Goal: Task Accomplishment & Management: Manage account settings

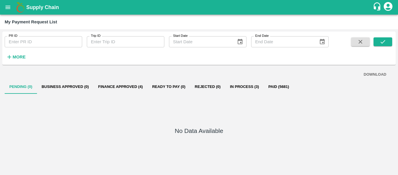
click at [39, 39] on input "PR ID" at bounding box center [44, 41] width 78 height 11
click at [12, 6] on button "open drawer" at bounding box center [7, 7] width 13 height 13
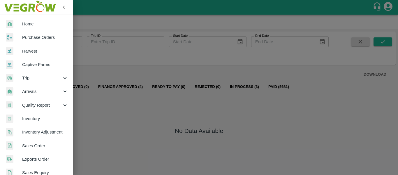
click at [35, 37] on span "Purchase Orders" at bounding box center [45, 37] width 46 height 6
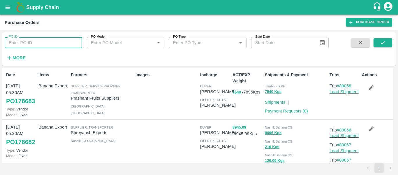
click at [28, 44] on input "PO ID" at bounding box center [44, 42] width 78 height 11
paste input "178500"
type input "178500"
click at [382, 39] on icon "submit" at bounding box center [383, 42] width 6 height 6
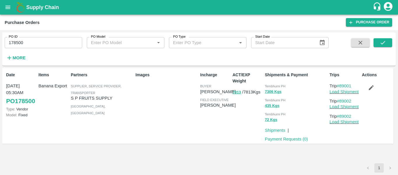
click at [372, 90] on icon "button" at bounding box center [371, 87] width 6 height 6
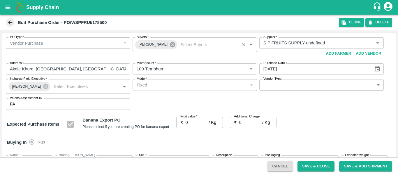
click at [170, 45] on icon at bounding box center [172, 44] width 5 height 5
click at [152, 45] on input "Buyers   *" at bounding box center [189, 43] width 111 height 8
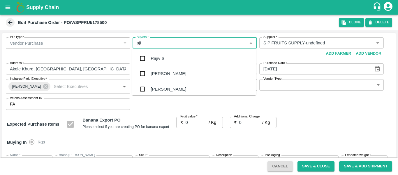
type input "ajit"
click at [155, 58] on div "[PERSON_NAME]" at bounding box center [169, 58] width 36 height 6
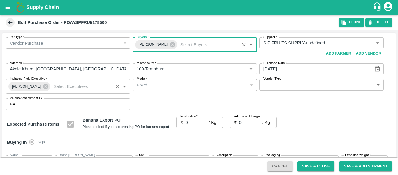
click at [39, 88] on span "[PERSON_NAME]" at bounding box center [26, 86] width 36 height 6
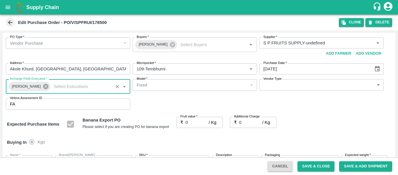
click at [43, 88] on icon at bounding box center [45, 86] width 5 height 5
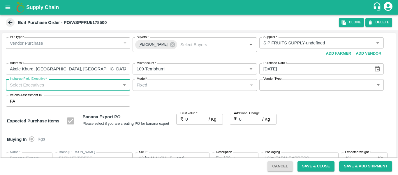
click at [28, 87] on input "Incharge Field Executive   *" at bounding box center [63, 85] width 111 height 8
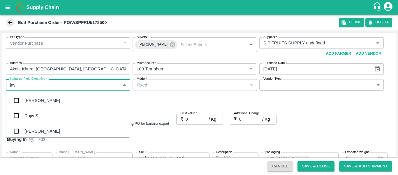
type input "jayd"
click at [33, 100] on div "jaydip Tale" at bounding box center [34, 100] width 20 height 6
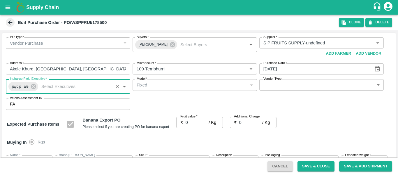
click at [188, 123] on input "0" at bounding box center [197, 122] width 23 height 11
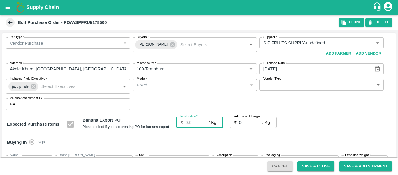
type input "2"
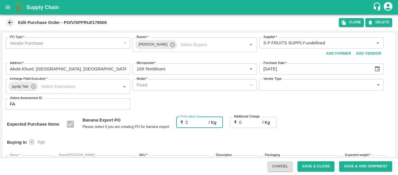
type input "2"
type input "21"
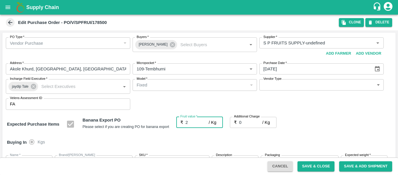
type input "21"
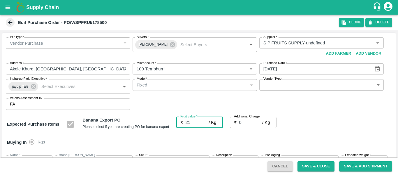
click at [247, 122] on input "0" at bounding box center [250, 122] width 23 height 11
type input "2"
type input "23"
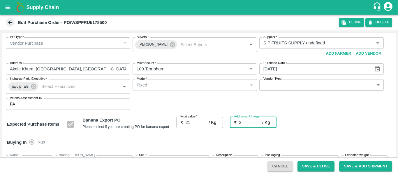
type input "23"
type input "2.7"
type input "23.7"
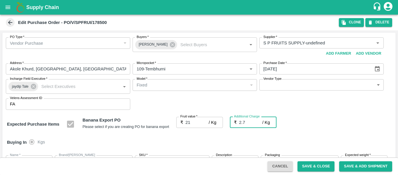
type input "23.7"
type input "2.75"
type input "23.75"
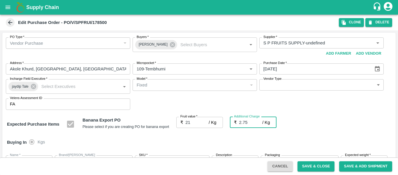
type input "23.75"
type input "2.75"
click at [340, 127] on div "Expected Purchase Items Banana Export PO Please select if you are creating PO f…" at bounding box center [199, 124] width 384 height 15
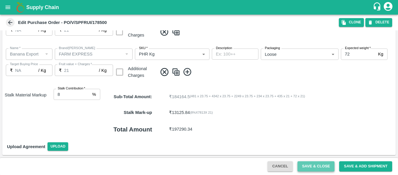
click at [316, 167] on button "Save & Close" at bounding box center [316, 166] width 37 height 10
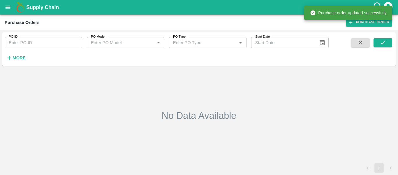
type input "178500"
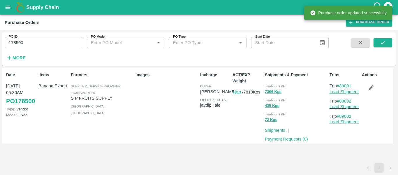
click at [334, 92] on link "Load Shipment" at bounding box center [344, 91] width 29 height 5
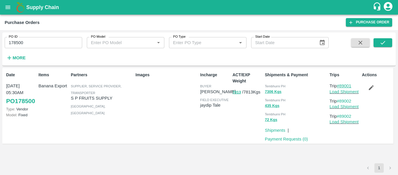
drag, startPoint x: 358, startPoint y: 84, endPoint x: 341, endPoint y: 85, distance: 17.0
click at [341, 85] on p "Trip #89001" at bounding box center [345, 86] width 30 height 6
copy link "89001"
drag, startPoint x: 357, startPoint y: 100, endPoint x: 340, endPoint y: 101, distance: 16.6
click at [340, 101] on p "Trip #89002" at bounding box center [345, 101] width 30 height 6
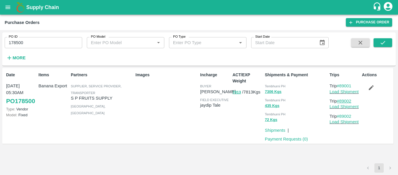
copy link "89002"
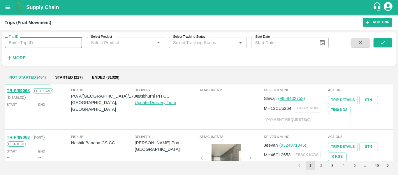
click at [35, 45] on input "Trip ID" at bounding box center [44, 42] width 78 height 11
paste input "89001"
type input "89001"
click at [383, 49] on span at bounding box center [383, 50] width 19 height 24
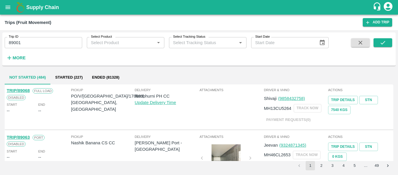
click at [383, 38] on div "Trip ID 89001 Trip ID Select Product Select Product   * Select Tracking Status …" at bounding box center [199, 49] width 394 height 29
click at [383, 40] on icon "submit" at bounding box center [383, 42] width 6 height 6
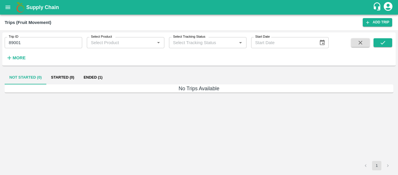
click at [96, 77] on button "Ended (1)" at bounding box center [93, 77] width 28 height 14
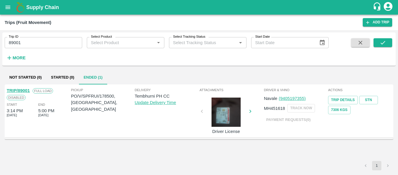
click at [16, 90] on link "TRIP/89001" at bounding box center [18, 90] width 23 height 5
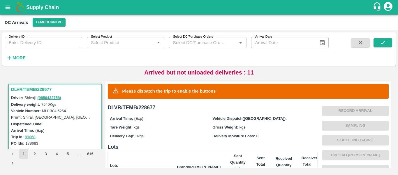
click at [26, 57] on button "More" at bounding box center [16, 58] width 22 height 10
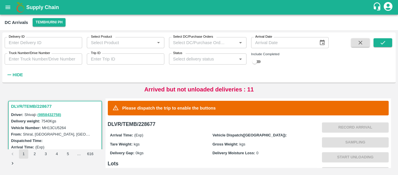
click at [103, 55] on input "Trip ID" at bounding box center [126, 58] width 78 height 11
paste input "89002"
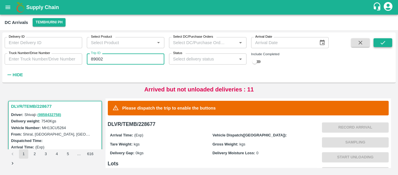
type input "89002"
click at [380, 41] on icon "submit" at bounding box center [383, 42] width 6 height 6
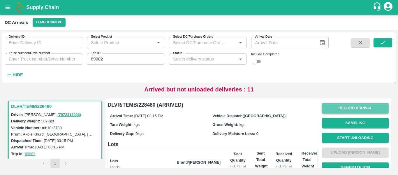
click at [346, 109] on button "Record Arrival" at bounding box center [355, 108] width 67 height 10
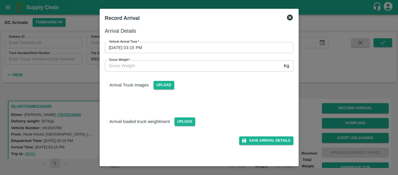
click at [183, 45] on input "26/09/2025 03:15 PM" at bounding box center [197, 47] width 185 height 11
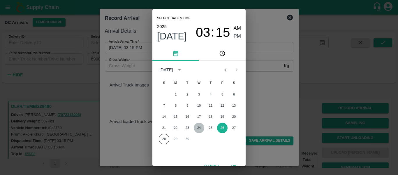
click at [201, 129] on button "24" at bounding box center [199, 127] width 10 height 10
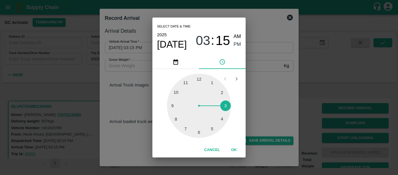
click at [212, 129] on div at bounding box center [199, 105] width 64 height 64
click at [200, 84] on div at bounding box center [199, 105] width 64 height 64
type input "24/09/2025 05:01 PM"
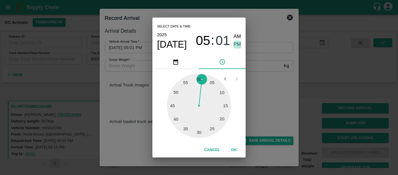
click at [239, 43] on span "PM" at bounding box center [238, 45] width 8 height 8
click at [236, 149] on button "OK" at bounding box center [234, 150] width 19 height 10
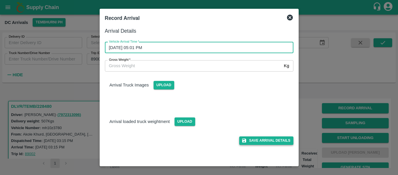
click at [267, 141] on button "Save Arrival Details" at bounding box center [266, 140] width 54 height 8
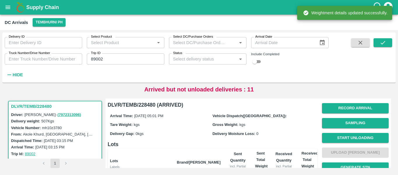
click at [350, 131] on span "Start Unloading" at bounding box center [355, 137] width 67 height 15
click at [350, 135] on button "Start Unloading" at bounding box center [355, 138] width 67 height 10
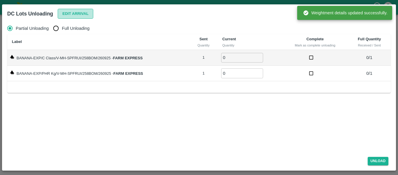
click at [80, 18] on button "Edit Arrival" at bounding box center [76, 14] width 36 height 10
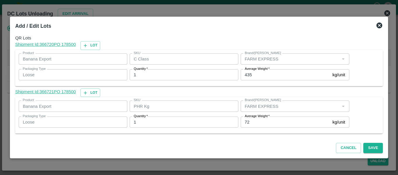
click at [254, 126] on input "72" at bounding box center [286, 121] width 90 height 11
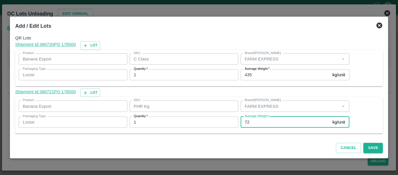
type input "7"
type input "1"
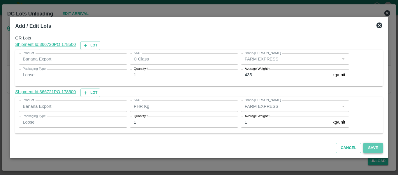
click at [372, 147] on button "Save" at bounding box center [373, 148] width 19 height 10
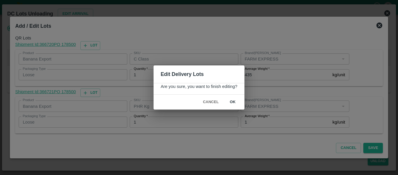
click at [227, 101] on button "ok" at bounding box center [233, 102] width 19 height 10
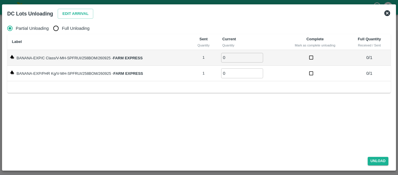
click at [65, 29] on span "Full Unloading" at bounding box center [76, 28] width 28 height 6
click at [62, 29] on input "Full Unloading" at bounding box center [56, 28] width 12 height 12
radio input "true"
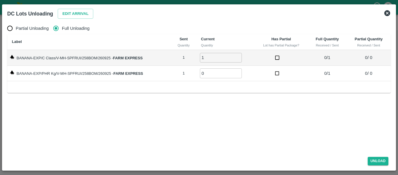
type input "1"
click at [239, 56] on input "1" at bounding box center [221, 58] width 42 height 10
type input "1"
click at [239, 71] on input "1" at bounding box center [221, 73] width 42 height 10
click at [370, 160] on button "Unload" at bounding box center [378, 161] width 21 height 8
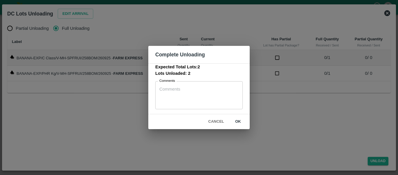
click at [237, 121] on button "ok" at bounding box center [238, 121] width 19 height 10
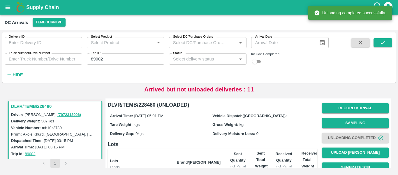
scroll to position [75, 0]
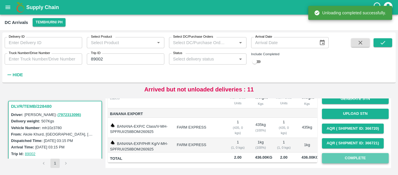
click at [353, 153] on button "Complete" at bounding box center [355, 158] width 67 height 10
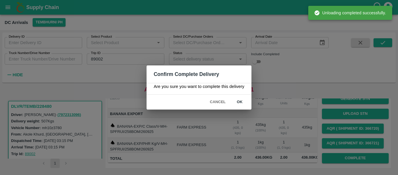
click at [239, 101] on button "ok" at bounding box center [240, 102] width 19 height 10
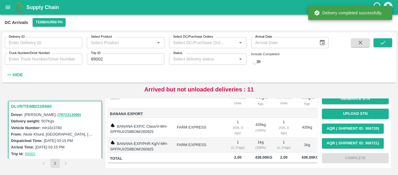
click at [103, 58] on input "89002" at bounding box center [126, 58] width 78 height 11
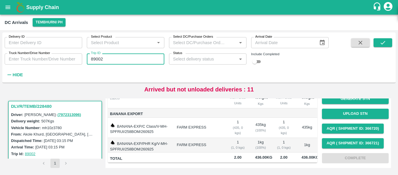
paste input "text"
type input "89005"
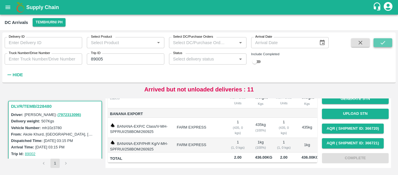
click at [380, 44] on icon "submit" at bounding box center [383, 42] width 6 height 6
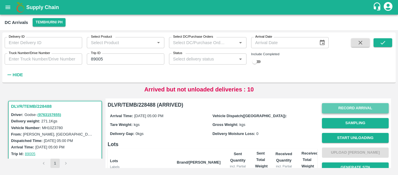
click at [336, 103] on button "Record Arrival" at bounding box center [355, 108] width 67 height 10
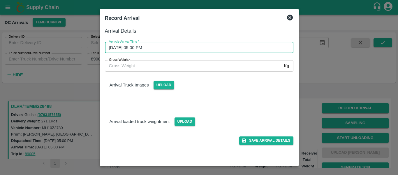
click at [164, 45] on input "26/09/2025 05:00 PM" at bounding box center [197, 47] width 185 height 11
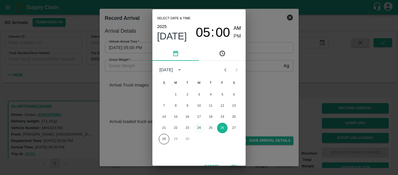
click at [200, 128] on button "24" at bounding box center [199, 127] width 10 height 10
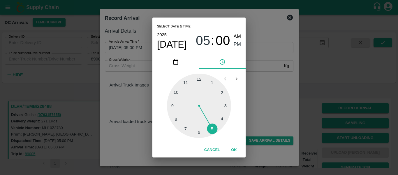
click at [227, 106] on div at bounding box center [199, 105] width 64 height 64
type input "24/09/2025 03:15 PM"
click at [233, 44] on div "03 : 15 AM PM" at bounding box center [218, 40] width 45 height 15
click at [239, 146] on button "OK" at bounding box center [234, 150] width 19 height 10
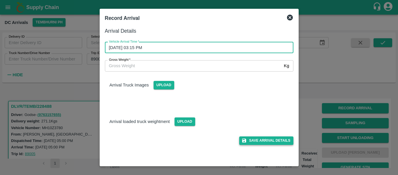
click at [269, 140] on button "Save Arrival Details" at bounding box center [266, 140] width 54 height 8
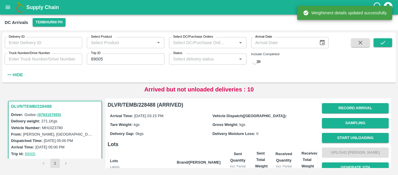
click at [344, 132] on span "Start Unloading" at bounding box center [355, 137] width 67 height 15
click at [351, 135] on button "Start Unloading" at bounding box center [355, 138] width 67 height 10
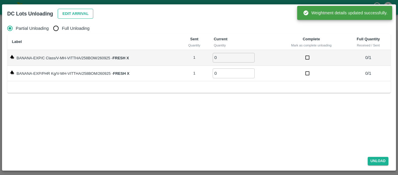
click at [73, 15] on button "Edit Arrival" at bounding box center [76, 14] width 36 height 10
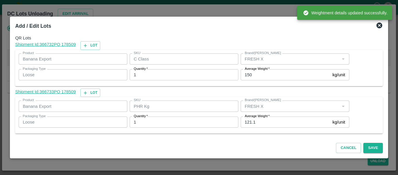
click at [257, 123] on input "121.1" at bounding box center [286, 121] width 90 height 11
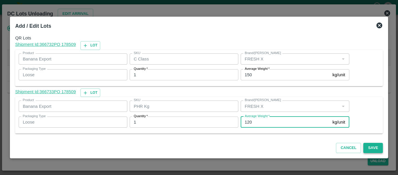
type input "120"
click at [371, 149] on button "Save" at bounding box center [373, 148] width 19 height 10
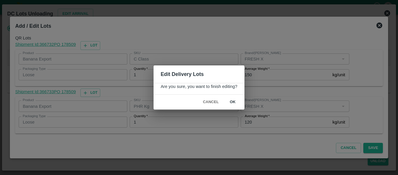
click at [237, 98] on button "ok" at bounding box center [233, 102] width 19 height 10
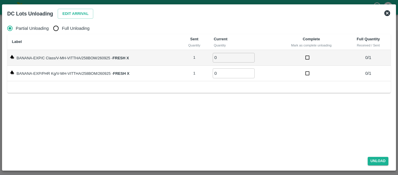
click at [72, 27] on span "Full Unloading" at bounding box center [76, 28] width 28 height 6
click at [62, 27] on input "Full Unloading" at bounding box center [56, 28] width 12 height 12
radio input "true"
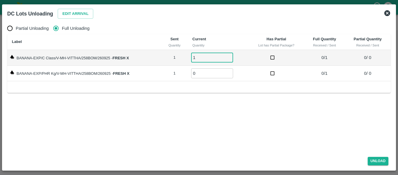
type input "1"
click at [230, 56] on input "1" at bounding box center [212, 58] width 42 height 10
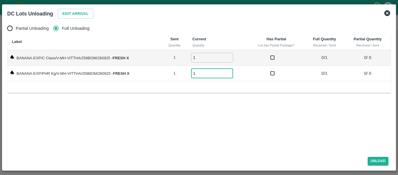
type input "1"
click at [231, 72] on input "1" at bounding box center [212, 73] width 42 height 10
click at [371, 162] on button "Unload" at bounding box center [378, 161] width 21 height 8
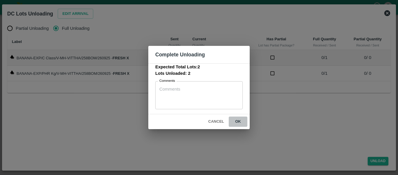
click at [235, 118] on button "ok" at bounding box center [238, 121] width 19 height 10
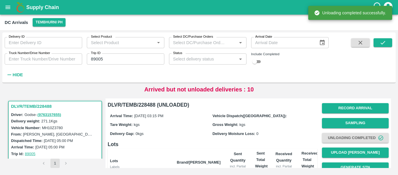
scroll to position [80, 0]
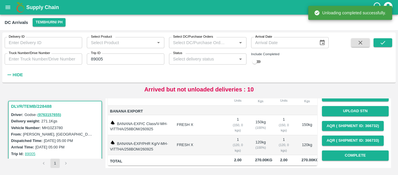
click at [359, 151] on div "Record Arrival Sampling Unloading Completed Upload Tare Weight Generate STN Upl…" at bounding box center [355, 95] width 67 height 133
click at [355, 150] on button "Complete" at bounding box center [355, 155] width 67 height 10
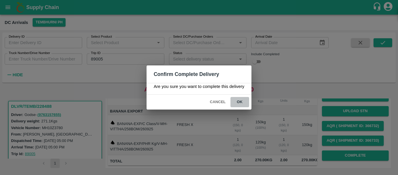
click at [242, 99] on button "ok" at bounding box center [240, 102] width 19 height 10
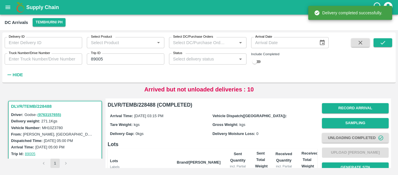
click at [105, 58] on input "89005" at bounding box center [126, 58] width 78 height 11
paste input "text"
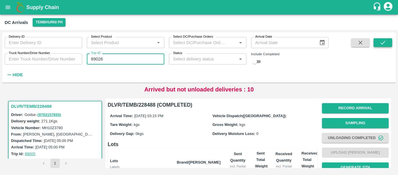
type input "89026"
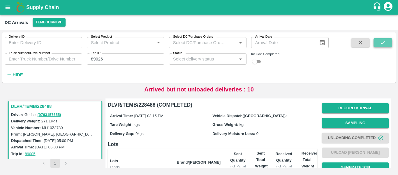
click at [383, 42] on icon "submit" at bounding box center [383, 42] width 6 height 6
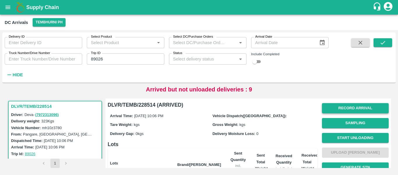
click at [341, 108] on button "Record Arrival" at bounding box center [355, 108] width 67 height 10
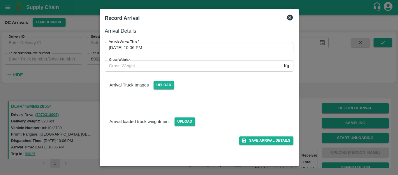
click at [170, 45] on input "26/09/2025 10:06 PM" at bounding box center [197, 47] width 185 height 11
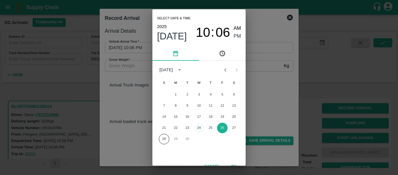
click at [200, 129] on button "24" at bounding box center [199, 127] width 10 height 10
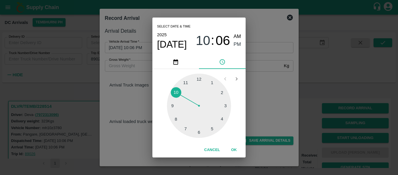
click at [214, 128] on div at bounding box center [199, 105] width 64 height 64
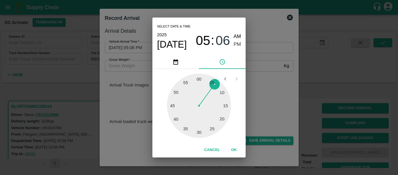
click at [190, 129] on div at bounding box center [199, 105] width 64 height 64
type input "24/09/2025 05:33 PM"
click at [236, 45] on span "PM" at bounding box center [238, 45] width 8 height 8
click at [233, 152] on button "OK" at bounding box center [234, 150] width 19 height 10
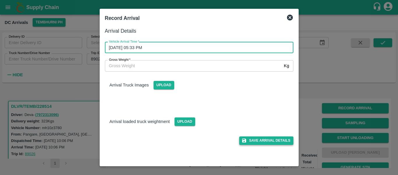
click at [268, 141] on button "Save Arrival Details" at bounding box center [266, 140] width 54 height 8
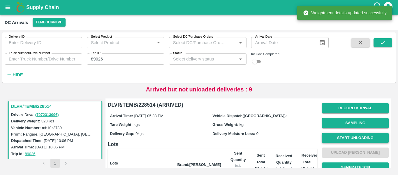
click at [355, 141] on button "Start Unloading" at bounding box center [355, 138] width 67 height 10
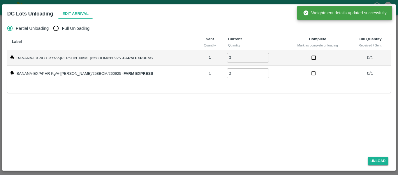
click at [62, 9] on button "Edit Arrival" at bounding box center [76, 14] width 36 height 10
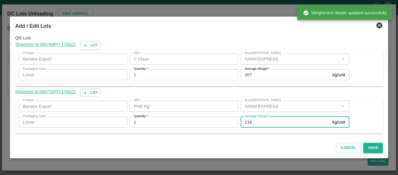
click at [254, 121] on input "116" at bounding box center [286, 121] width 90 height 11
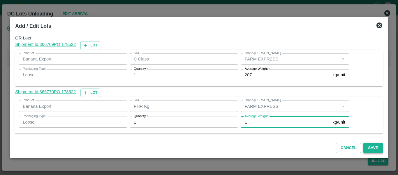
type input "1"
click at [368, 150] on button "Save" at bounding box center [373, 148] width 19 height 10
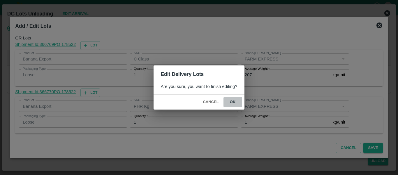
click at [238, 101] on button "ok" at bounding box center [233, 102] width 19 height 10
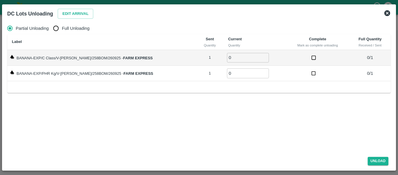
click at [66, 30] on span "Full Unloading" at bounding box center [76, 28] width 28 height 6
click at [62, 30] on input "Full Unloading" at bounding box center [56, 28] width 12 height 12
radio input "true"
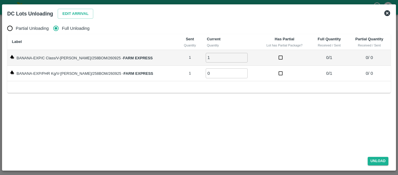
type input "1"
click at [238, 56] on input "1" at bounding box center [227, 58] width 42 height 10
type input "1"
click at [238, 71] on input "1" at bounding box center [227, 73] width 42 height 10
click at [381, 162] on button "Unload" at bounding box center [378, 161] width 21 height 8
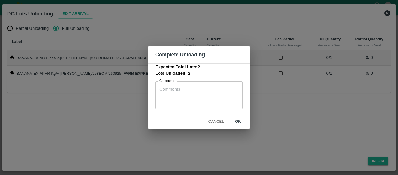
click at [236, 124] on button "ok" at bounding box center [238, 121] width 19 height 10
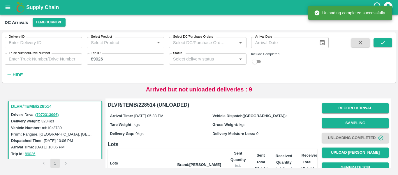
scroll to position [75, 0]
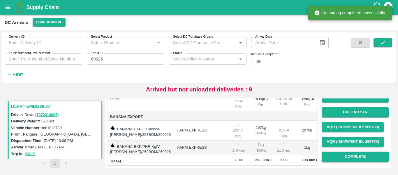
click at [353, 151] on button "Complete" at bounding box center [355, 156] width 67 height 10
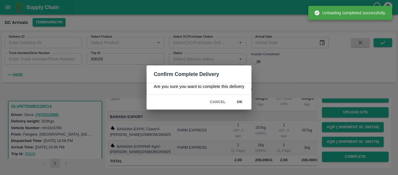
click at [240, 97] on button "ok" at bounding box center [240, 102] width 19 height 10
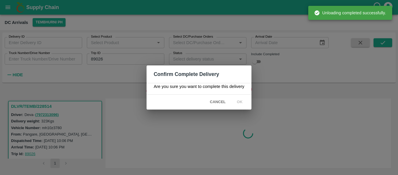
scroll to position [0, 0]
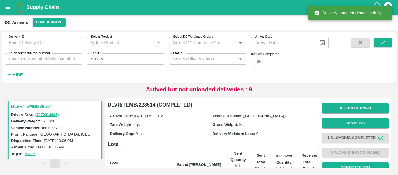
click at [106, 61] on input "89026" at bounding box center [126, 58] width 78 height 11
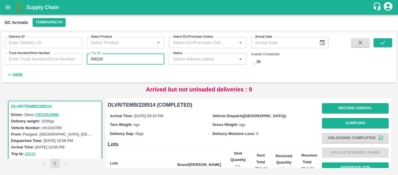
paste input "text"
type input "89025"
click at [385, 44] on icon "submit" at bounding box center [383, 42] width 6 height 6
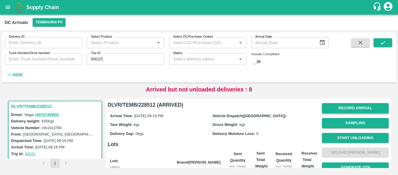
click at [354, 106] on button "Record Arrival" at bounding box center [355, 108] width 67 height 10
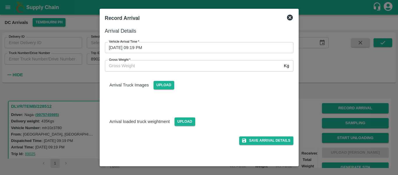
click at [154, 43] on input "26/09/2025 09:19 PM" at bounding box center [197, 47] width 185 height 11
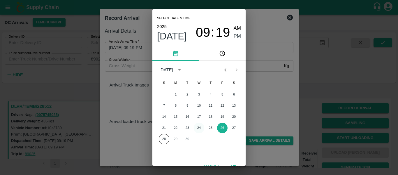
click at [197, 128] on button "24" at bounding box center [199, 127] width 10 height 10
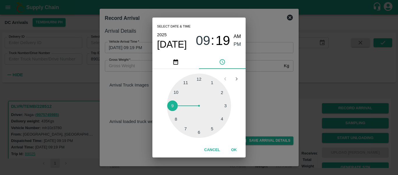
click at [213, 129] on div at bounding box center [199, 105] width 64 height 64
type input "24/09/2025 05:25 PM"
click at [241, 46] on span "PM" at bounding box center [238, 45] width 8 height 8
click at [239, 146] on button "OK" at bounding box center [234, 150] width 19 height 10
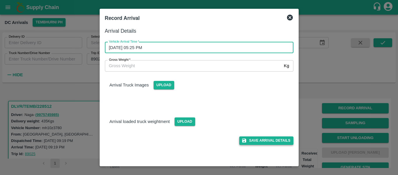
click at [285, 140] on button "Save Arrival Details" at bounding box center [266, 140] width 54 height 8
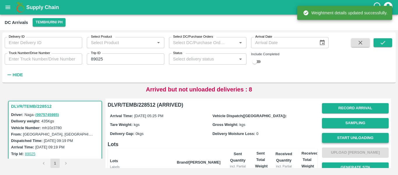
click at [343, 135] on button "Start Unloading" at bounding box center [355, 138] width 67 height 10
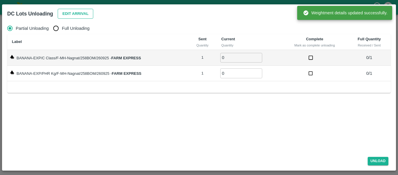
click at [75, 15] on button "Edit Arrival" at bounding box center [76, 14] width 36 height 10
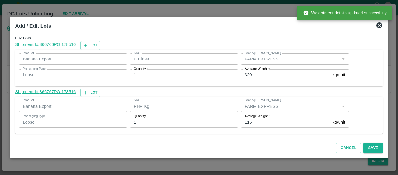
click at [255, 122] on input "115" at bounding box center [286, 121] width 90 height 11
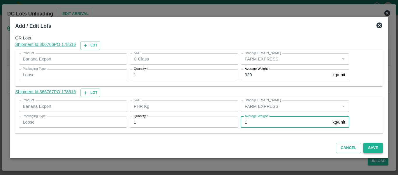
type input "1"
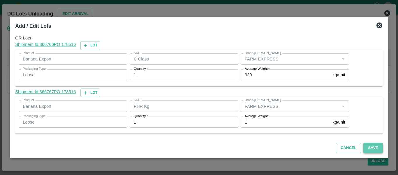
click at [369, 149] on button "Save" at bounding box center [373, 148] width 19 height 10
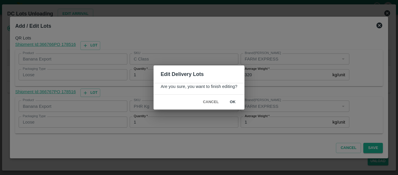
click at [234, 104] on button "ok" at bounding box center [233, 102] width 19 height 10
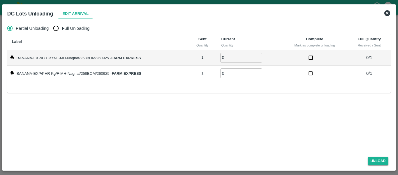
click at [77, 28] on span "Full Unloading" at bounding box center [76, 28] width 28 height 6
click at [62, 28] on input "Full Unloading" at bounding box center [56, 28] width 12 height 12
radio input "true"
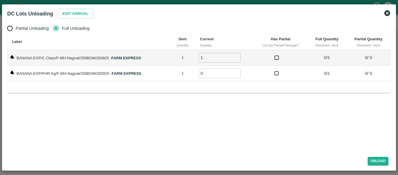
type input "1"
click at [238, 57] on input "1" at bounding box center [220, 58] width 42 height 10
type input "1"
click at [236, 72] on input "1" at bounding box center [220, 73] width 42 height 10
click at [375, 157] on button "Unload" at bounding box center [378, 161] width 21 height 8
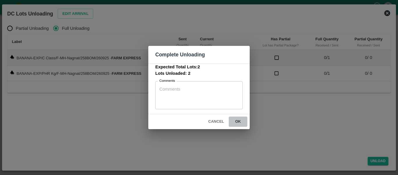
click at [238, 122] on button "ok" at bounding box center [238, 121] width 19 height 10
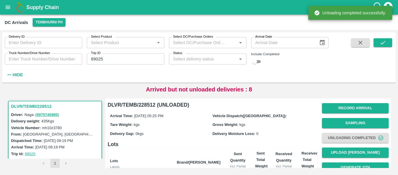
scroll to position [75, 0]
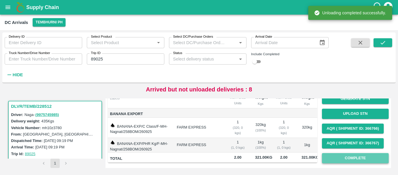
click at [351, 154] on button "Complete" at bounding box center [355, 158] width 67 height 10
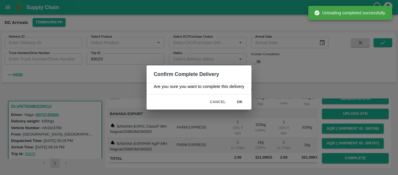
click at [241, 102] on button "ok" at bounding box center [240, 102] width 19 height 10
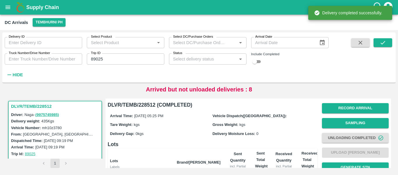
click at [116, 63] on input "89025" at bounding box center [126, 58] width 78 height 11
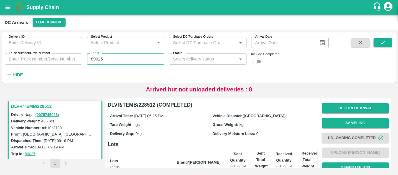
paste input "text"
type input "89043"
click at [395, 41] on div "Delivery ID Delivery ID Select Product Select Product   * Select DC/Purchase Or…" at bounding box center [199, 57] width 394 height 45
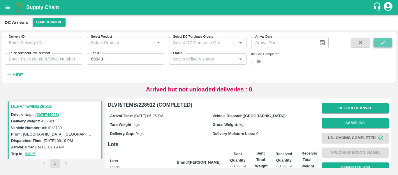
click at [384, 44] on icon "submit" at bounding box center [383, 42] width 6 height 6
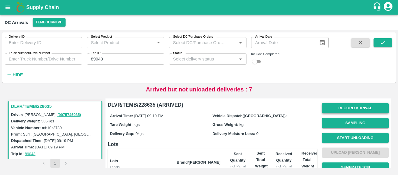
click at [339, 107] on button "Record Arrival" at bounding box center [355, 108] width 67 height 10
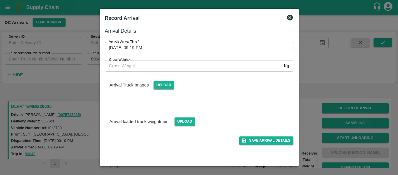
click at [120, 45] on input "27/09/2025 09:19 PM" at bounding box center [197, 47] width 185 height 11
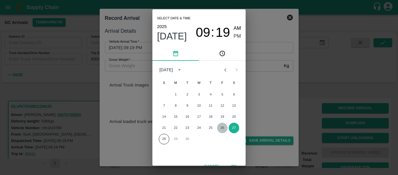
click at [226, 126] on button "26" at bounding box center [222, 127] width 10 height 10
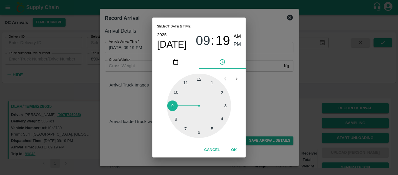
click at [224, 120] on div at bounding box center [199, 105] width 64 height 64
type input "26/09/2025 04:20 PM"
click at [235, 44] on span "PM" at bounding box center [238, 45] width 8 height 8
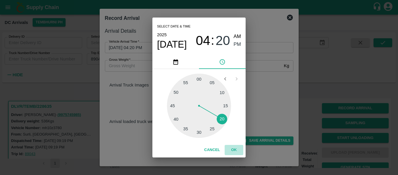
click at [237, 150] on button "OK" at bounding box center [234, 150] width 19 height 10
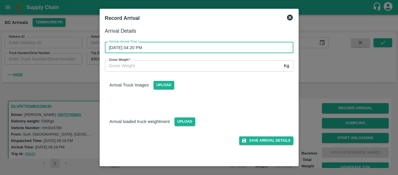
click at [284, 134] on div "Save Arrival Details" at bounding box center [196, 138] width 193 height 13
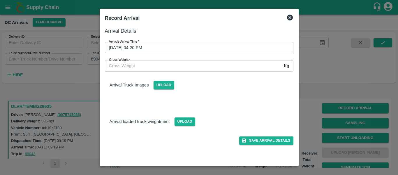
click at [261, 149] on div "Arrival Details Vehicle Arrival Time   * 26/09/2025 04:20 PM Vehicle Arrival Ti…" at bounding box center [199, 93] width 193 height 139
click at [266, 140] on button "Save Arrival Details" at bounding box center [266, 140] width 54 height 8
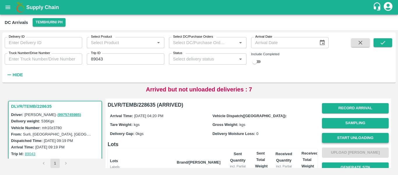
click at [346, 139] on button "Start Unloading" at bounding box center [355, 138] width 67 height 10
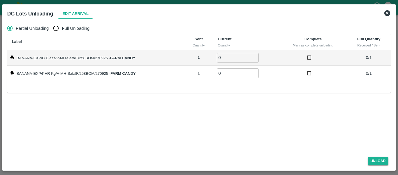
click at [79, 10] on button "Edit Arrival" at bounding box center [76, 14] width 36 height 10
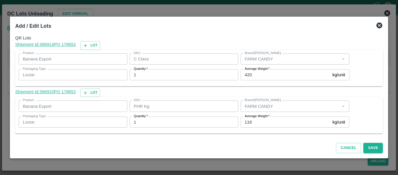
click at [255, 116] on label "Average Weight   *" at bounding box center [257, 116] width 25 height 5
click at [255, 116] on input "116" at bounding box center [286, 121] width 90 height 11
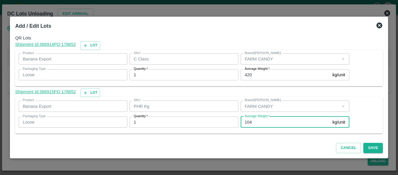
type input "104"
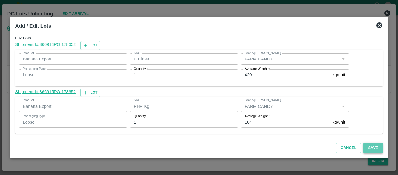
click at [364, 143] on button "Save" at bounding box center [373, 148] width 19 height 10
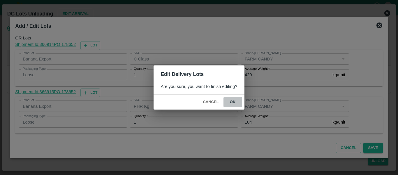
click at [230, 104] on button "ok" at bounding box center [233, 102] width 19 height 10
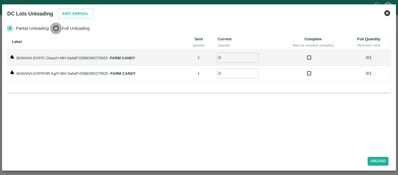
click at [62, 32] on input "Full Unloading" at bounding box center [56, 28] width 12 height 12
radio input "true"
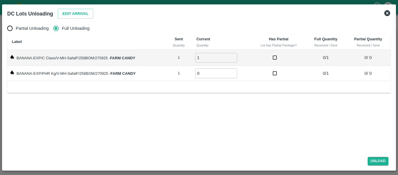
type input "1"
click at [234, 55] on input "1" at bounding box center [216, 58] width 42 height 10
type input "1"
click at [235, 72] on input "1" at bounding box center [216, 73] width 42 height 10
click at [376, 158] on button "Unload" at bounding box center [378, 161] width 21 height 8
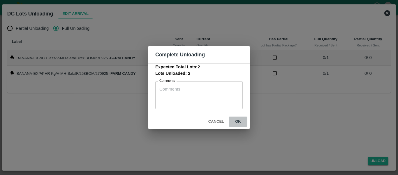
click at [237, 122] on button "ok" at bounding box center [238, 121] width 19 height 10
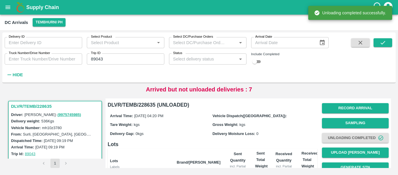
scroll to position [80, 0]
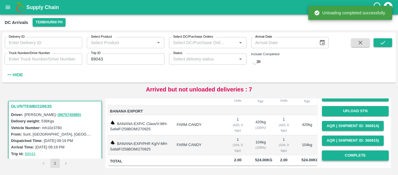
click at [346, 150] on button "Complete" at bounding box center [355, 155] width 67 height 10
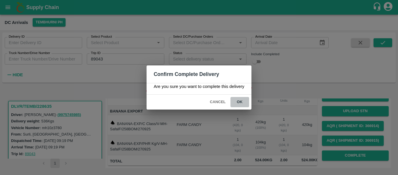
click at [243, 102] on button "ok" at bounding box center [240, 102] width 19 height 10
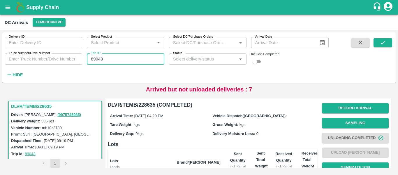
click at [104, 60] on input "89043" at bounding box center [126, 58] width 78 height 11
paste input "text"
type input "89057"
click at [382, 33] on div "Delivery ID Delivery ID Select Product Select Product   * Select DC/Purchase Or…" at bounding box center [199, 57] width 394 height 50
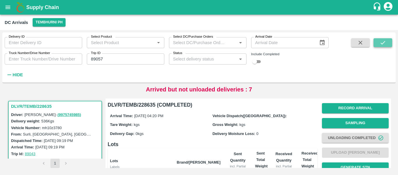
click at [382, 42] on icon "submit" at bounding box center [383, 42] width 6 height 6
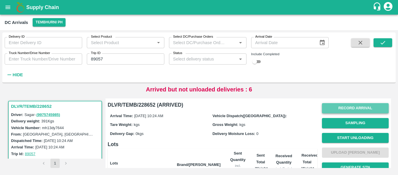
click at [350, 110] on button "Record Arrival" at bounding box center [355, 108] width 67 height 10
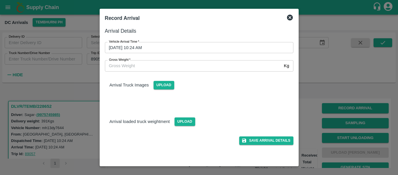
click at [196, 52] on input "28/09/2025 10:24 AM" at bounding box center [197, 47] width 185 height 11
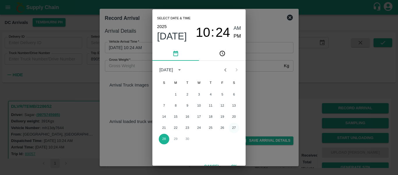
click at [230, 127] on button "27" at bounding box center [234, 127] width 10 height 10
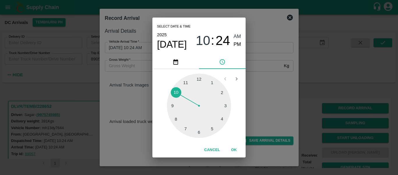
click at [217, 117] on div at bounding box center [199, 105] width 64 height 64
type input "27/09/2025 04:20 AM"
click at [234, 148] on button "OK" at bounding box center [234, 150] width 19 height 10
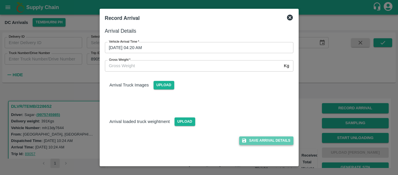
click at [265, 141] on button "Save Arrival Details" at bounding box center [266, 140] width 54 height 8
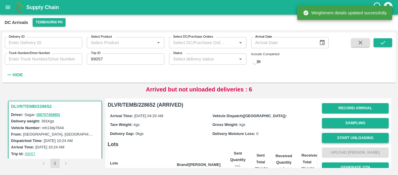
click at [356, 141] on button "Start Unloading" at bounding box center [355, 138] width 67 height 10
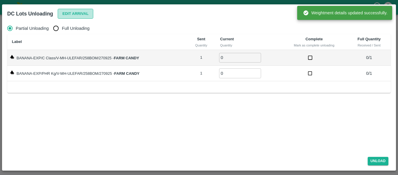
click at [72, 15] on button "Edit Arrival" at bounding box center [76, 14] width 36 height 10
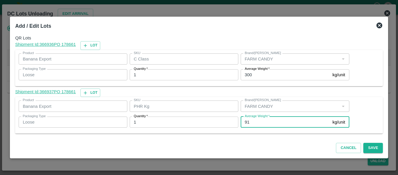
click at [252, 124] on input "91" at bounding box center [286, 121] width 90 height 11
type input "9"
type input "56"
click at [371, 148] on button "Save" at bounding box center [373, 148] width 19 height 10
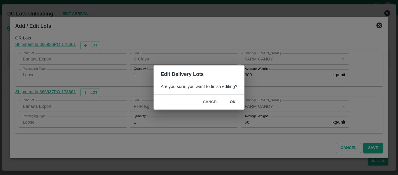
click at [237, 106] on button "ok" at bounding box center [233, 102] width 19 height 10
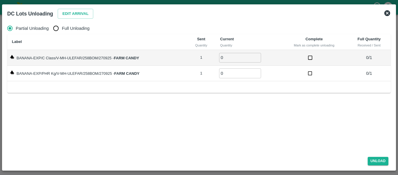
click at [64, 28] on span "Full Unloading" at bounding box center [76, 28] width 28 height 6
click at [62, 28] on input "Full Unloading" at bounding box center [56, 28] width 12 height 12
radio input "true"
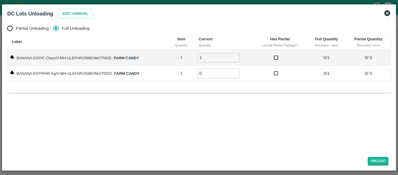
type input "1"
click at [236, 57] on input "1" at bounding box center [219, 58] width 42 height 10
type input "1"
click at [237, 71] on input "1" at bounding box center [219, 73] width 42 height 10
click at [383, 158] on button "Unload" at bounding box center [378, 161] width 21 height 8
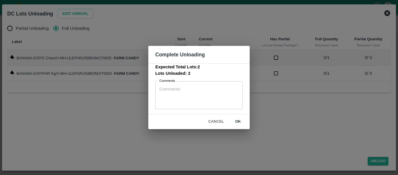
click at [239, 120] on button "ok" at bounding box center [238, 121] width 19 height 10
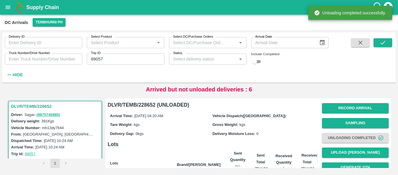
scroll to position [75, 0]
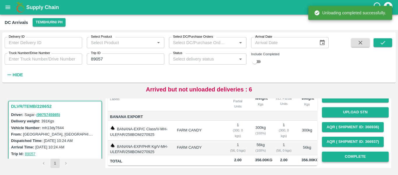
click at [344, 152] on button "Complete" at bounding box center [355, 156] width 67 height 10
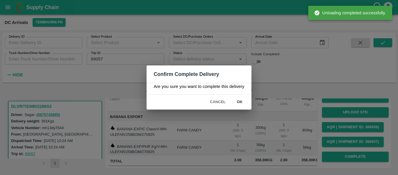
click at [231, 102] on button "ok" at bounding box center [240, 102] width 19 height 10
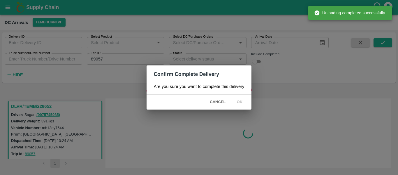
scroll to position [0, 0]
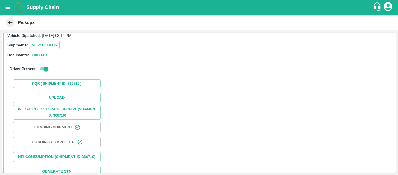
scroll to position [68, 0]
click at [68, 93] on button "Upload" at bounding box center [56, 97] width 87 height 10
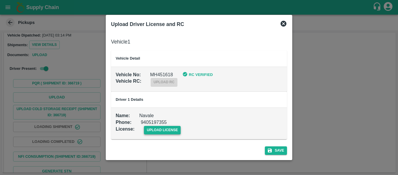
click at [146, 127] on span "upload license" at bounding box center [162, 130] width 37 height 8
click at [0, 0] on input "upload license" at bounding box center [0, 0] width 0 height 0
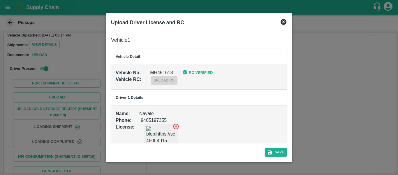
click at [270, 159] on div "Upload Driver License and RC Vehicle 1 Vehicle Detail Vehicle No : MH451618 RC …" at bounding box center [199, 87] width 187 height 148
click at [275, 152] on button "Save" at bounding box center [276, 152] width 22 height 8
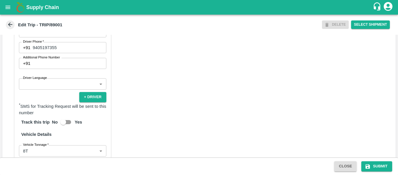
scroll to position [449, 0]
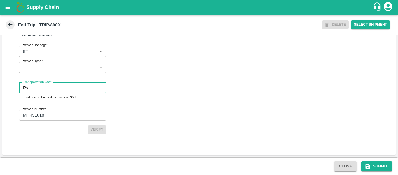
click at [48, 91] on input "Transportation Cost" at bounding box center [69, 87] width 74 height 11
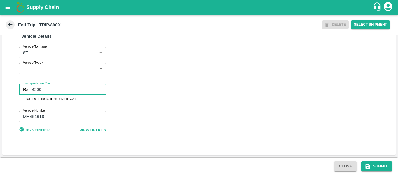
scroll to position [447, 0]
type input "4500"
click at [381, 172] on div "Close Submit" at bounding box center [199, 165] width 398 height 17
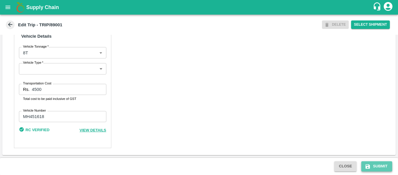
click at [381, 169] on button "Submit" at bounding box center [377, 166] width 31 height 10
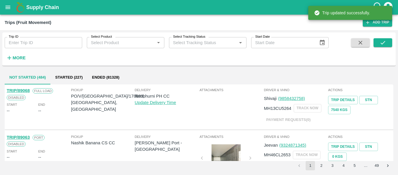
click at [39, 44] on input "Trip ID" at bounding box center [44, 42] width 78 height 11
paste input "89002"
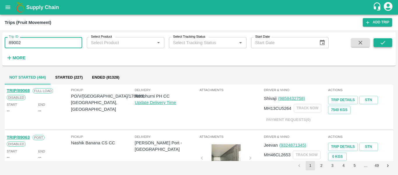
type input "89002"
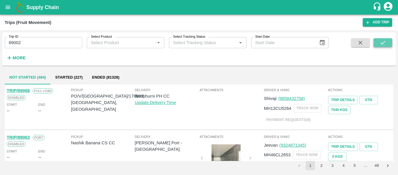
click at [386, 43] on icon "submit" at bounding box center [383, 42] width 6 height 6
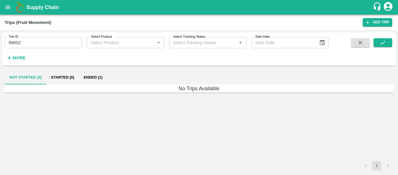
click at [94, 76] on button "Ended (1)" at bounding box center [93, 77] width 28 height 14
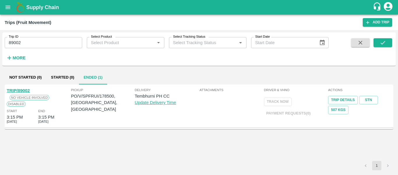
click at [24, 88] on link "TRIP/89002" at bounding box center [18, 90] width 23 height 5
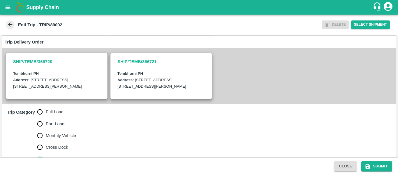
scroll to position [117, 0]
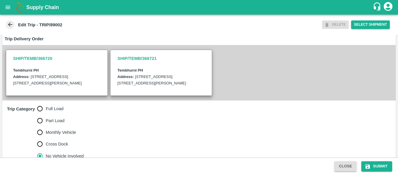
click at [53, 107] on div "Trip Category Full Load Part Load Monthly Vehicle Cross Dock No Vehicle Involve…" at bounding box center [199, 143] width 394 height 87
click at [57, 112] on span "Full Load" at bounding box center [55, 108] width 18 height 6
click at [46, 114] on input "Full Load" at bounding box center [40, 109] width 12 height 12
radio input "true"
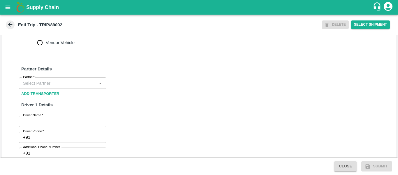
scroll to position [253, 0]
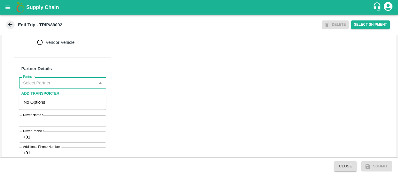
click at [68, 86] on input "Partner   *" at bounding box center [58, 83] width 74 height 8
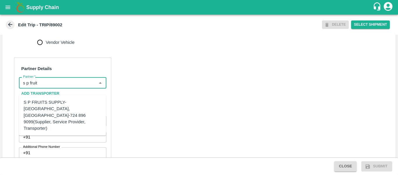
click at [65, 102] on div "S P FRUITS SUPPLY-[GEOGRAPHIC_DATA], [GEOGRAPHIC_DATA]-724 896 9099(Supplier, S…" at bounding box center [63, 115] width 78 height 32
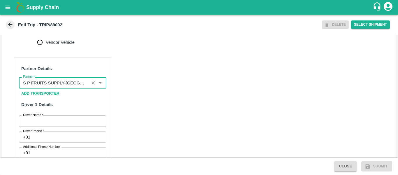
type input "S P FRUITS SUPPLY-[GEOGRAPHIC_DATA], [GEOGRAPHIC_DATA]-724 896 9099(Supplier, S…"
click at [64, 125] on input "Driver Name   *" at bounding box center [62, 120] width 87 height 11
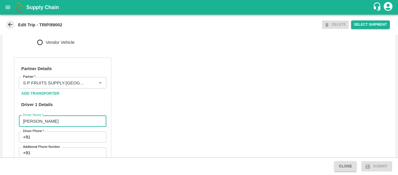
type input "[PERSON_NAME]"
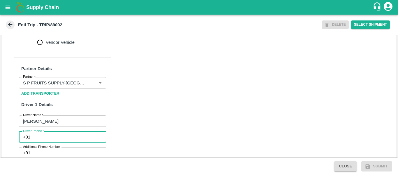
click at [55, 142] on input "Driver Phone   *" at bounding box center [69, 136] width 73 height 11
type input "7972313096"
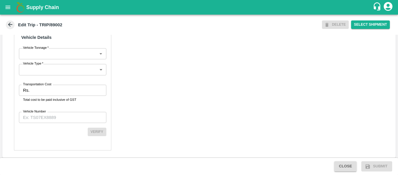
scroll to position [440, 0]
click at [65, 94] on input "Transportation Cost" at bounding box center [69, 89] width 74 height 11
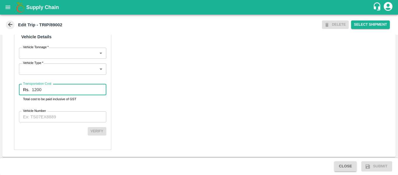
type input "1200"
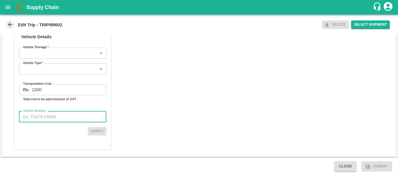
click at [63, 122] on input "Vehicle Number" at bounding box center [62, 116] width 87 height 11
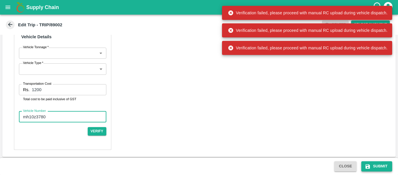
type input "mh10z3780"
click at [371, 168] on icon "submit" at bounding box center [368, 166] width 6 height 6
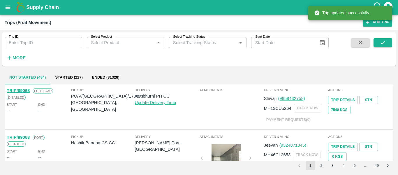
click at [53, 38] on input "Trip ID" at bounding box center [44, 42] width 78 height 11
paste input "89002"
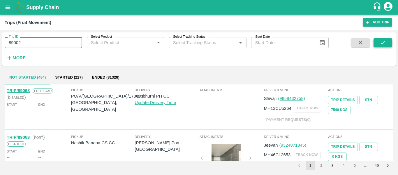
type input "89002"
click at [389, 43] on button "submit" at bounding box center [383, 42] width 19 height 9
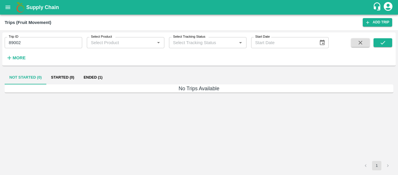
click at [98, 78] on button "Ended (1)" at bounding box center [93, 77] width 28 height 14
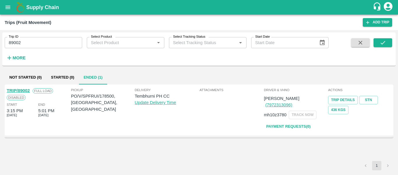
click at [22, 88] on link "TRIP/89002" at bounding box center [18, 90] width 23 height 5
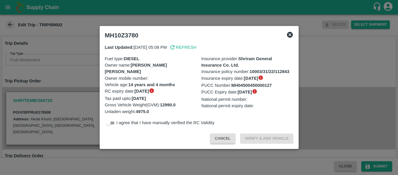
click at [35, 87] on div at bounding box center [199, 87] width 398 height 175
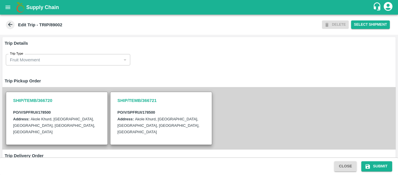
scroll to position [155, 0]
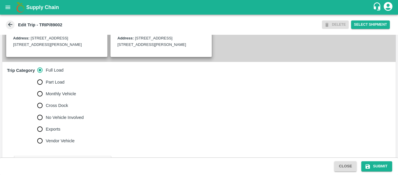
click at [63, 120] on span "No Vehicle Involved" at bounding box center [65, 117] width 38 height 6
click at [46, 123] on input "No Vehicle Involved" at bounding box center [40, 117] width 12 height 12
radio input "true"
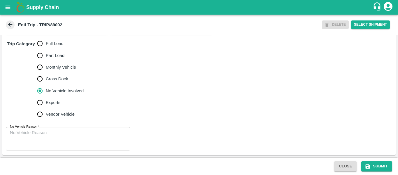
click at [50, 136] on textarea "No Vehicle Reason   *" at bounding box center [68, 138] width 116 height 18
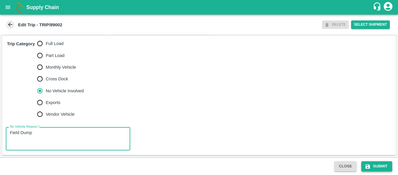
type textarea "Field Dump"
click at [375, 165] on button "Submit" at bounding box center [377, 166] width 31 height 10
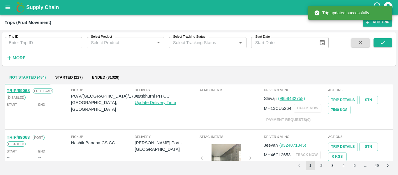
click at [58, 38] on input "Trip ID" at bounding box center [44, 42] width 78 height 11
paste input "89004"
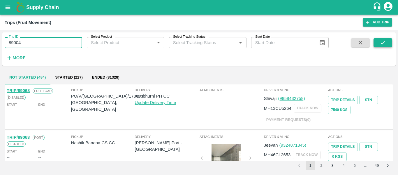
type input "89004"
click at [381, 45] on icon "submit" at bounding box center [383, 42] width 6 height 6
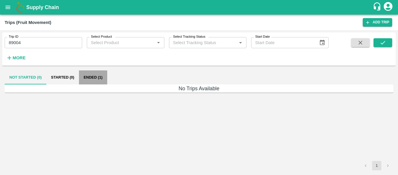
click at [91, 76] on button "Ended (1)" at bounding box center [93, 77] width 28 height 14
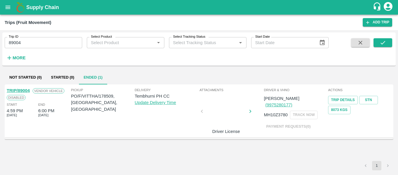
click at [20, 91] on link "TRIP/89004" at bounding box center [18, 90] width 23 height 5
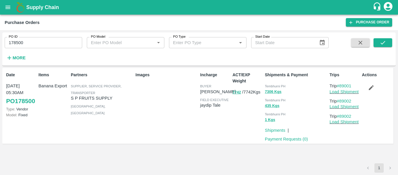
click at [30, 44] on input "178500" at bounding box center [44, 42] width 78 height 11
paste input "text"
type input "178509"
click at [381, 40] on icon "submit" at bounding box center [383, 42] width 6 height 6
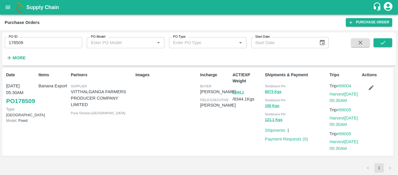
click at [378, 88] on button "button" at bounding box center [371, 88] width 19 height 10
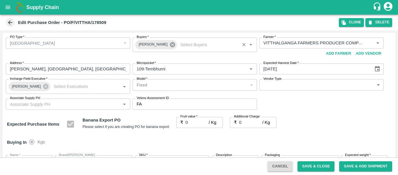
click at [172, 44] on icon at bounding box center [172, 44] width 6 height 6
click at [159, 45] on input "Buyers   *" at bounding box center [189, 43] width 111 height 8
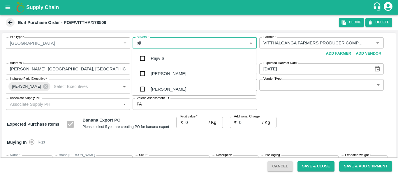
type input "ajit"
click at [163, 60] on div "Ajit Otari" at bounding box center [169, 58] width 36 height 6
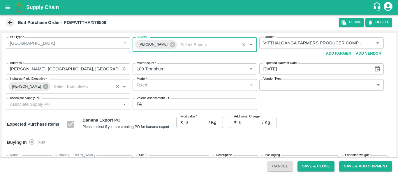
click at [43, 88] on icon at bounding box center [46, 86] width 6 height 6
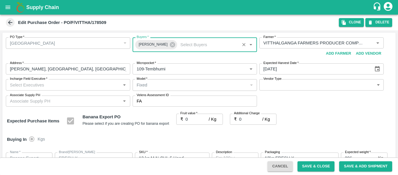
click at [39, 88] on input "Incharge Field Executive   *" at bounding box center [63, 85] width 111 height 8
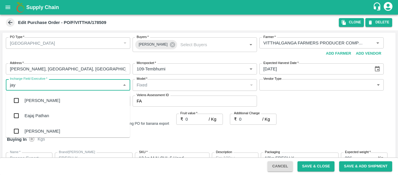
type input "jayd"
click at [43, 101] on div "jaydip Tale" at bounding box center [34, 100] width 20 height 6
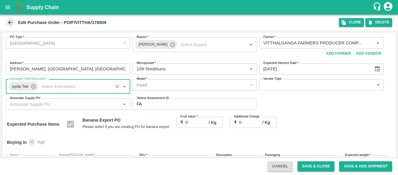
click at [198, 123] on input "0" at bounding box center [197, 122] width 23 height 11
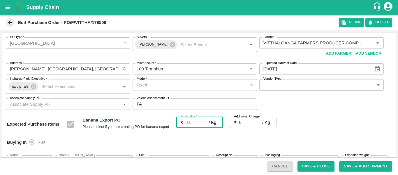
type input "2"
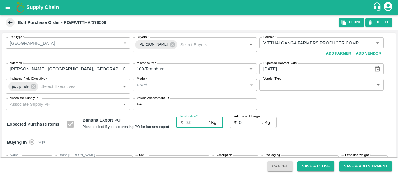
type input "2"
type input "21"
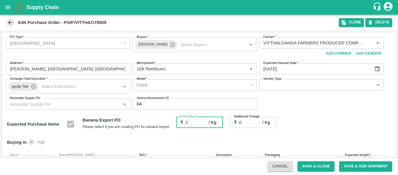
type input "21"
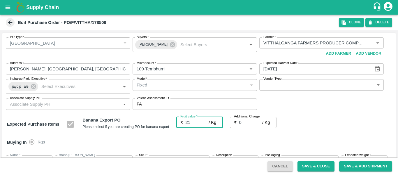
click at [336, 118] on div "Expected Purchase Items Banana Export PO Please select if you are creating PO f…" at bounding box center [199, 124] width 384 height 15
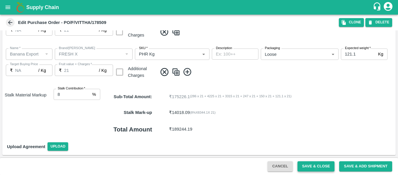
click at [325, 164] on button "Save & Close" at bounding box center [316, 166] width 37 height 10
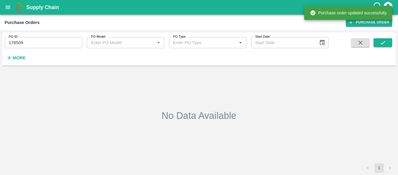
type input "178509"
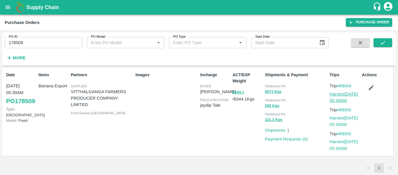
click at [345, 99] on link "Harvest 26 Sep, 05:30AM" at bounding box center [344, 97] width 29 height 11
drag, startPoint x: 356, startPoint y: 87, endPoint x: 341, endPoint y: 87, distance: 14.6
click at [341, 87] on p "Trip #89004" at bounding box center [345, 86] width 30 height 6
copy link "89004"
drag, startPoint x: 356, startPoint y: 109, endPoint x: 341, endPoint y: 110, distance: 14.6
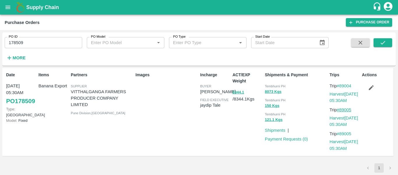
click at [341, 110] on p "Trip #89005" at bounding box center [345, 109] width 30 height 6
copy link "89005"
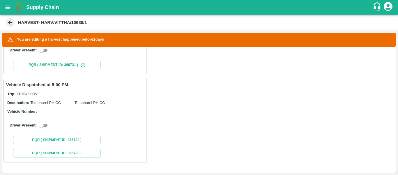
scroll to position [149, 0]
click at [46, 125] on input "checkbox" at bounding box center [41, 125] width 21 height 7
checkbox input "true"
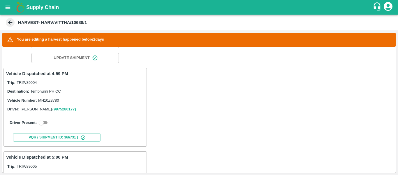
scroll to position [80, 0]
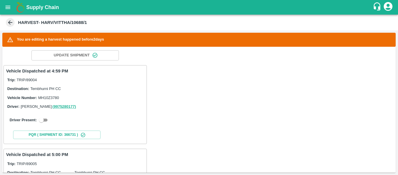
click at [42, 120] on input "checkbox" at bounding box center [41, 119] width 21 height 7
checkbox input "true"
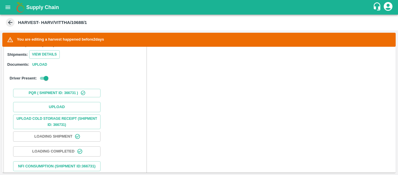
scroll to position [168, 0]
click at [80, 107] on button "Upload" at bounding box center [56, 106] width 87 height 10
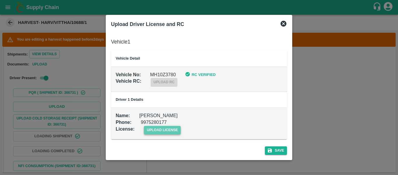
click at [165, 127] on span "upload license" at bounding box center [162, 130] width 37 height 8
click at [0, 0] on input "upload license" at bounding box center [0, 0] width 0 height 0
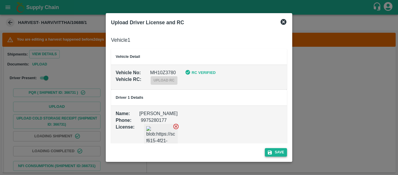
click at [270, 152] on icon "submit" at bounding box center [270, 152] width 4 height 4
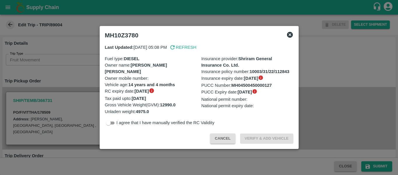
click at [333, 82] on div at bounding box center [199, 87] width 398 height 175
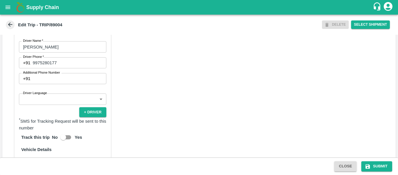
scroll to position [292, 0]
drag, startPoint x: 64, startPoint y: 69, endPoint x: 32, endPoint y: 67, distance: 31.9
click at [32, 67] on div "[PHONE_NUMBER] Driver Phone" at bounding box center [62, 62] width 87 height 11
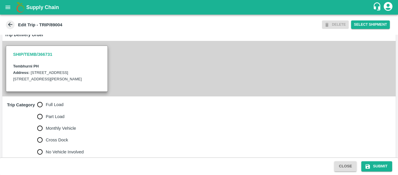
scroll to position [120, 0]
click at [43, 110] on input "Full Load" at bounding box center [40, 105] width 12 height 12
radio input "true"
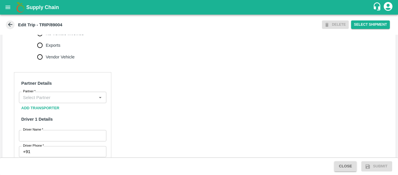
scroll to position [241, 0]
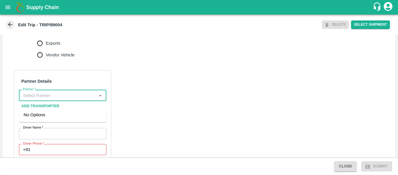
click at [53, 99] on input "Partner   *" at bounding box center [58, 95] width 74 height 8
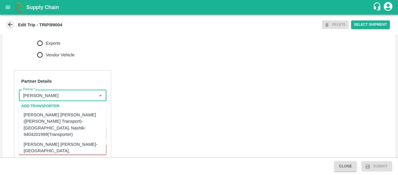
click at [64, 141] on div "[PERSON_NAME] [PERSON_NAME]-[GEOGRAPHIC_DATA], [GEOGRAPHIC_DATA]-9730316755(Tra…" at bounding box center [72, 151] width 96 height 20
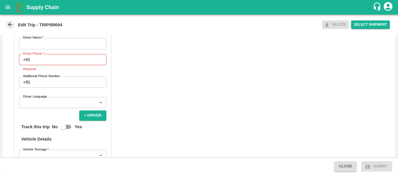
scroll to position [339, 0]
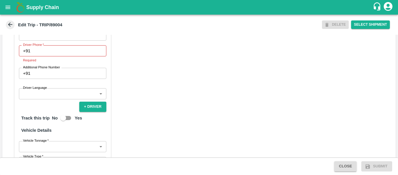
type input "[PERSON_NAME] [PERSON_NAME]-[GEOGRAPHIC_DATA], [GEOGRAPHIC_DATA]-9730316755(Tra…"
click at [37, 40] on input "Driver Name   *" at bounding box center [62, 34] width 87 height 11
type input "Godse"
click at [44, 63] on p "Required" at bounding box center [62, 59] width 79 height 5
click at [41, 56] on input "Driver Phone   *" at bounding box center [69, 50] width 73 height 11
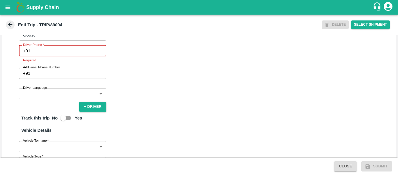
paste input "9975280177"
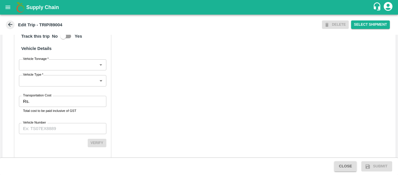
scroll to position [435, 0]
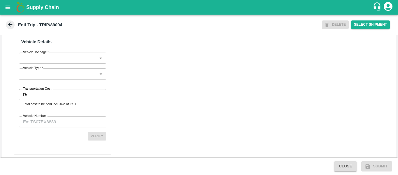
type input "9975280177"
click at [54, 97] on input "Transportation Cost" at bounding box center [69, 94] width 74 height 11
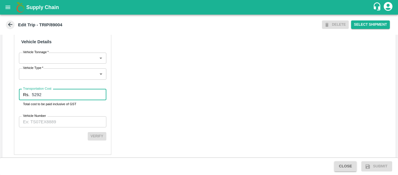
type input "5292"
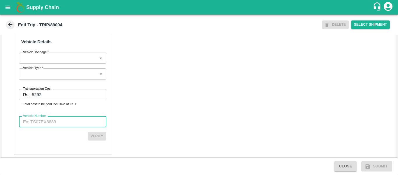
click at [62, 127] on input "Vehicle Number" at bounding box center [62, 121] width 87 height 11
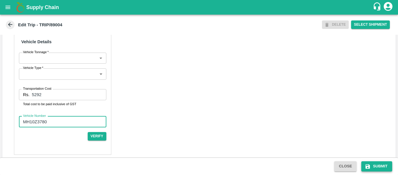
type input "MH10Z3780"
click at [375, 165] on button "Submit" at bounding box center [377, 166] width 31 height 10
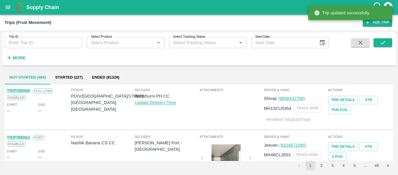
click at [52, 44] on input "Trip ID" at bounding box center [44, 42] width 78 height 11
paste input "89005"
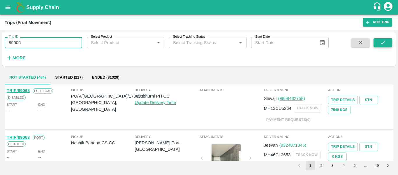
type input "89005"
click at [379, 43] on button "submit" at bounding box center [383, 42] width 19 height 9
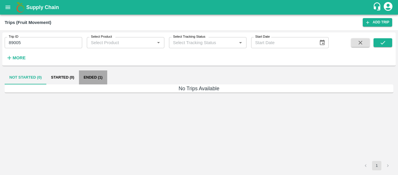
click at [100, 76] on button "Ended (1)" at bounding box center [93, 77] width 28 height 14
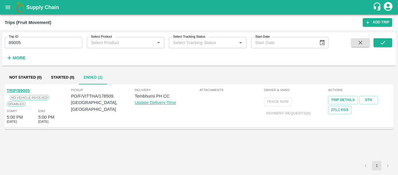
click at [24, 86] on div "TRIP/89005 No Vehicle Involved Disabled Start 5:00 PM [DATE] End 5:00 PM [DATE]" at bounding box center [38, 106] width 64 height 40
click at [24, 91] on link "TRIP/89005" at bounding box center [18, 90] width 23 height 5
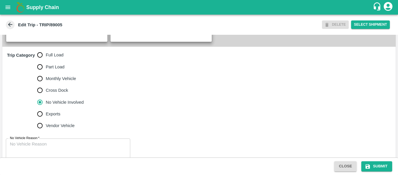
scroll to position [171, 0]
click at [47, 58] on span "Full Load" at bounding box center [55, 54] width 18 height 6
click at [46, 60] on input "Full Load" at bounding box center [40, 55] width 12 height 12
radio input "true"
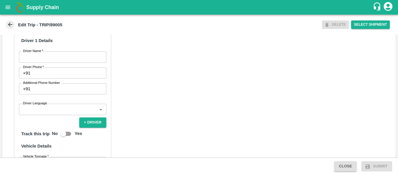
scroll to position [316, 0]
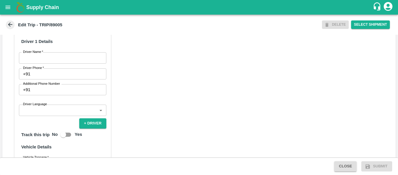
click at [55, 63] on input "Driver Name   *" at bounding box center [62, 57] width 87 height 11
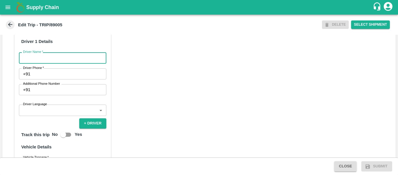
scroll to position [283, 0]
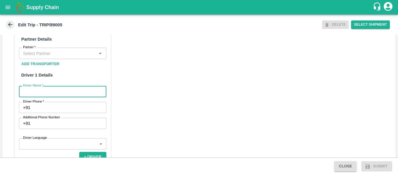
click at [39, 57] on input "Partner   *" at bounding box center [58, 53] width 74 height 8
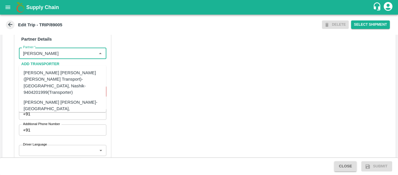
click at [65, 99] on div "Dnyaneshwar Vitthal Godse-Kandar, Solapur-9730316755(Transporter)" at bounding box center [72, 109] width 96 height 20
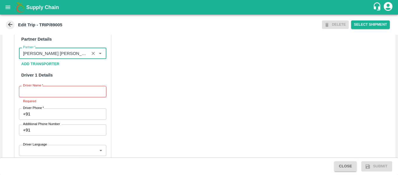
type input "Dnyaneshwar Vitthal Godse-Kandar, Solapur-9730316755(Transporter)"
click at [59, 97] on input "Driver Name   *" at bounding box center [62, 91] width 87 height 11
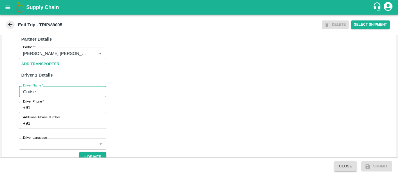
type input "Godse"
click at [59, 112] on input "Driver Phone   *" at bounding box center [69, 107] width 73 height 11
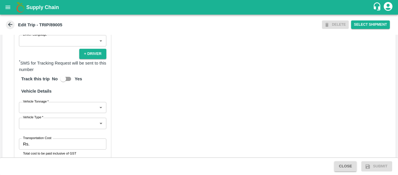
scroll to position [442, 0]
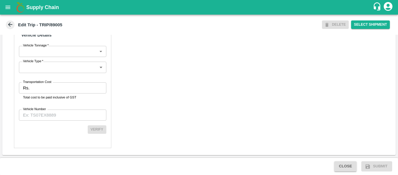
type input "9763157655"
click at [61, 93] on input "Transportation Cost" at bounding box center [69, 87] width 74 height 11
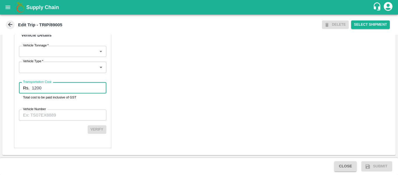
type input "1200"
click at [59, 120] on input "Vehicle Number" at bounding box center [62, 114] width 87 height 11
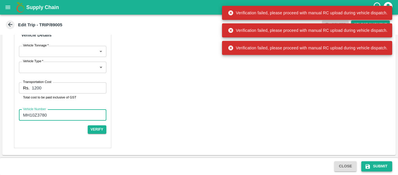
type input "MH10Z3780"
click at [379, 166] on button "Submit" at bounding box center [377, 166] width 31 height 10
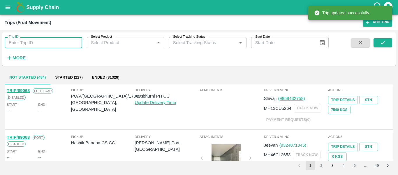
click at [50, 45] on input "Trip ID" at bounding box center [44, 42] width 78 height 11
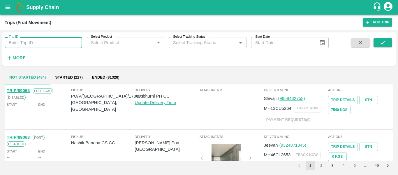
paste input "89005"
type input "89005"
click at [385, 42] on icon "submit" at bounding box center [383, 42] width 6 height 6
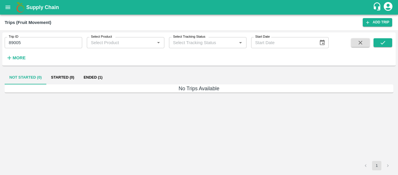
click at [98, 80] on button "Ended (1)" at bounding box center [93, 77] width 28 height 14
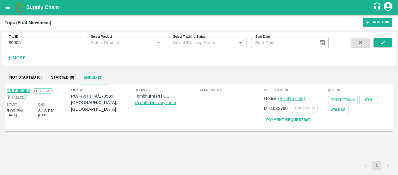
click at [13, 92] on link "TRIP/89005" at bounding box center [18, 90] width 23 height 5
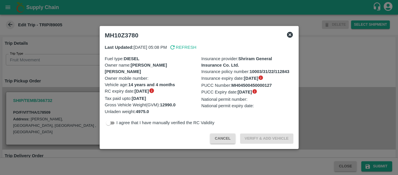
click at [76, 76] on div at bounding box center [199, 87] width 398 height 175
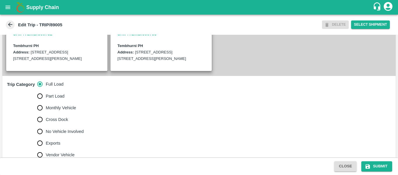
scroll to position [141, 0]
click at [64, 134] on span "No Vehicle Involved" at bounding box center [65, 131] width 38 height 6
click at [46, 137] on input "No Vehicle Involved" at bounding box center [40, 131] width 12 height 12
radio input "true"
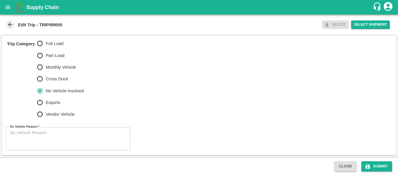
click at [58, 142] on textarea "No Vehicle Reason   *" at bounding box center [68, 138] width 116 height 18
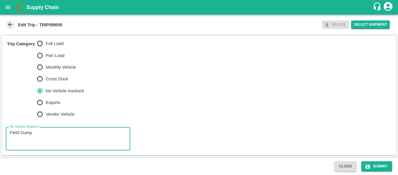
type textarea "Field Dump"
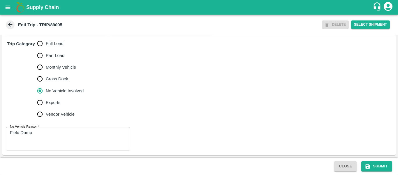
click at [381, 160] on div "Close Submit" at bounding box center [199, 165] width 398 height 17
click at [383, 167] on button "Submit" at bounding box center [377, 166] width 31 height 10
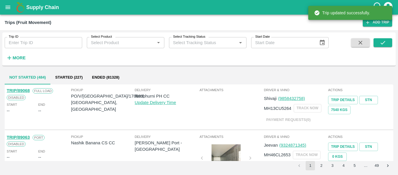
click at [47, 41] on input "Trip ID" at bounding box center [44, 42] width 78 height 11
paste input "89031"
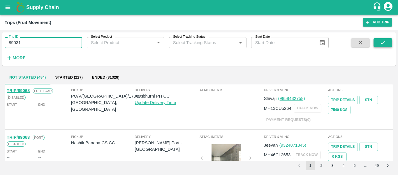
type input "89031"
click at [386, 42] on icon "submit" at bounding box center [383, 42] width 6 height 6
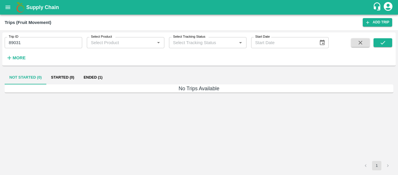
click at [93, 75] on button "Ended (1)" at bounding box center [93, 77] width 28 height 14
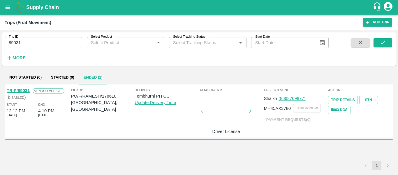
click at [17, 90] on link "TRIP/89031" at bounding box center [18, 90] width 23 height 5
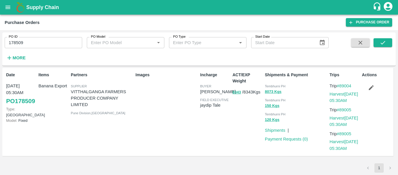
click at [31, 39] on input "178509" at bounding box center [44, 42] width 78 height 11
paste input "text"
type input "178610"
click at [383, 45] on icon "submit" at bounding box center [383, 42] width 6 height 6
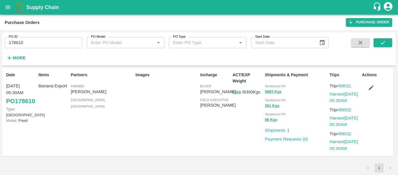
click at [370, 87] on icon "button" at bounding box center [371, 87] width 6 height 6
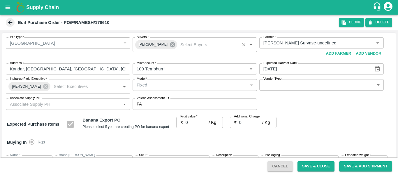
click at [170, 47] on icon at bounding box center [172, 44] width 5 height 5
click at [144, 43] on input "Buyers   *" at bounding box center [189, 43] width 111 height 8
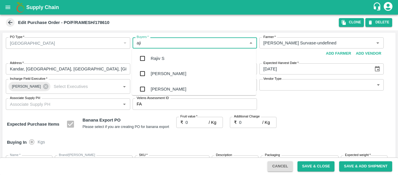
type input "ajit"
click at [149, 58] on div "Ajit Otari" at bounding box center [194, 58] width 124 height 15
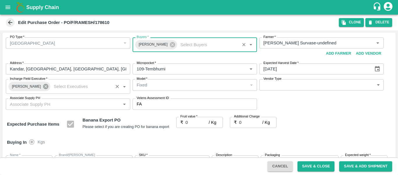
click at [43, 87] on icon at bounding box center [45, 86] width 5 height 5
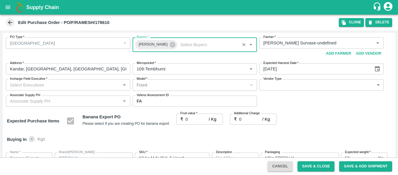
click at [28, 86] on input "Incharge Field Executive   *" at bounding box center [63, 85] width 111 height 8
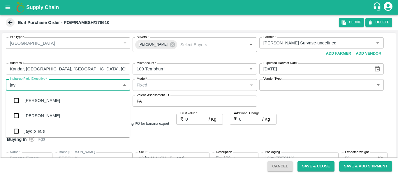
type input "jayd"
click at [32, 97] on div "jaydip Tale" at bounding box center [34, 100] width 20 height 6
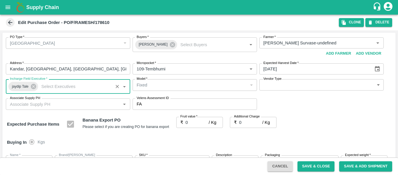
click at [195, 123] on input "0" at bounding box center [197, 122] width 23 height 11
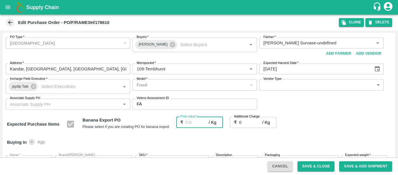
type input "2"
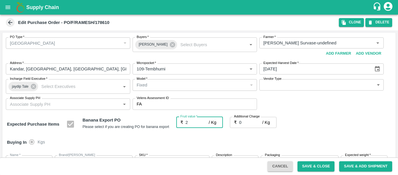
type input "2"
type input "21"
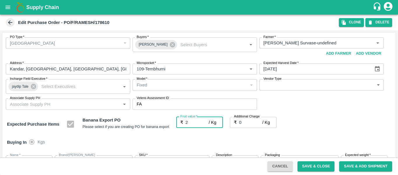
type input "21"
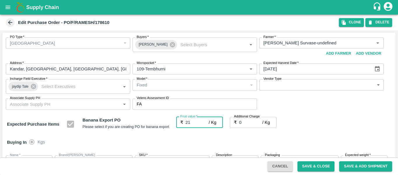
click at [350, 123] on div "Expected Purchase Items Banana Export PO Please select if you are creating PO f…" at bounding box center [199, 124] width 384 height 15
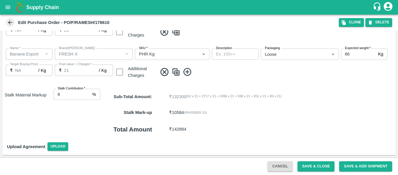
click at [309, 164] on button "Save & Close" at bounding box center [316, 166] width 37 height 10
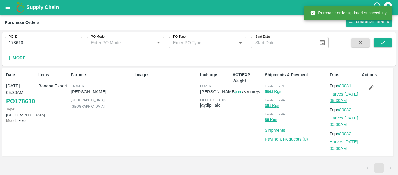
click at [341, 96] on link "Harvest 27 Sep, 05:30AM" at bounding box center [344, 97] width 29 height 11
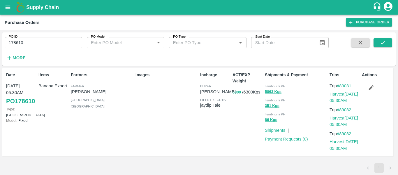
drag, startPoint x: 356, startPoint y: 84, endPoint x: 341, endPoint y: 86, distance: 14.7
click at [341, 86] on p "Trip #89031" at bounding box center [345, 86] width 30 height 6
copy link "89031"
click at [27, 45] on input "178610" at bounding box center [44, 42] width 78 height 11
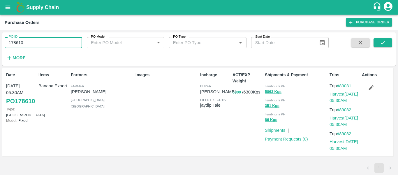
paste input "text"
type input "178522"
click at [384, 41] on icon "submit" at bounding box center [383, 42] width 6 height 6
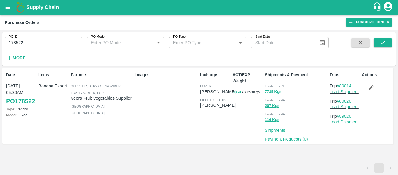
click at [373, 91] on button "button" at bounding box center [371, 88] width 19 height 10
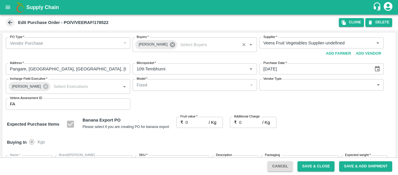
click at [170, 47] on icon at bounding box center [172, 44] width 5 height 5
click at [140, 43] on input "Buyers   *" at bounding box center [189, 43] width 111 height 8
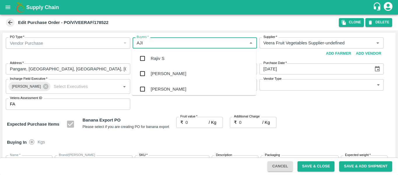
type input "AJIT"
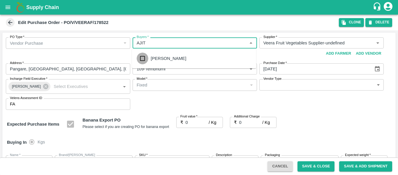
click at [148, 60] on input "checkbox" at bounding box center [143, 58] width 12 height 12
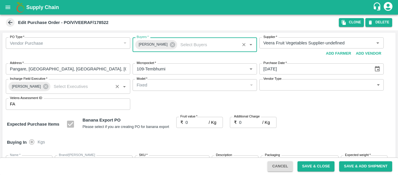
click at [46, 87] on div "Praneeth Kumar" at bounding box center [29, 86] width 42 height 9
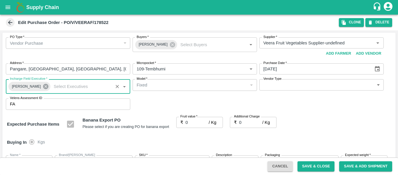
click at [44, 87] on icon at bounding box center [45, 86] width 5 height 5
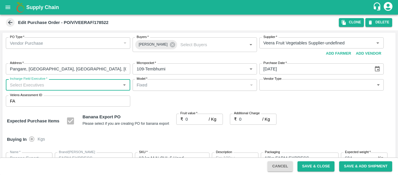
click at [38, 87] on input "Incharge Field Executive   *" at bounding box center [63, 85] width 111 height 8
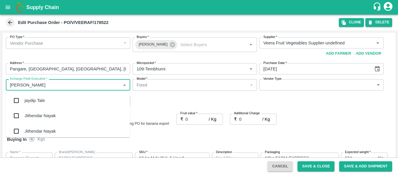
type input "JAYD"
click at [41, 101] on div "jaydip Tale" at bounding box center [34, 100] width 20 height 6
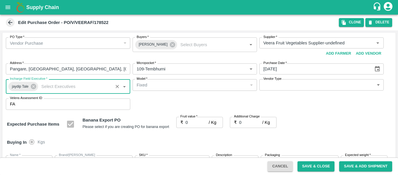
click at [190, 127] on input "0" at bounding box center [197, 122] width 23 height 11
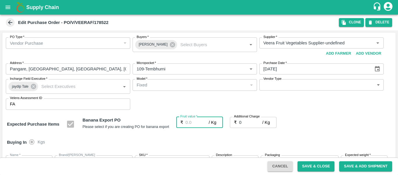
type input "2"
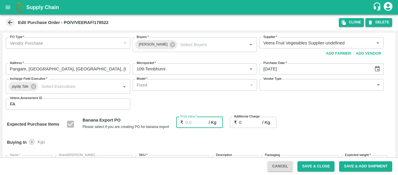
type input "2"
type input "24"
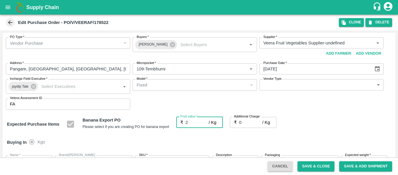
type input "24"
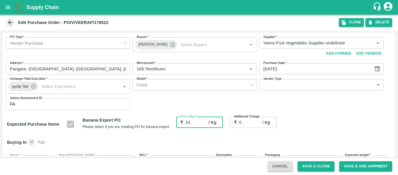
click at [248, 124] on input "0" at bounding box center [250, 122] width 23 height 11
type input "2"
type input "26"
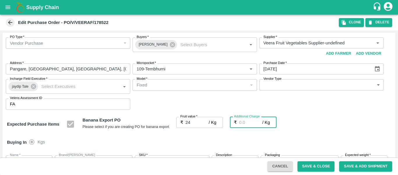
type input "26"
type input "2.7"
type input "26.7"
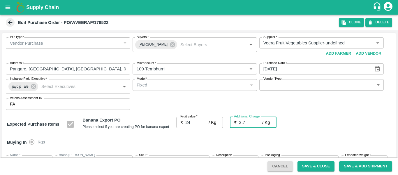
type input "26.7"
type input "2.75"
type input "26.75"
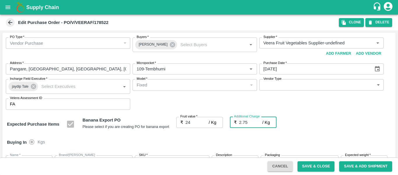
type input "26.75"
type input "2.75"
click at [318, 129] on div "Expected Purchase Items Banana Export PO Please select if you are creating PO f…" at bounding box center [199, 124] width 384 height 15
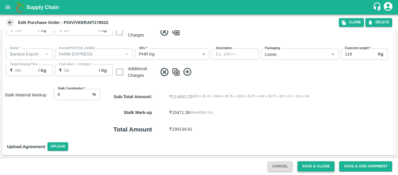
click at [309, 163] on button "Save & Close" at bounding box center [316, 166] width 37 height 10
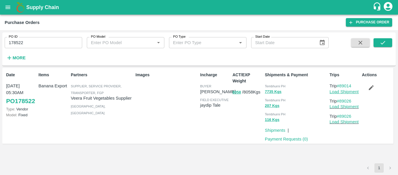
click at [343, 92] on link "Load Shipment" at bounding box center [344, 91] width 29 height 5
drag, startPoint x: 357, startPoint y: 87, endPoint x: 341, endPoint y: 87, distance: 16.6
click at [341, 87] on p "Trip #89014" at bounding box center [345, 86] width 30 height 6
copy link "89014"
drag, startPoint x: 357, startPoint y: 100, endPoint x: 342, endPoint y: 101, distance: 15.5
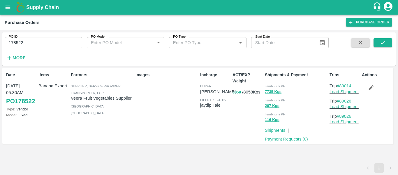
click at [342, 101] on p "Trip #89026" at bounding box center [345, 101] width 30 height 6
copy link "89026"
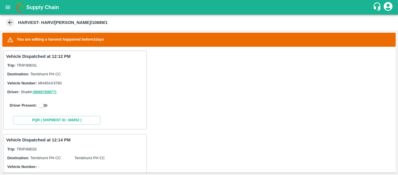
scroll to position [96, 0]
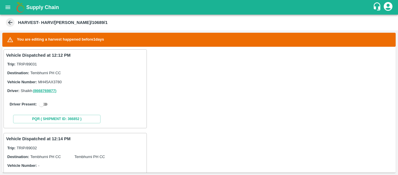
click at [47, 105] on input "checkbox" at bounding box center [41, 104] width 21 height 7
checkbox input "true"
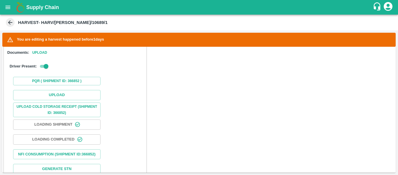
scroll to position [180, 0]
click at [59, 89] on div "Upload Upload Cold Storage Receipt (SHIPMENT ID: 366852) Loading Shipment Loadi…" at bounding box center [75, 131] width 138 height 89
click at [60, 91] on button "Upload" at bounding box center [56, 95] width 87 height 10
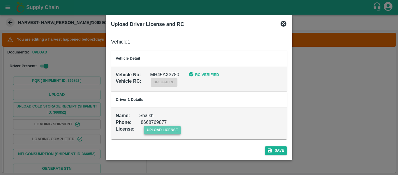
click at [166, 127] on span "upload license" at bounding box center [162, 130] width 37 height 8
click at [0, 0] on input "upload license" at bounding box center [0, 0] width 0 height 0
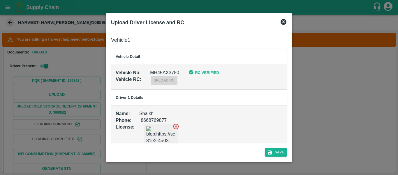
click at [267, 147] on div "Save" at bounding box center [199, 150] width 181 height 15
click at [272, 148] on button "Save" at bounding box center [276, 152] width 22 height 8
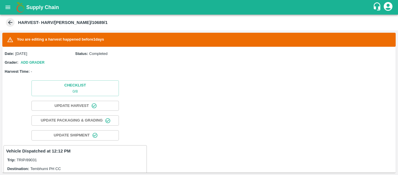
scroll to position [25, 0]
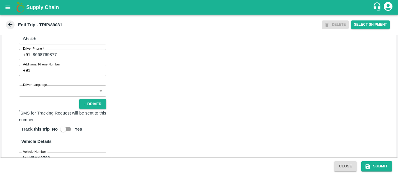
scroll to position [300, 0]
drag, startPoint x: 62, startPoint y: 61, endPoint x: 33, endPoint y: 61, distance: 29.5
click at [33, 60] on input "8668769877" at bounding box center [69, 54] width 73 height 11
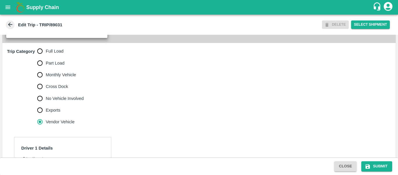
scroll to position [183, 0]
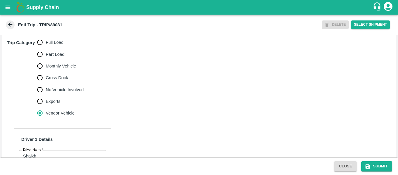
click at [46, 45] on span "Full Load" at bounding box center [55, 42] width 18 height 6
click at [46, 48] on input "Full Load" at bounding box center [40, 42] width 12 height 12
radio input "true"
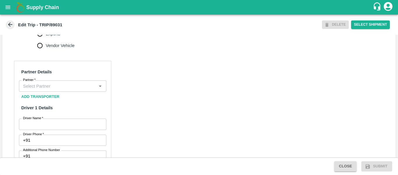
scroll to position [250, 0]
click at [54, 90] on input "Partner   *" at bounding box center [58, 86] width 74 height 8
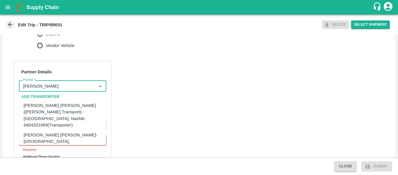
click at [63, 132] on div "[PERSON_NAME] [PERSON_NAME]-[GEOGRAPHIC_DATA], [GEOGRAPHIC_DATA]-9730316755(Tra…" at bounding box center [72, 142] width 96 height 20
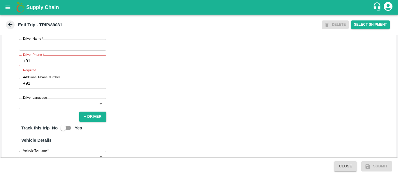
scroll to position [330, 0]
type input "[PERSON_NAME] [PERSON_NAME]-[GEOGRAPHIC_DATA], [GEOGRAPHIC_DATA]-9730316755(Tra…"
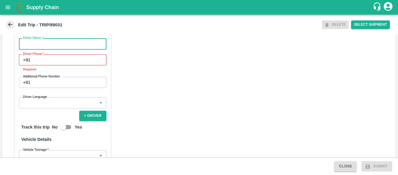
click at [57, 49] on input "Driver Name   *" at bounding box center [62, 43] width 87 height 11
type input "Shaikh"
click at [59, 65] on input "Driver Phone   *" at bounding box center [69, 59] width 73 height 11
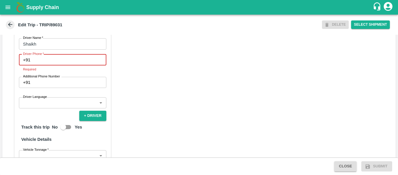
paste input "8668769877"
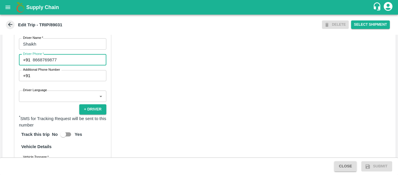
scroll to position [448, 0]
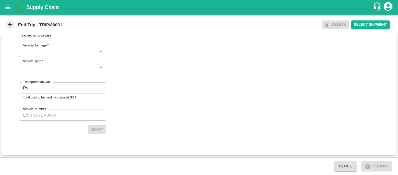
type input "8668769877"
click at [55, 86] on input "Transportation Cost" at bounding box center [69, 87] width 74 height 11
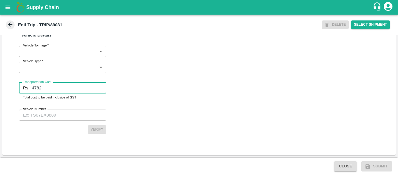
type input "4782"
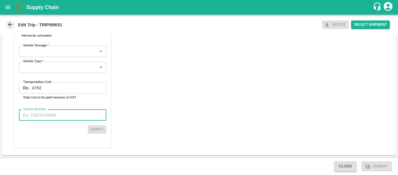
click at [57, 118] on input "Vehicle Number" at bounding box center [62, 114] width 87 height 11
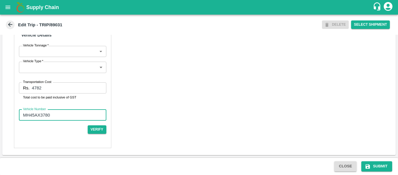
type input "MH45AX3780"
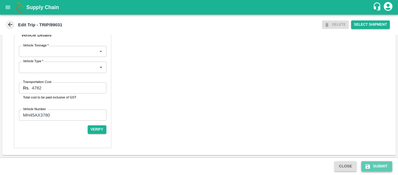
click at [381, 165] on button "Submit" at bounding box center [377, 166] width 31 height 10
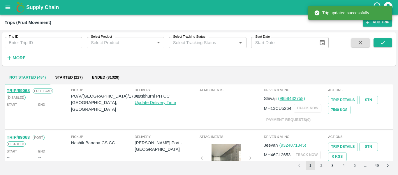
click at [48, 44] on input "Trip ID" at bounding box center [44, 42] width 78 height 11
paste input "89014"
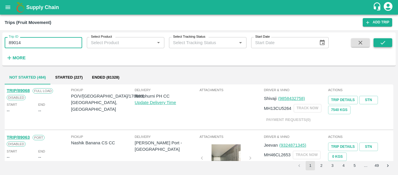
type input "89014"
click at [383, 43] on icon "submit" at bounding box center [383, 42] width 5 height 3
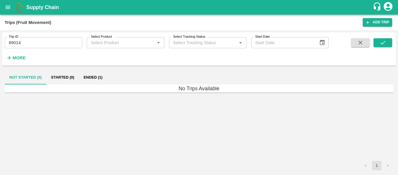
click at [93, 85] on h6 "No Trips Available" at bounding box center [199, 88] width 389 height 8
click at [93, 80] on button "Ended (1)" at bounding box center [93, 77] width 28 height 14
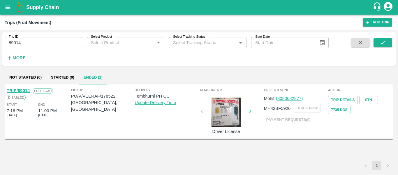
click at [28, 89] on link "TRIP/89014" at bounding box center [18, 90] width 23 height 5
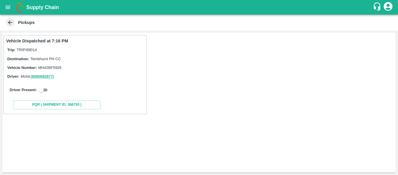
click at [41, 91] on input "checkbox" at bounding box center [41, 89] width 21 height 7
checkbox input "true"
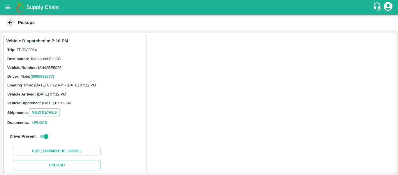
scroll to position [85, 0]
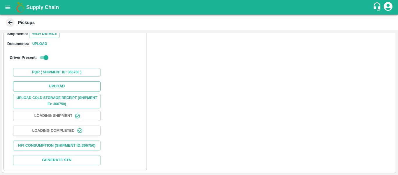
click at [67, 82] on button "Upload" at bounding box center [56, 86] width 87 height 10
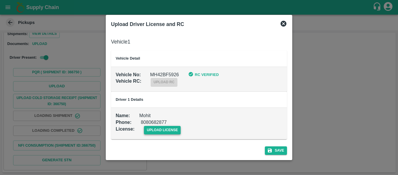
click at [162, 133] on span "upload license" at bounding box center [162, 130] width 37 height 8
click at [0, 0] on input "upload license" at bounding box center [0, 0] width 0 height 0
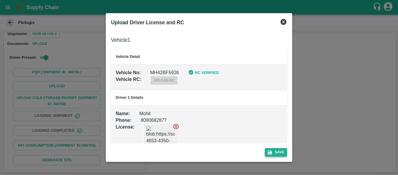
click at [274, 156] on button "Save" at bounding box center [276, 152] width 22 height 8
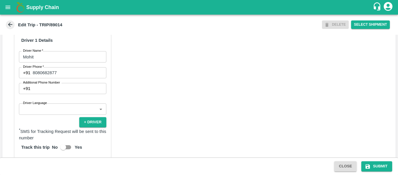
scroll to position [447, 0]
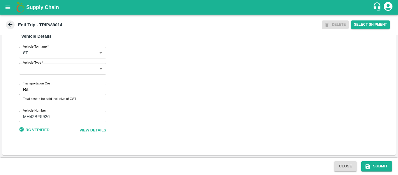
click at [31, 78] on div "Partner Details Partner   * Partner Add Transporter Driver 1 Details Driver Nam…" at bounding box center [62, 8] width 97 height 277
click at [34, 84] on label "Transportation Cost" at bounding box center [37, 83] width 28 height 5
click at [34, 84] on input "Transportation Cost" at bounding box center [69, 89] width 74 height 11
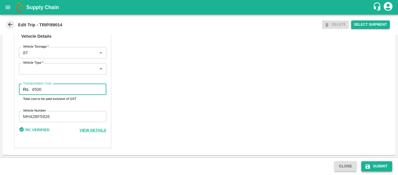
type input "4500"
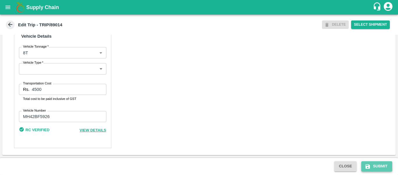
click at [380, 171] on button "Submit" at bounding box center [377, 166] width 31 height 10
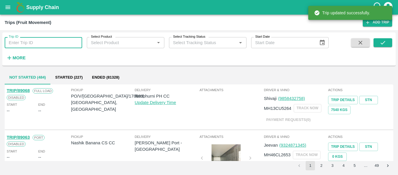
click at [27, 41] on input "Trip ID" at bounding box center [44, 42] width 78 height 11
paste input "89026"
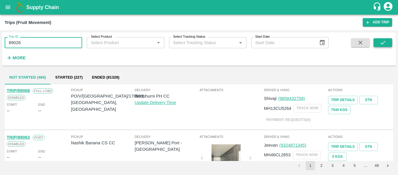
type input "89026"
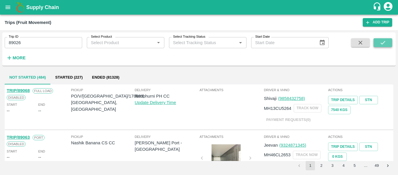
click at [379, 41] on button "submit" at bounding box center [383, 42] width 19 height 9
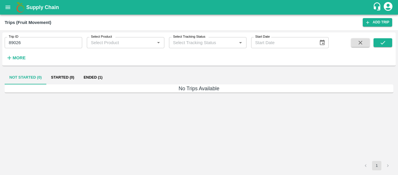
click at [97, 76] on button "Ended (1)" at bounding box center [93, 77] width 28 height 14
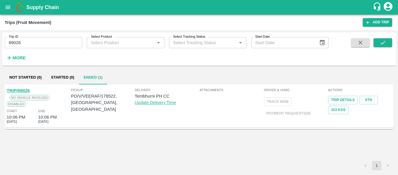
click at [17, 90] on link "TRIP/89026" at bounding box center [18, 90] width 23 height 5
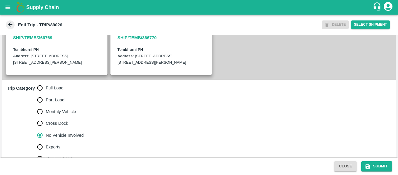
scroll to position [145, 0]
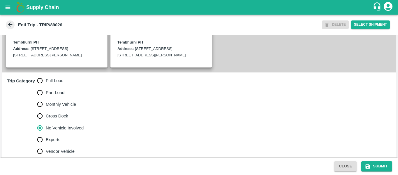
click at [50, 84] on span "Full Load" at bounding box center [55, 80] width 18 height 6
click at [46, 86] on input "Full Load" at bounding box center [40, 81] width 12 height 12
radio input "true"
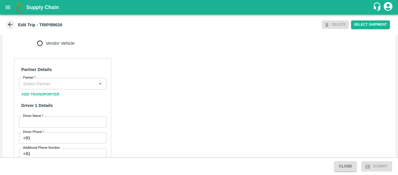
scroll to position [253, 0]
click at [61, 87] on input "Partner   *" at bounding box center [58, 83] width 74 height 8
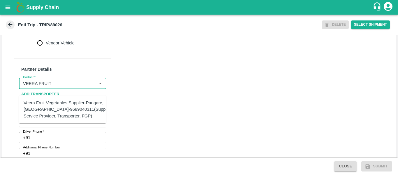
click at [64, 109] on div "Veera Fruit Vegetables Supplier-Pangare, [GEOGRAPHIC_DATA]-9689040311(Supplier,…" at bounding box center [68, 109] width 89 height 20
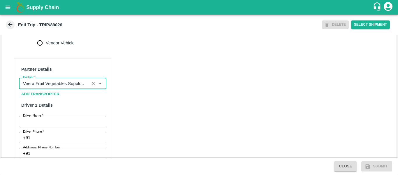
type input "Veera Fruit Vegetables Supplier-Pangare, [GEOGRAPHIC_DATA]-9689040311(Supplier,…"
click at [65, 124] on input "Driver Name   *" at bounding box center [62, 121] width 87 height 11
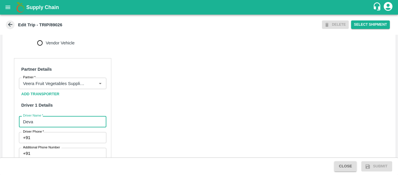
type input "Deva"
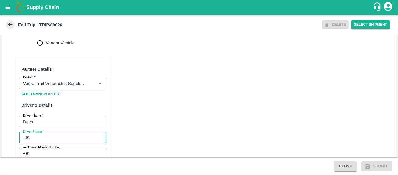
click at [64, 141] on input "Driver Phone   *" at bounding box center [69, 137] width 73 height 11
type input "7972313096"
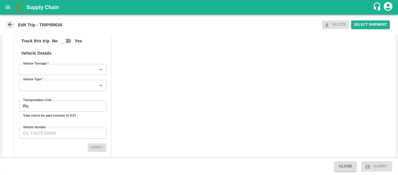
scroll to position [423, 0]
click at [58, 111] on input "Transportation Cost" at bounding box center [69, 106] width 74 height 11
type input "1200"
click at [61, 139] on input "Vehicle Number" at bounding box center [62, 133] width 87 height 11
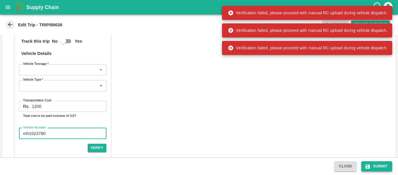
type input "mh10z3780"
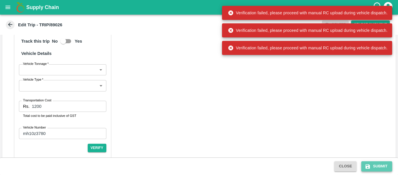
click at [370, 166] on icon "submit" at bounding box center [368, 166] width 4 height 4
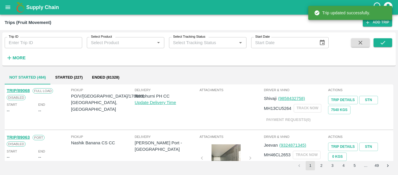
click at [37, 50] on div "Trip ID Trip ID Select Product Select Product   * Select Tracking Status Select…" at bounding box center [164, 47] width 329 height 30
click at [24, 41] on input "Trip ID" at bounding box center [44, 42] width 78 height 11
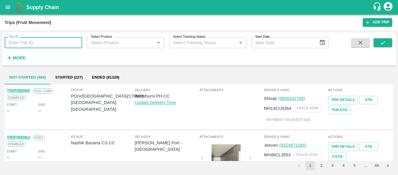
paste input "89026"
type input "89026"
click at [381, 41] on icon "submit" at bounding box center [383, 42] width 6 height 6
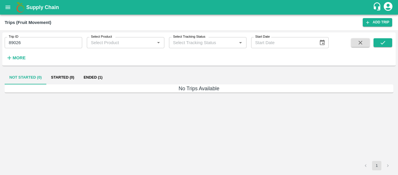
click at [104, 76] on button "Ended (1)" at bounding box center [93, 77] width 28 height 14
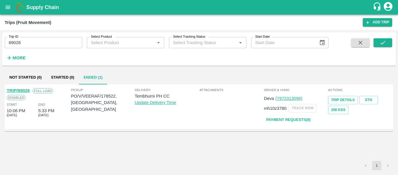
click at [10, 92] on link "TRIP/89026" at bounding box center [18, 90] width 23 height 5
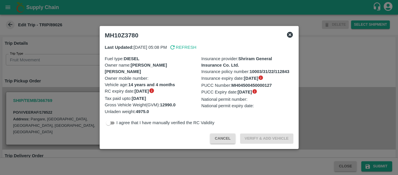
click at [67, 92] on div at bounding box center [199, 87] width 398 height 175
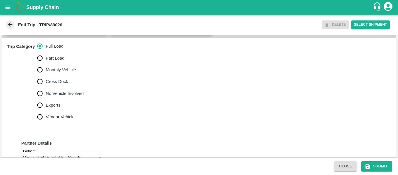
scroll to position [179, 0]
click at [60, 96] on span "No Vehicle Involved" at bounding box center [65, 93] width 38 height 6
click at [46, 99] on input "No Vehicle Involved" at bounding box center [40, 93] width 12 height 12
radio input "true"
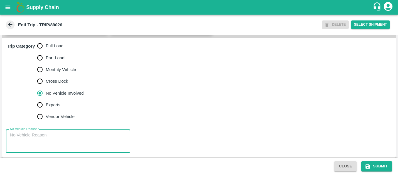
click at [52, 150] on textarea "No Vehicle Reason   *" at bounding box center [68, 141] width 116 height 18
type textarea "Field Dump"
click at [380, 168] on button "Submit" at bounding box center [377, 166] width 31 height 10
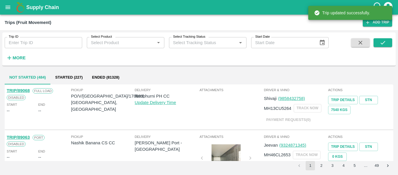
click at [39, 45] on input "Trip ID" at bounding box center [44, 42] width 78 height 11
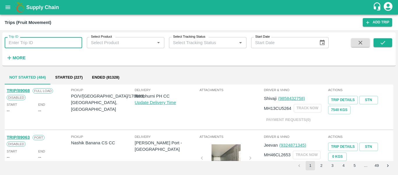
paste input "89007"
type input "89007"
click at [381, 45] on icon "submit" at bounding box center [383, 42] width 6 height 6
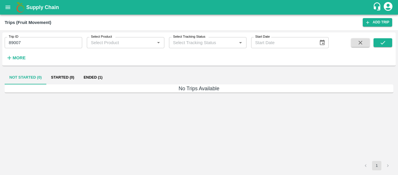
click at [91, 74] on button "Ended (1)" at bounding box center [93, 77] width 28 height 14
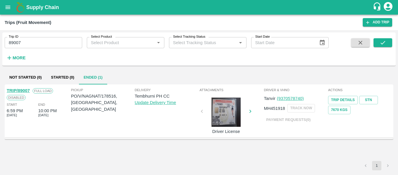
click at [23, 87] on div "TRIP/89007 Full Load Disabled Start 6:59 PM 26 Sep 2025 End 10:00 PM 26 Sep 2025" at bounding box center [38, 111] width 64 height 50
click at [24, 90] on link "TRIP/89007" at bounding box center [18, 90] width 23 height 5
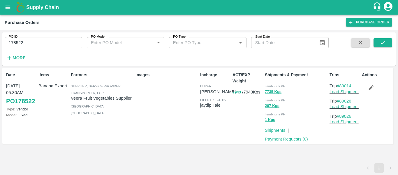
click at [44, 42] on input "178522" at bounding box center [44, 42] width 78 height 11
paste input "text"
click at [44, 42] on input "178516" at bounding box center [44, 42] width 78 height 11
type input "178516"
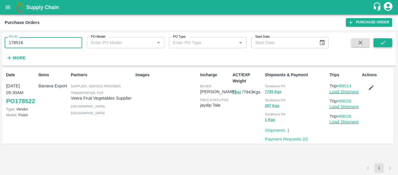
click at [382, 44] on icon "submit" at bounding box center [383, 42] width 5 height 3
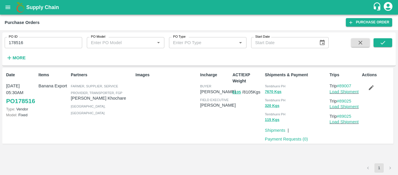
click at [367, 90] on button "button" at bounding box center [371, 88] width 19 height 10
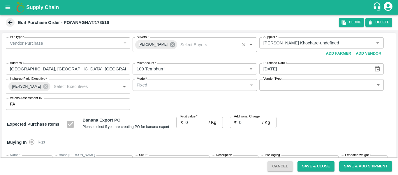
click at [171, 46] on icon at bounding box center [172, 44] width 5 height 5
click at [153, 42] on input "Buyers   *" at bounding box center [189, 43] width 111 height 8
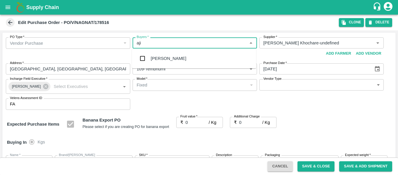
type input "ajit"
click at [157, 56] on div "[PERSON_NAME]" at bounding box center [169, 58] width 36 height 6
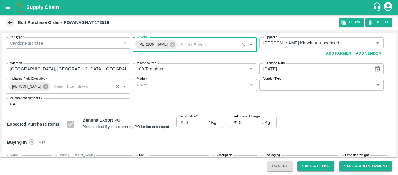
click at [44, 83] on icon at bounding box center [46, 86] width 6 height 6
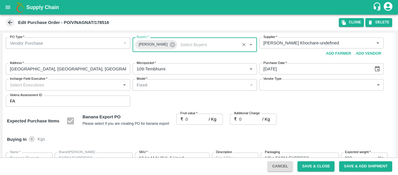
click at [33, 84] on input "Incharge Field Executive   *" at bounding box center [63, 85] width 111 height 8
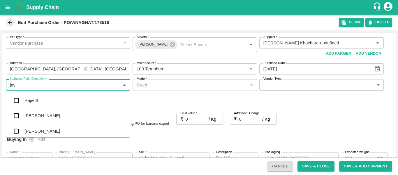
type input "jayd"
click at [38, 101] on div "jaydip Tale" at bounding box center [34, 100] width 20 height 6
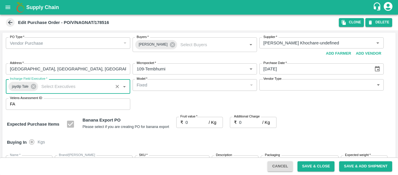
click at [198, 120] on input "0" at bounding box center [197, 122] width 23 height 11
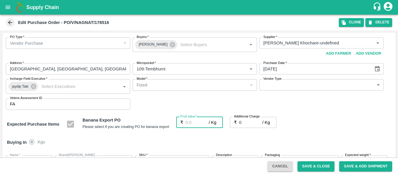
type input "2"
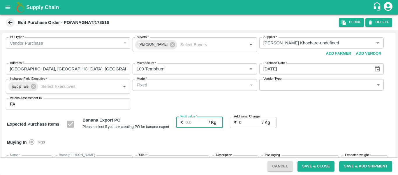
type input "2"
type input "21"
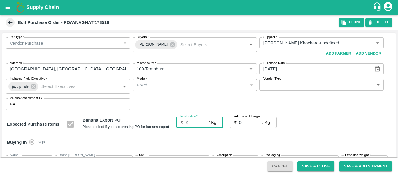
type input "21"
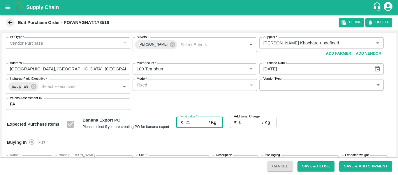
click at [256, 123] on input "0" at bounding box center [250, 122] width 23 height 11
type input "2"
type input "23"
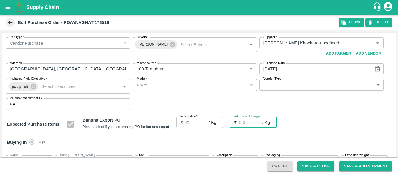
type input "23"
type input "2.7"
type input "23.7"
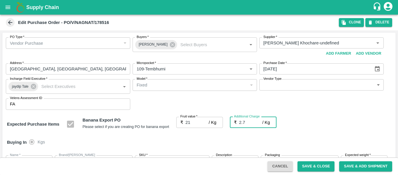
type input "23.7"
type input "2.75"
type input "23.75"
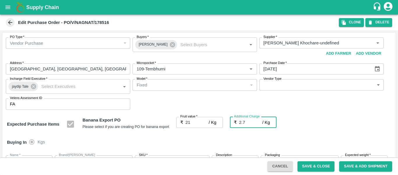
type input "23.75"
type input "2.75"
click at [336, 129] on div "Expected Purchase Items Banana Export PO Please select if you are creating PO f…" at bounding box center [199, 124] width 384 height 15
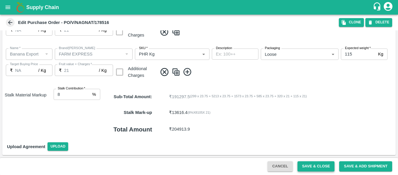
click at [318, 167] on button "Save & Close" at bounding box center [316, 166] width 37 height 10
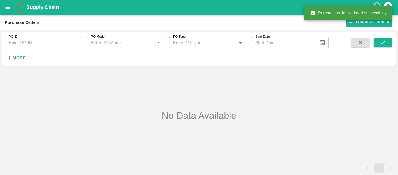
type input "178516"
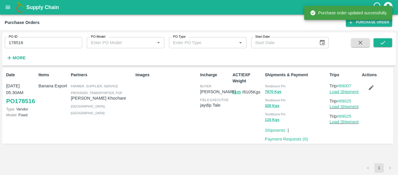
click at [347, 93] on link "Load Shipment" at bounding box center [344, 91] width 29 height 5
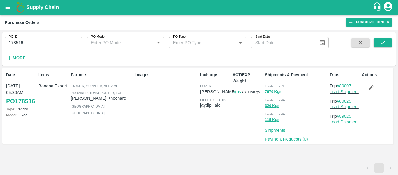
drag, startPoint x: 355, startPoint y: 85, endPoint x: 341, endPoint y: 86, distance: 13.8
click at [341, 86] on p "Trip #89007" at bounding box center [345, 86] width 30 height 6
copy link "89007"
drag, startPoint x: 358, startPoint y: 100, endPoint x: 341, endPoint y: 102, distance: 17.6
click at [341, 102] on p "Trip #89025" at bounding box center [345, 101] width 30 height 6
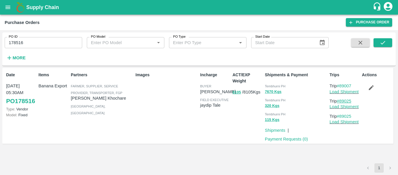
copy link "89025"
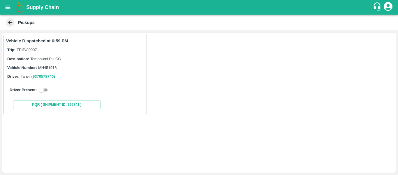
click at [43, 92] on input "checkbox" at bounding box center [41, 89] width 21 height 7
checkbox input "true"
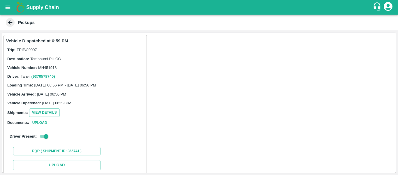
scroll to position [85, 0]
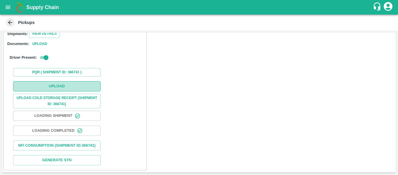
click at [66, 83] on button "Upload" at bounding box center [56, 86] width 87 height 10
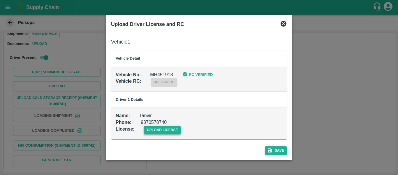
click at [158, 133] on span "upload license" at bounding box center [162, 130] width 37 height 8
click at [0, 0] on input "upload license" at bounding box center [0, 0] width 0 height 0
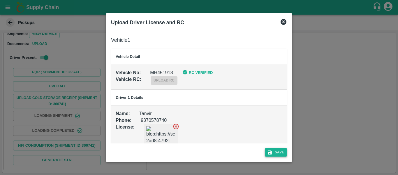
click at [281, 153] on button "Save" at bounding box center [276, 152] width 22 height 8
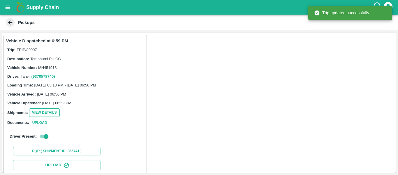
scroll to position [100, 0]
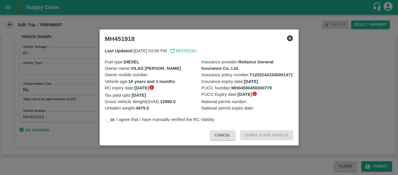
scroll to position [447, 0]
click at [79, 88] on div at bounding box center [199, 87] width 398 height 175
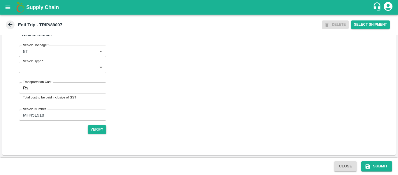
click at [70, 88] on input "Transportation Cost" at bounding box center [69, 87] width 74 height 11
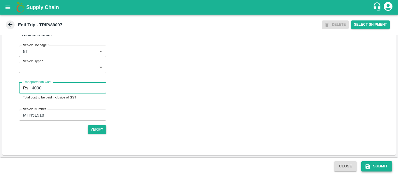
type input "4000"
click at [380, 164] on button "Submit" at bounding box center [377, 166] width 31 height 10
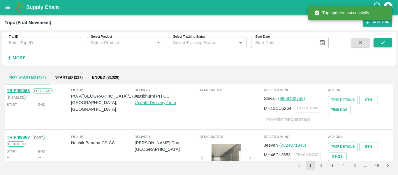
click at [42, 41] on input "Trip ID" at bounding box center [44, 42] width 78 height 11
paste input "89025"
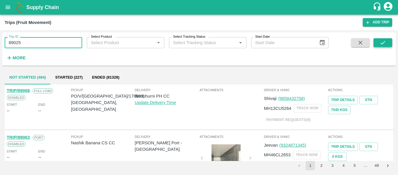
type input "89025"
click at [374, 44] on button "submit" at bounding box center [383, 42] width 19 height 9
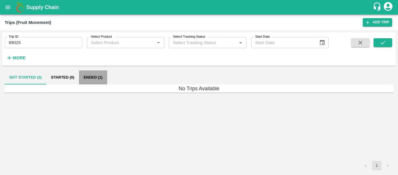
click at [98, 78] on button "Ended (1)" at bounding box center [93, 77] width 28 height 14
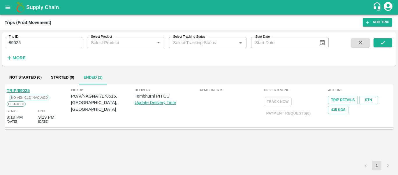
click at [16, 90] on link "TRIP/89025" at bounding box center [18, 90] width 23 height 5
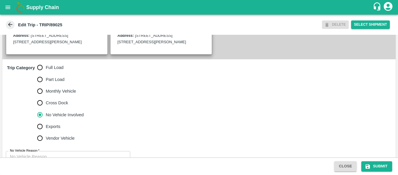
scroll to position [158, 0]
click at [47, 71] on span "Full Load" at bounding box center [55, 67] width 18 height 6
click at [46, 73] on input "Full Load" at bounding box center [40, 68] width 12 height 12
radio input "true"
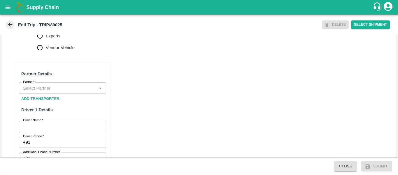
scroll to position [249, 0]
click at [59, 91] on input "Partner   *" at bounding box center [58, 87] width 74 height 8
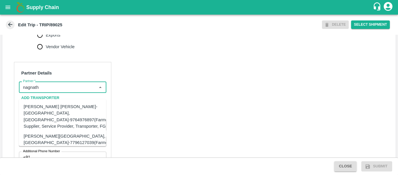
click at [60, 115] on div "[PERSON_NAME] [PERSON_NAME]-[GEOGRAPHIC_DATA], [GEOGRAPHIC_DATA]-9764976897(Far…" at bounding box center [67, 116] width 87 height 26
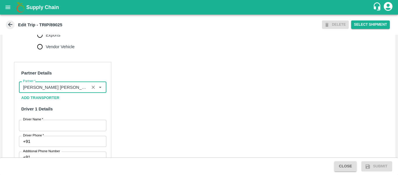
type input "[PERSON_NAME] [PERSON_NAME]-[GEOGRAPHIC_DATA], [GEOGRAPHIC_DATA]-9764976897(Far…"
click at [63, 127] on input "Driver Name   *" at bounding box center [62, 125] width 87 height 11
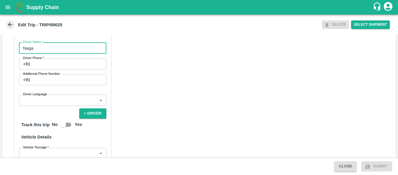
scroll to position [327, 0]
type input "Naga"
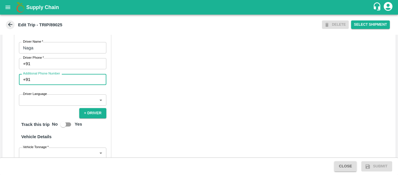
click at [46, 85] on input "Additional Phone Number" at bounding box center [69, 79] width 73 height 11
drag, startPoint x: 46, startPoint y: 89, endPoint x: 39, endPoint y: 72, distance: 18.0
click at [39, 72] on div "Partner Details Partner   * Partner Add Transporter Driver 1 Details Driver Nam…" at bounding box center [62, 116] width 97 height 265
click at [39, 69] on input "Driver Phone   *" at bounding box center [69, 63] width 73 height 11
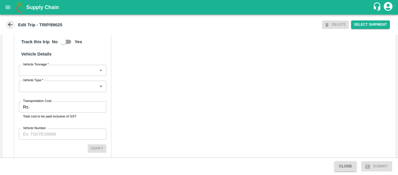
scroll to position [423, 0]
type input "9975745985"
click at [76, 111] on input "Transportation Cost" at bounding box center [69, 106] width 74 height 11
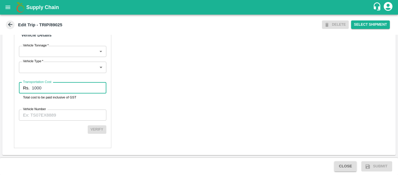
type input "1000"
click at [70, 123] on div "Partner Details Partner   * Partner Add Transporter Driver 1 Details Driver Nam…" at bounding box center [62, 8] width 97 height 279
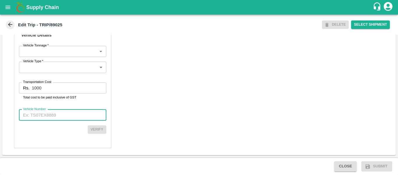
click at [50, 120] on input "Vehicle Number" at bounding box center [62, 114] width 87 height 11
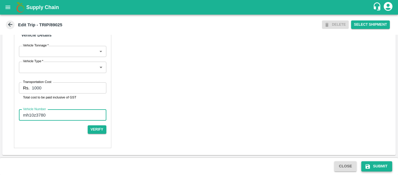
type input "mh10z3780"
click at [375, 166] on button "Submit" at bounding box center [377, 166] width 31 height 10
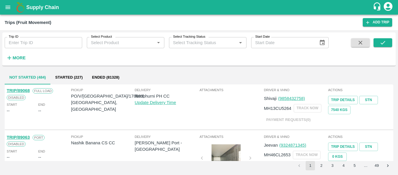
click at [60, 38] on input "Trip ID" at bounding box center [44, 42] width 78 height 11
paste input "89025"
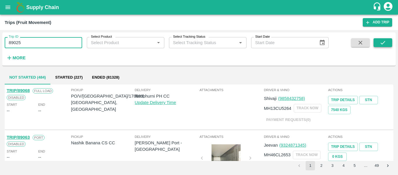
type input "89025"
click at [391, 42] on button "submit" at bounding box center [383, 42] width 19 height 9
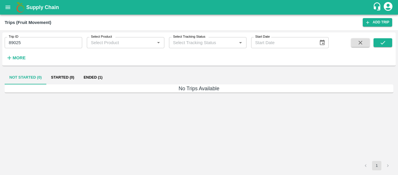
click at [100, 81] on button "Ended (1)" at bounding box center [93, 77] width 28 height 14
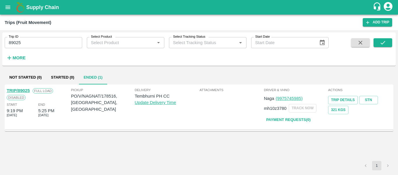
click at [24, 87] on div "TRIP/89025" at bounding box center [18, 90] width 23 height 6
click at [25, 92] on link "TRIP/89025" at bounding box center [18, 90] width 23 height 5
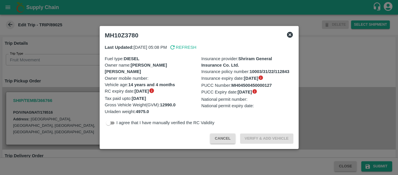
click at [65, 127] on div at bounding box center [199, 87] width 398 height 175
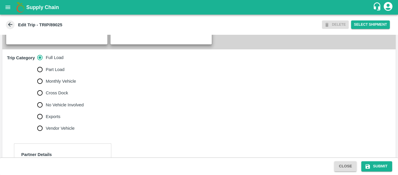
scroll to position [168, 0]
click at [68, 108] on span "No Vehicle Involved" at bounding box center [65, 104] width 38 height 6
click at [46, 110] on input "No Vehicle Involved" at bounding box center [40, 105] width 12 height 12
radio input "true"
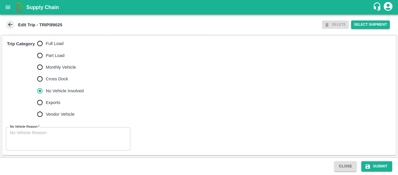
scroll to position [188, 0]
click at [46, 133] on textarea "No Vehicle Reason   *" at bounding box center [68, 138] width 116 height 18
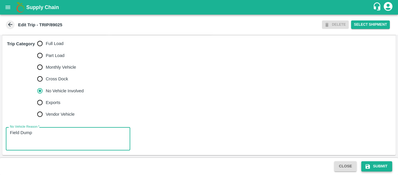
type textarea "Field Dump"
click at [368, 165] on icon "submit" at bounding box center [368, 166] width 6 height 6
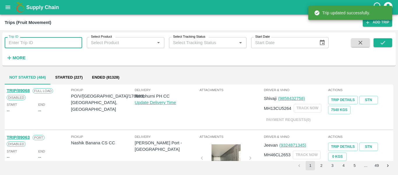
click at [32, 42] on input "Trip ID" at bounding box center [44, 42] width 78 height 11
paste input "89034"
click at [32, 42] on input "89034" at bounding box center [44, 42] width 78 height 11
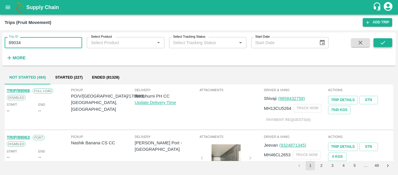
type input "89034"
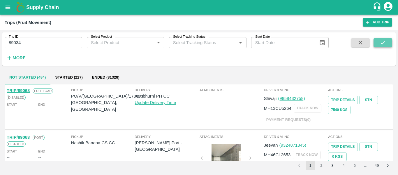
click at [383, 43] on icon "submit" at bounding box center [383, 42] width 6 height 6
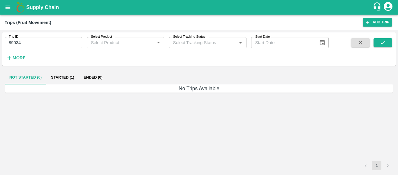
click at [74, 78] on button "Started (1)" at bounding box center [62, 77] width 33 height 14
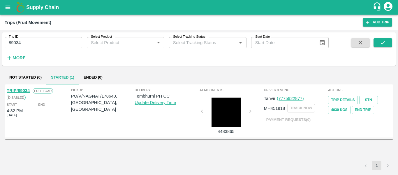
click at [22, 90] on link "TRIP/89034" at bounding box center [18, 90] width 23 height 5
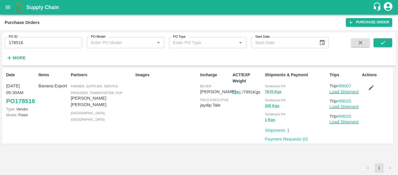
click at [8, 9] on icon "open drawer" at bounding box center [8, 7] width 5 height 3
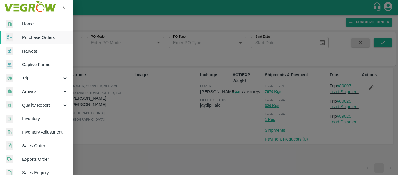
click at [37, 39] on span "Purchase Orders" at bounding box center [45, 37] width 46 height 6
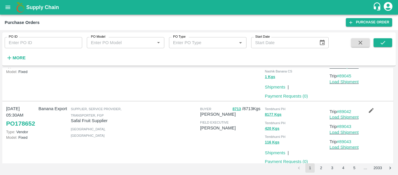
scroll to position [563, 0]
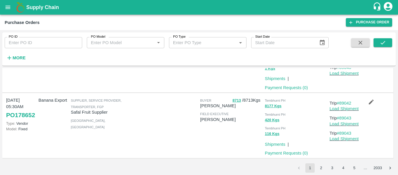
click at [323, 170] on button "2" at bounding box center [321, 167] width 9 height 9
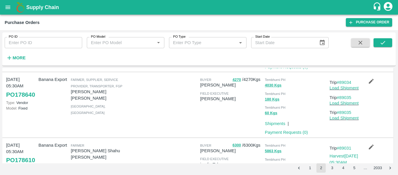
scroll to position [139, 0]
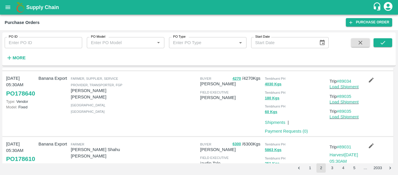
click at [37, 41] on input "PO ID" at bounding box center [44, 42] width 78 height 11
paste input "178640"
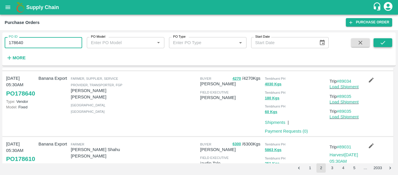
type input "178640"
click at [387, 40] on button "submit" at bounding box center [383, 42] width 19 height 9
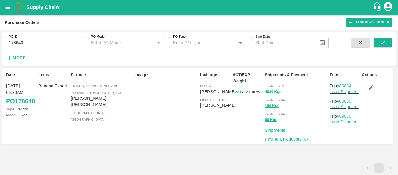
click at [367, 88] on button "button" at bounding box center [371, 88] width 19 height 10
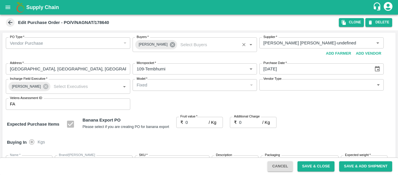
click at [170, 46] on icon at bounding box center [172, 44] width 6 height 6
click at [154, 45] on input "Buyers   *" at bounding box center [189, 43] width 111 height 8
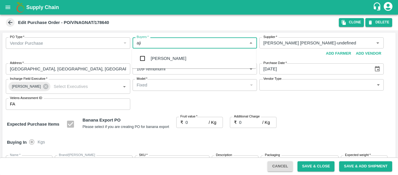
type input "ajit"
click at [156, 54] on div "Ajit Otari" at bounding box center [194, 58] width 124 height 15
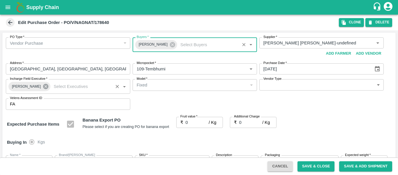
click at [43, 89] on icon at bounding box center [45, 86] width 5 height 5
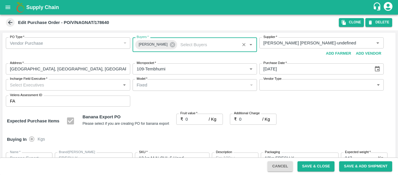
click at [31, 87] on input "Incharge Field Executive   *" at bounding box center [63, 85] width 111 height 8
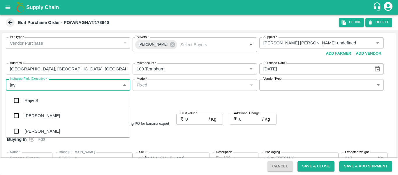
type input "jayd"
click at [34, 95] on div "jaydip Tale" at bounding box center [68, 100] width 124 height 15
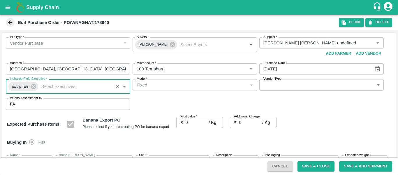
click at [189, 122] on input "0" at bounding box center [197, 122] width 23 height 11
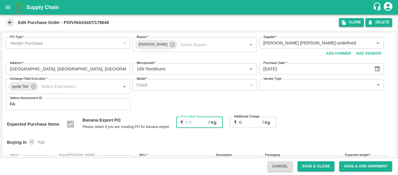
type input "2"
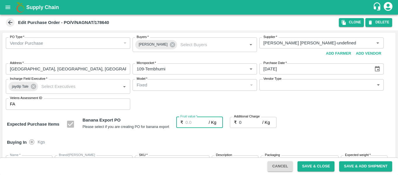
type input "2"
type input "21"
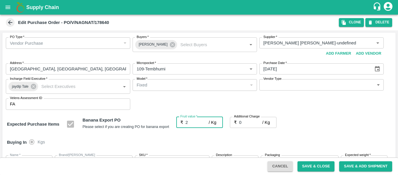
type input "21"
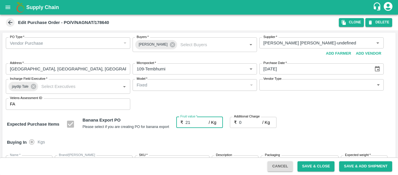
click at [243, 125] on input "0" at bounding box center [250, 122] width 23 height 11
type input "2"
type input "23"
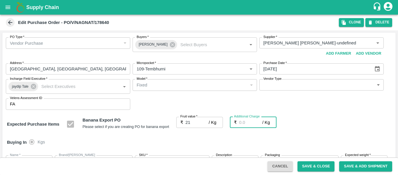
type input "23"
type input "2.7"
type input "23.7"
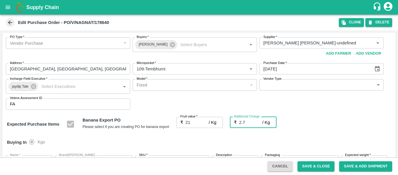
type input "23.7"
type input "2.75"
type input "23.75"
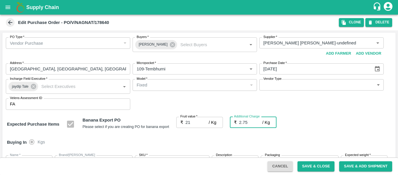
type input "23.75"
type input "2.75"
click at [327, 128] on div "Expected Purchase Items Banana Export PO Please select if you are creating PO f…" at bounding box center [199, 124] width 384 height 15
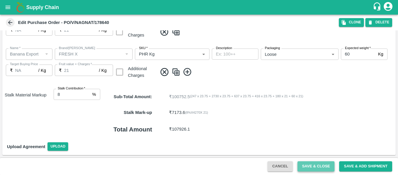
click at [309, 165] on button "Save & Close" at bounding box center [316, 166] width 37 height 10
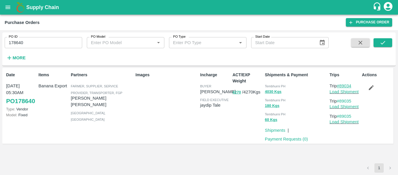
drag, startPoint x: 358, startPoint y: 86, endPoint x: 342, endPoint y: 87, distance: 16.1
click at [342, 87] on p "Trip #89034" at bounding box center [345, 86] width 30 height 6
copy link "89034"
click at [341, 92] on link "Load Shipment" at bounding box center [344, 91] width 29 height 5
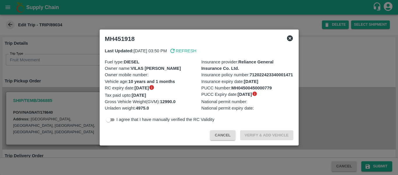
click at [73, 99] on div at bounding box center [199, 87] width 398 height 175
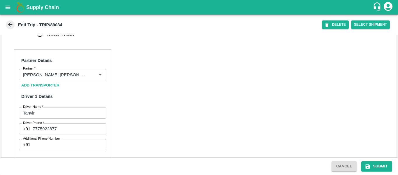
scroll to position [449, 0]
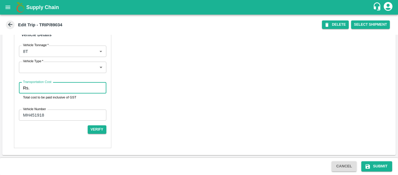
click at [32, 90] on input "Transportation Cost" at bounding box center [69, 87] width 74 height 11
type input "4000"
click at [373, 166] on button "Submit" at bounding box center [377, 166] width 31 height 10
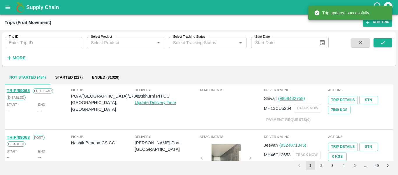
click at [49, 38] on input "Trip ID" at bounding box center [44, 42] width 78 height 11
paste input "89042"
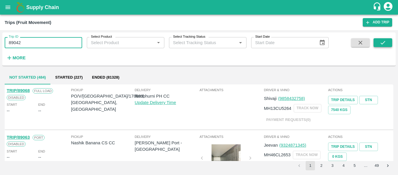
type input "89042"
click at [378, 42] on button "submit" at bounding box center [383, 42] width 19 height 9
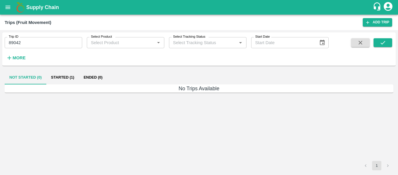
click at [69, 78] on button "Started (1)" at bounding box center [62, 77] width 33 height 14
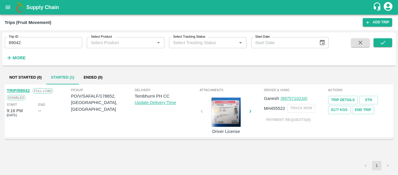
click at [23, 89] on link "TRIP/89042" at bounding box center [18, 90] width 23 height 5
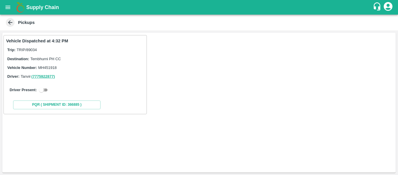
click at [42, 91] on input "checkbox" at bounding box center [41, 89] width 21 height 7
checkbox input "true"
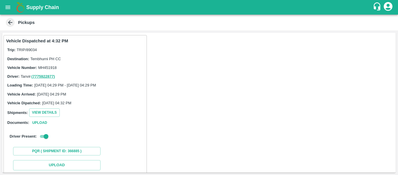
scroll to position [85, 0]
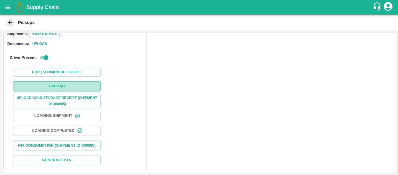
click at [57, 83] on button "Upload" at bounding box center [56, 86] width 87 height 10
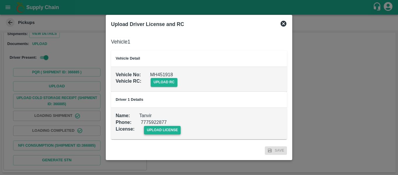
click at [176, 129] on span "upload license" at bounding box center [162, 130] width 37 height 8
click at [0, 0] on input "upload license" at bounding box center [0, 0] width 0 height 0
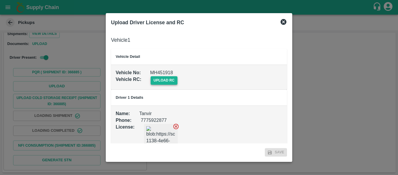
click at [155, 80] on span "upload rc" at bounding box center [164, 80] width 27 height 8
click at [0, 0] on input "upload rc" at bounding box center [0, 0] width 0 height 0
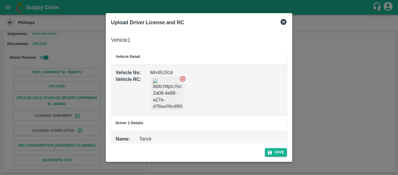
click at [269, 146] on div "Save" at bounding box center [199, 150] width 181 height 15
click at [272, 152] on icon "submit" at bounding box center [269, 152] width 5 height 5
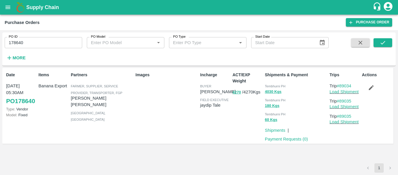
click at [38, 44] on input "178640" at bounding box center [44, 42] width 78 height 11
paste input "text"
type input "178652"
click at [377, 41] on button "submit" at bounding box center [383, 42] width 19 height 9
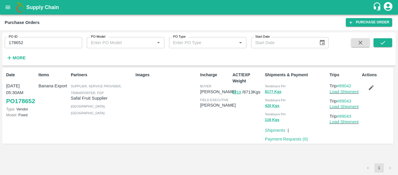
click at [368, 88] on icon "button" at bounding box center [371, 87] width 6 height 6
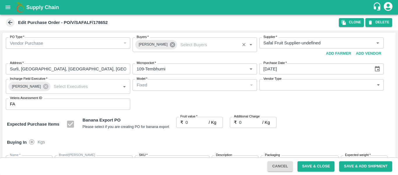
click at [170, 45] on icon at bounding box center [172, 44] width 5 height 5
click at [150, 43] on input "Buyers   *" at bounding box center [189, 43] width 111 height 8
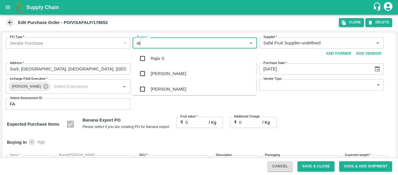
type input "ajit"
click at [153, 57] on div "[PERSON_NAME]" at bounding box center [169, 58] width 36 height 6
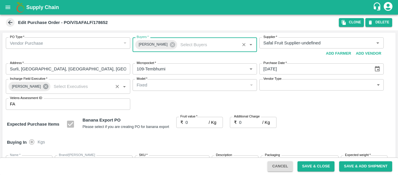
click at [43, 87] on icon at bounding box center [45, 86] width 5 height 5
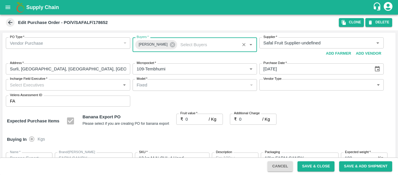
click at [21, 87] on input "Incharge Field Executive   *" at bounding box center [63, 85] width 111 height 8
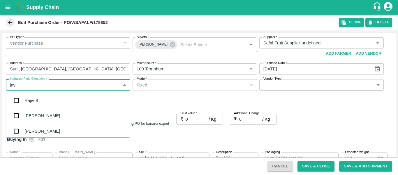
type input "jayd"
click at [27, 99] on div "jaydip Tale" at bounding box center [34, 100] width 20 height 6
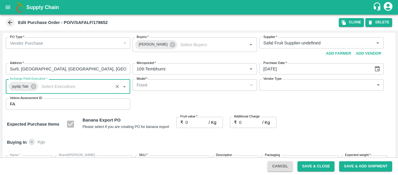
click at [197, 125] on input "0" at bounding box center [197, 122] width 23 height 11
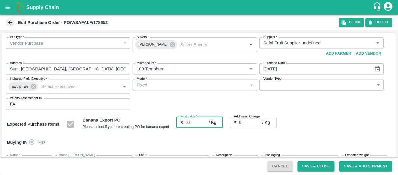
type input "2"
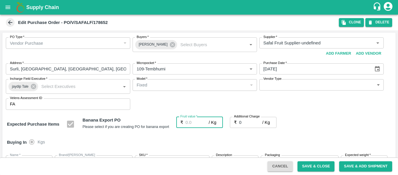
type input "2"
type input "25"
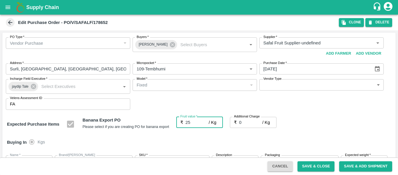
type input "25"
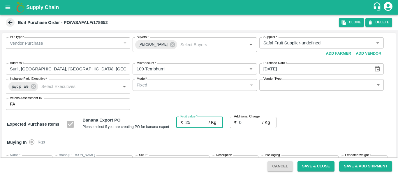
type input "25"
click at [248, 120] on input "0" at bounding box center [250, 122] width 23 height 11
type input "2"
type input "27"
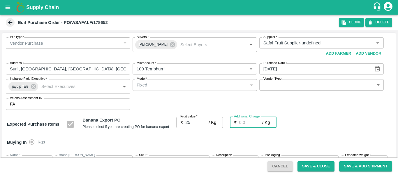
type input "27"
type input "2.7"
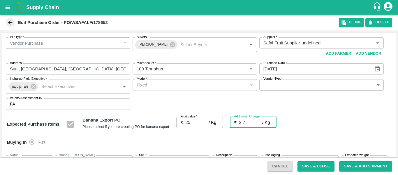
type input "27.7"
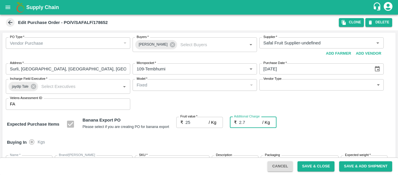
type input "2.75"
type input "27.75"
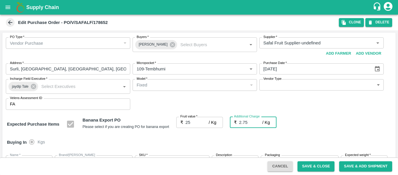
type input "27.75"
type input "2.75"
click at [331, 119] on div "Expected Purchase Items Banana Export PO Please select if you are creating PO f…" at bounding box center [199, 124] width 384 height 15
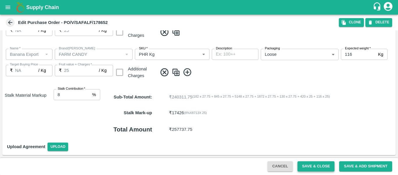
click at [314, 166] on button "Save & Close" at bounding box center [316, 166] width 37 height 10
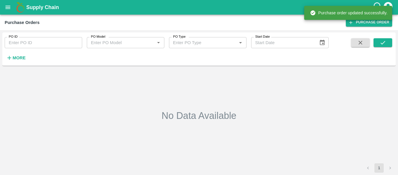
type input "178652"
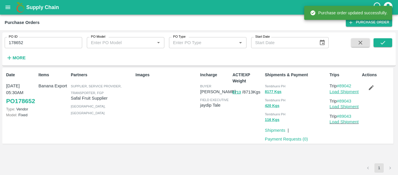
click at [339, 92] on link "Load Shipment" at bounding box center [344, 91] width 29 height 5
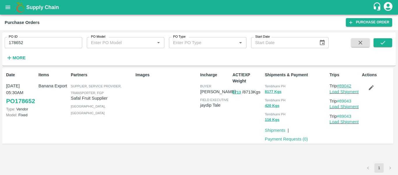
drag, startPoint x: 358, startPoint y: 85, endPoint x: 341, endPoint y: 86, distance: 16.9
click at [341, 86] on p "Trip #89042" at bounding box center [345, 86] width 30 height 6
copy link "89042"
drag, startPoint x: 354, startPoint y: 102, endPoint x: 341, endPoint y: 101, distance: 13.2
click at [341, 101] on p "Trip #89043" at bounding box center [345, 101] width 30 height 6
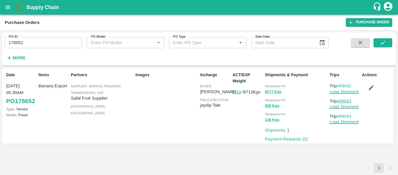
copy link "89043"
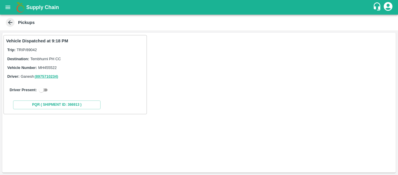
click at [47, 89] on input "checkbox" at bounding box center [41, 89] width 21 height 7
checkbox input "true"
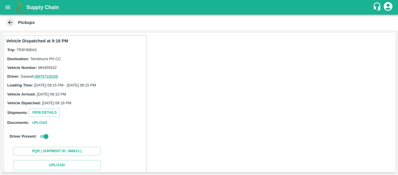
scroll to position [85, 0]
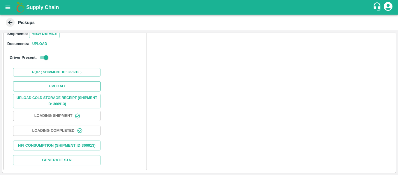
click at [74, 81] on button "Upload" at bounding box center [56, 86] width 87 height 10
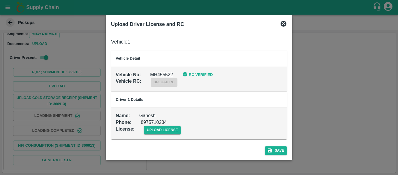
click at [163, 125] on div "upload license" at bounding box center [158, 125] width 46 height 18
click at [165, 130] on span "upload license" at bounding box center [162, 130] width 37 height 8
click at [0, 0] on input "upload license" at bounding box center [0, 0] width 0 height 0
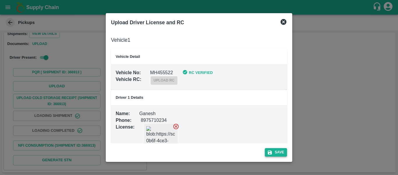
click at [274, 151] on button "Save" at bounding box center [276, 152] width 22 height 8
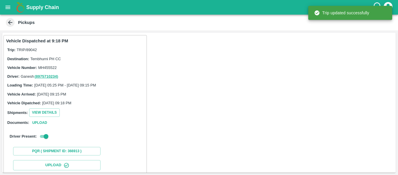
scroll to position [100, 0]
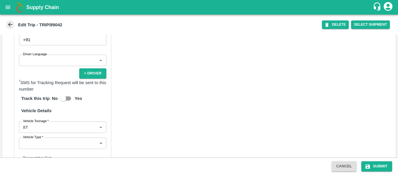
scroll to position [447, 0]
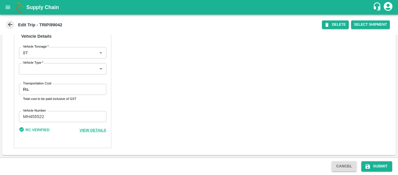
click at [40, 90] on input "Transportation Cost" at bounding box center [69, 89] width 74 height 11
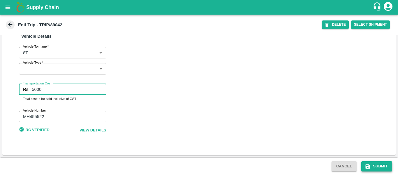
type input "5000"
click at [375, 165] on button "Submit" at bounding box center [377, 166] width 31 height 10
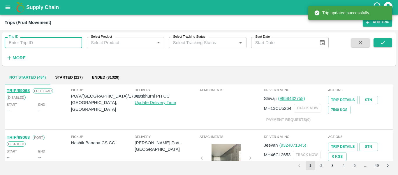
click at [38, 43] on input "Trip ID" at bounding box center [44, 42] width 78 height 11
paste input "89043"
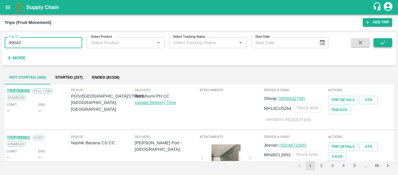
type input "89043"
click at [388, 39] on button "submit" at bounding box center [383, 42] width 19 height 9
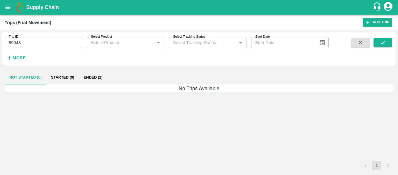
click at [90, 75] on button "Ended (1)" at bounding box center [93, 77] width 28 height 14
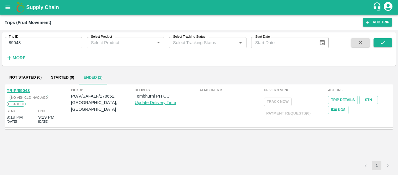
click at [24, 89] on link "TRIP/89043" at bounding box center [18, 90] width 23 height 5
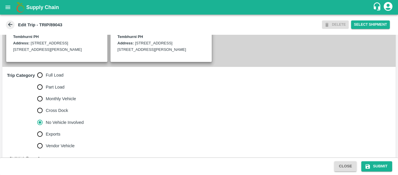
scroll to position [173, 0]
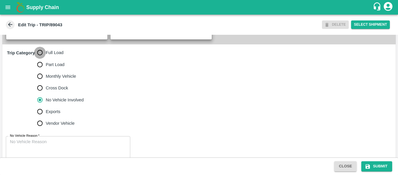
click at [44, 58] on input "Full Load" at bounding box center [40, 53] width 12 height 12
radio input "true"
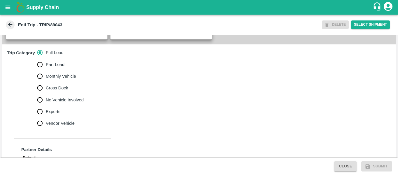
scroll to position [289, 0]
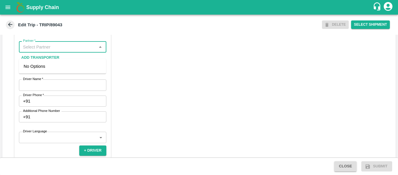
click at [43, 50] on input "Partner   *" at bounding box center [58, 47] width 74 height 8
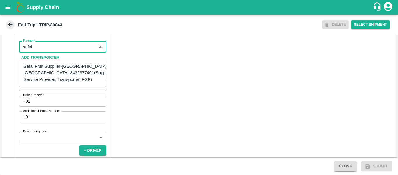
click at [55, 78] on div "Safal Fruit Supplier-[GEOGRAPHIC_DATA], [GEOGRAPHIC_DATA]-8432377401(Supplier, …" at bounding box center [68, 73] width 89 height 20
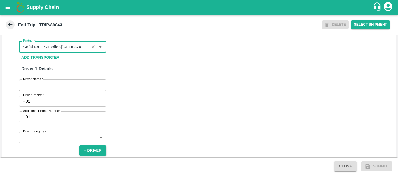
type input "Safal Fruit Supplier-[GEOGRAPHIC_DATA], [GEOGRAPHIC_DATA]-8432377401(Supplier, …"
click at [57, 90] on input "Driver Name   *" at bounding box center [62, 84] width 87 height 11
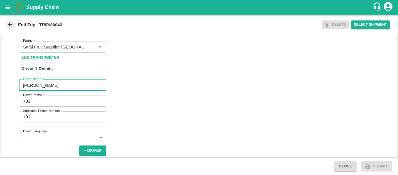
type input "[PERSON_NAME]"
click at [57, 106] on input "Driver Phone   *" at bounding box center [69, 100] width 73 height 11
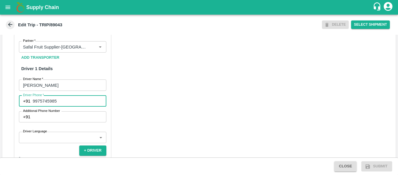
type input "9975745985"
click at [171, 115] on div "Partner Details Partner   * Partner Add Transporter Driver 1 Details Driver Nam…" at bounding box center [199, 161] width 394 height 293
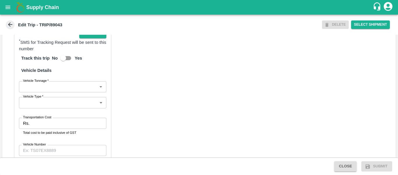
scroll to position [413, 0]
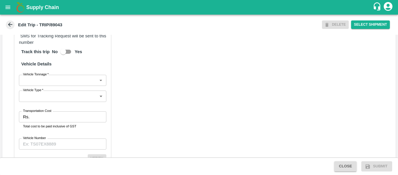
click at [64, 129] on div "Transportation Cost Rs. Transportation Cost Total cost to be paid inclusive of …" at bounding box center [62, 120] width 87 height 18
click at [56, 122] on input "Transportation Cost" at bounding box center [69, 116] width 74 height 11
type input "1200"
click at [61, 157] on div "Partner Details Partner   * Partner Add Transporter Driver 1 Details Driver Nam…" at bounding box center [62, 37] width 97 height 279
click at [51, 148] on input "Vehicle Number" at bounding box center [62, 143] width 87 height 11
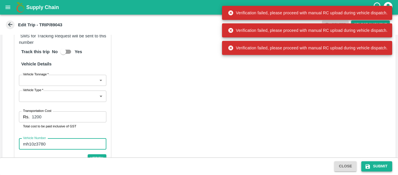
type input "mh10z3780"
click at [370, 169] on icon "submit" at bounding box center [368, 166] width 6 height 6
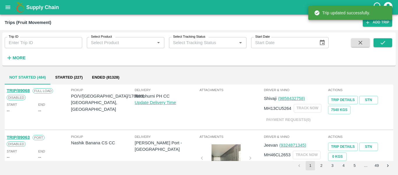
click at [58, 46] on input "Trip ID" at bounding box center [44, 42] width 78 height 11
paste input "89043"
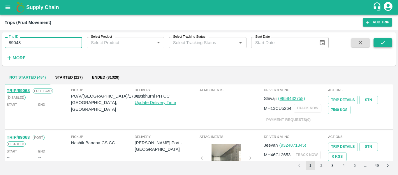
type input "89043"
click at [380, 43] on icon "submit" at bounding box center [383, 42] width 6 height 6
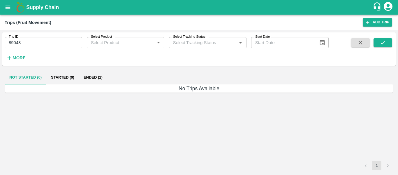
click at [101, 76] on button "Ended (1)" at bounding box center [93, 77] width 28 height 14
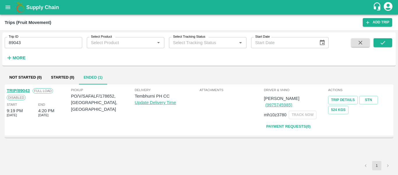
click at [18, 90] on link "TRIP/89043" at bounding box center [18, 90] width 23 height 5
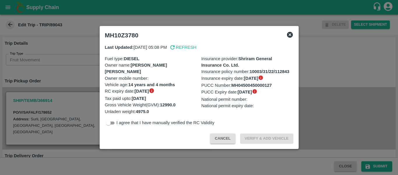
click at [60, 89] on div at bounding box center [199, 87] width 398 height 175
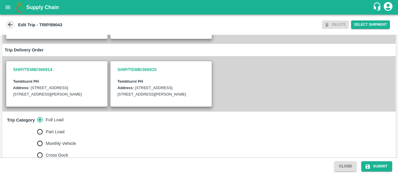
scroll to position [146, 0]
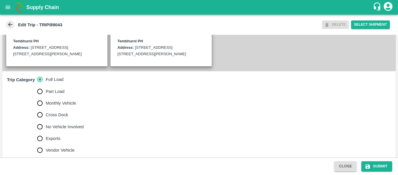
click at [64, 130] on span "No Vehicle Involved" at bounding box center [65, 126] width 38 height 6
click at [46, 132] on input "No Vehicle Involved" at bounding box center [40, 127] width 12 height 12
radio input "true"
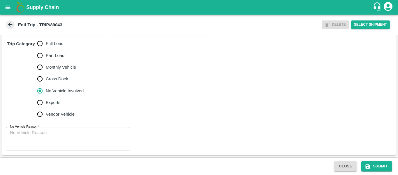
click at [53, 139] on textarea "No Vehicle Reason   *" at bounding box center [68, 138] width 116 height 18
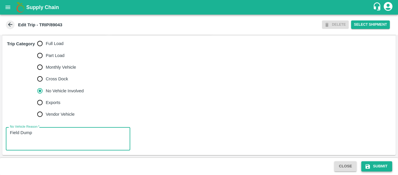
type textarea "Field Dump"
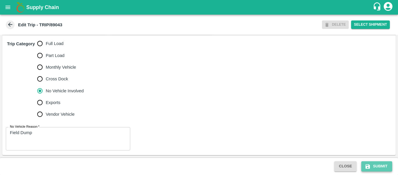
click at [386, 164] on button "Submit" at bounding box center [377, 166] width 31 height 10
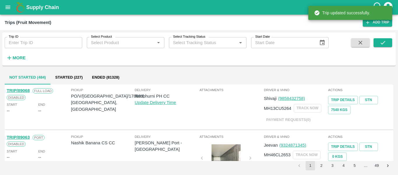
click at [45, 44] on input "Trip ID" at bounding box center [44, 42] width 78 height 11
paste input "89048"
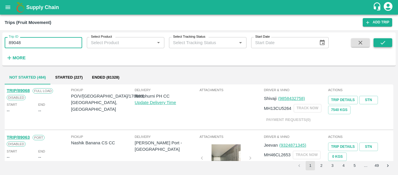
type input "89048"
click at [386, 41] on icon "submit" at bounding box center [383, 42] width 6 height 6
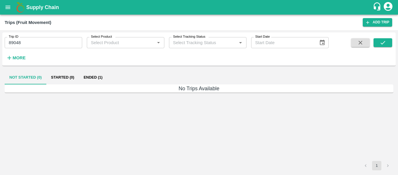
click at [89, 80] on button "Ended (1)" at bounding box center [93, 77] width 28 height 14
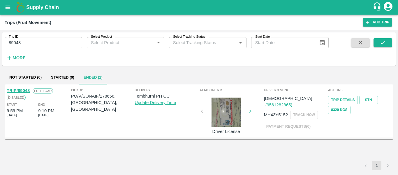
click at [26, 87] on div "TRIP/89048" at bounding box center [18, 90] width 23 height 6
click at [26, 90] on link "TRIP/89048" at bounding box center [18, 90] width 23 height 5
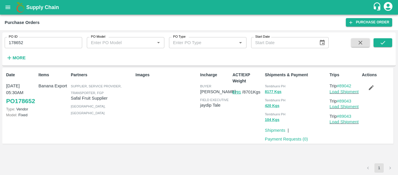
click at [27, 41] on input "178652" at bounding box center [44, 42] width 78 height 11
paste input "text"
type input "178656"
click at [376, 42] on button "submit" at bounding box center [383, 42] width 19 height 9
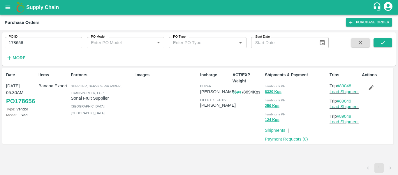
click at [372, 88] on icon "button" at bounding box center [371, 87] width 5 height 5
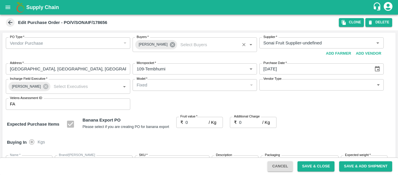
click at [169, 45] on icon at bounding box center [172, 44] width 6 height 6
click at [143, 41] on input "Buyers   *" at bounding box center [189, 43] width 111 height 8
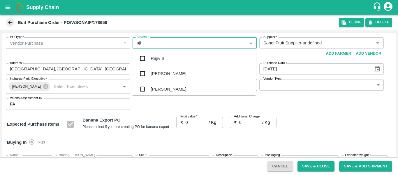
type input "ajit"
click at [146, 54] on input "checkbox" at bounding box center [143, 58] width 12 height 12
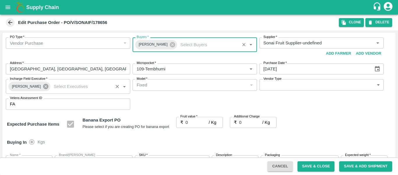
click at [43, 88] on icon at bounding box center [45, 86] width 5 height 5
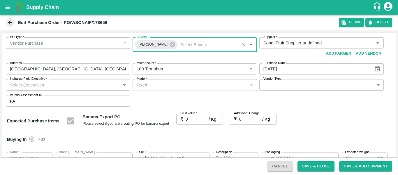
click at [25, 86] on input "Incharge Field Executive   *" at bounding box center [63, 85] width 111 height 8
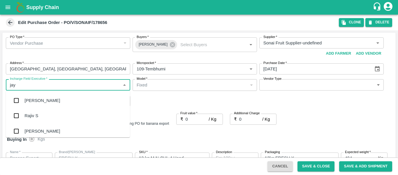
type input "jayd"
click at [30, 102] on div "jaydip Tale" at bounding box center [34, 100] width 20 height 6
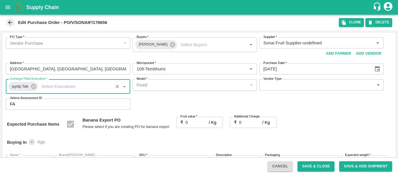
click at [202, 124] on input "0" at bounding box center [197, 122] width 23 height 11
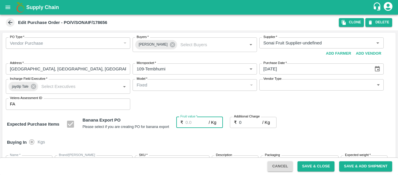
type input "2"
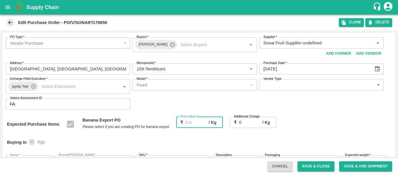
type input "2"
type input "21"
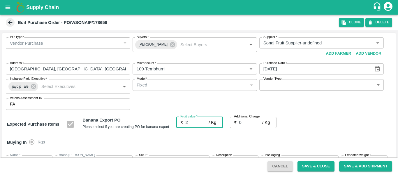
type input "21"
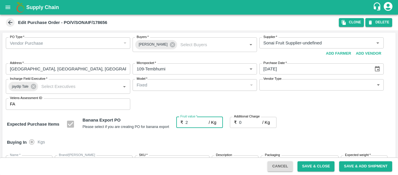
type input "21"
click at [241, 124] on input "0" at bounding box center [250, 122] width 23 height 11
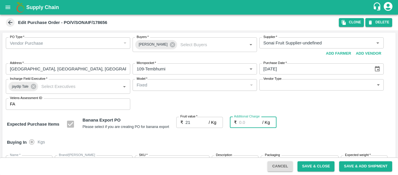
type input "2"
type input "23"
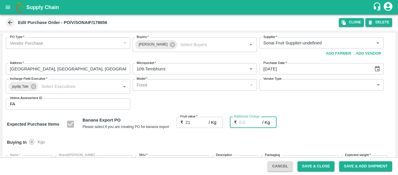
type input "23"
type input "2.7"
type input "23.7"
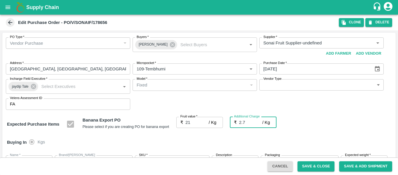
type input "23.7"
type input "2.75"
type input "23.75"
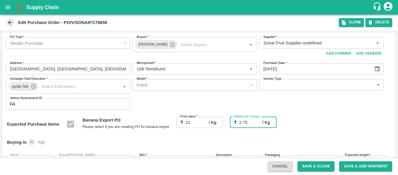
type input "23.75"
type input "2.75"
click at [358, 128] on div "Expected Purchase Items Banana Export PO Please select if you are creating PO f…" at bounding box center [199, 124] width 384 height 15
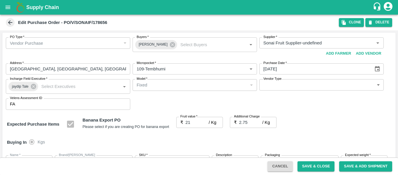
scroll to position [348, 0]
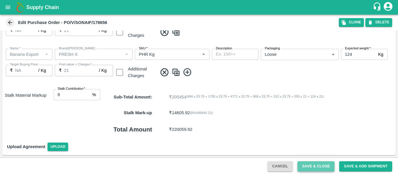
click at [314, 166] on button "Save & Close" at bounding box center [316, 166] width 37 height 10
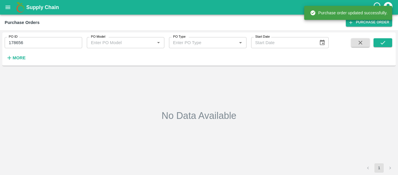
type input "178656"
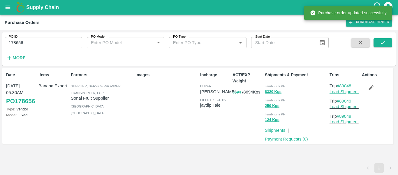
click at [339, 91] on link "Load Shipment" at bounding box center [344, 91] width 29 height 5
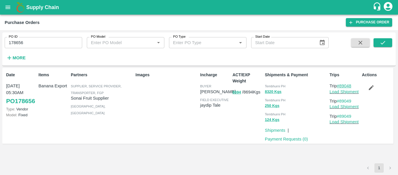
drag, startPoint x: 358, startPoint y: 85, endPoint x: 341, endPoint y: 86, distance: 16.4
click at [341, 86] on p "Trip #89048" at bounding box center [345, 86] width 30 height 6
copy link "89048"
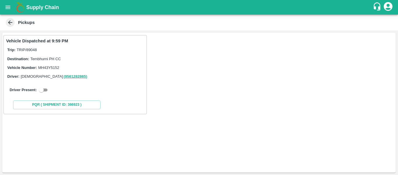
click at [49, 88] on input "checkbox" at bounding box center [41, 89] width 21 height 7
checkbox input "true"
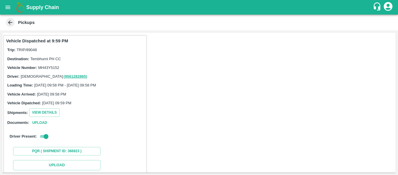
scroll to position [85, 0]
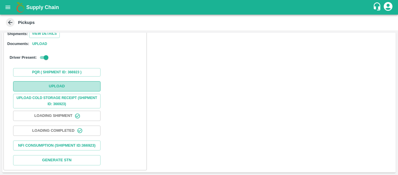
click at [64, 81] on button "Upload" at bounding box center [56, 86] width 87 height 10
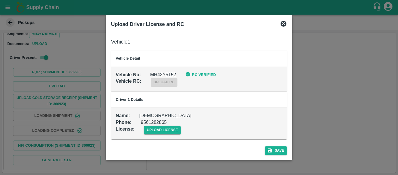
click at [174, 135] on td "Name : [PERSON_NAME] Phone : [PHONE_NUMBER] License : upload license" at bounding box center [199, 122] width 176 height 31
click at [168, 132] on span "upload license" at bounding box center [162, 130] width 37 height 8
click at [0, 0] on input "upload license" at bounding box center [0, 0] width 0 height 0
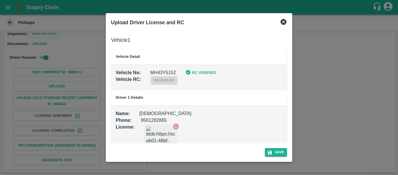
click at [267, 145] on div "Save" at bounding box center [199, 150] width 181 height 15
click at [268, 148] on button "Save" at bounding box center [276, 152] width 22 height 8
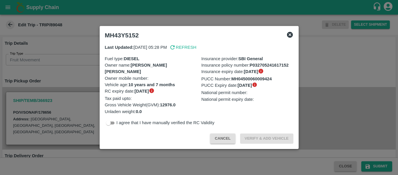
click at [76, 79] on div at bounding box center [199, 87] width 398 height 175
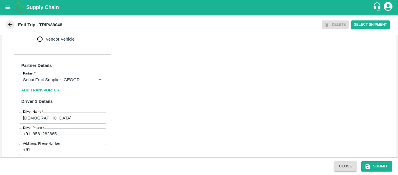
scroll to position [449, 0]
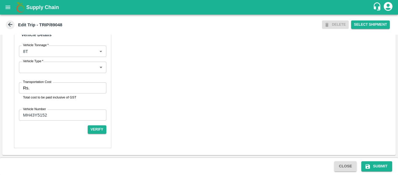
click at [32, 86] on input "Transportation Cost" at bounding box center [69, 87] width 74 height 11
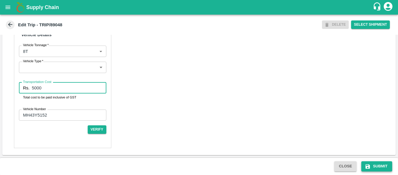
type input "5000"
click at [383, 169] on button "Submit" at bounding box center [377, 166] width 31 height 10
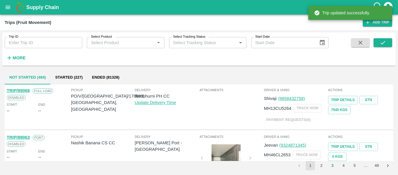
click at [52, 37] on input "Trip ID" at bounding box center [44, 42] width 78 height 11
paste input "89056"
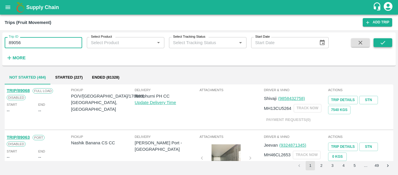
type input "89056"
click at [382, 42] on icon "submit" at bounding box center [383, 42] width 6 height 6
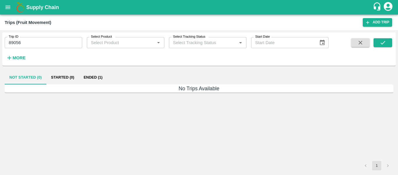
click at [87, 78] on button "Ended (1)" at bounding box center [93, 77] width 28 height 14
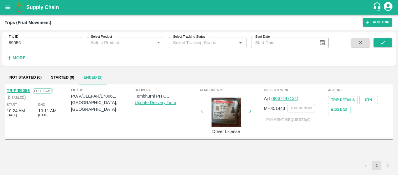
click at [24, 89] on link "TRIP/89056" at bounding box center [18, 90] width 23 height 5
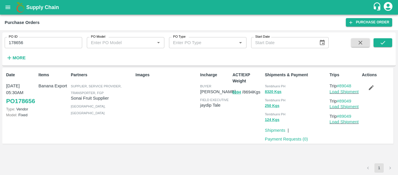
click at [33, 41] on input "178656" at bounding box center [44, 42] width 78 height 11
paste input "text"
type input "178661"
click at [386, 40] on icon "submit" at bounding box center [383, 42] width 6 height 6
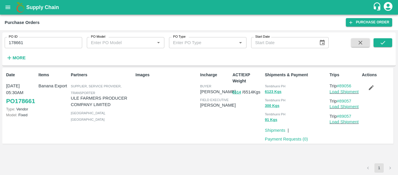
click at [373, 90] on icon "button" at bounding box center [371, 87] width 6 height 6
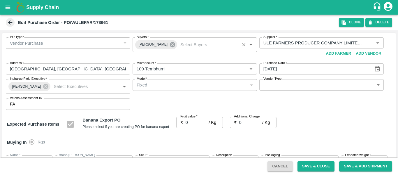
click at [170, 47] on icon at bounding box center [172, 44] width 6 height 6
click at [150, 44] on input "Buyers   *" at bounding box center [189, 43] width 111 height 8
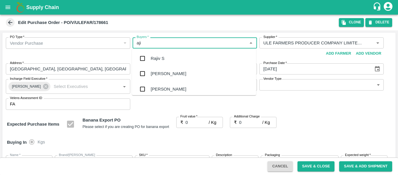
type input "ajit"
click at [153, 54] on div "Ajit Otari" at bounding box center [194, 58] width 124 height 15
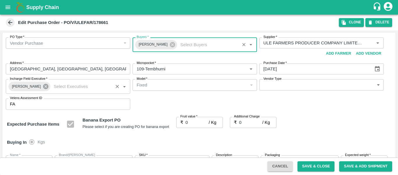
click at [43, 87] on icon at bounding box center [45, 86] width 5 height 5
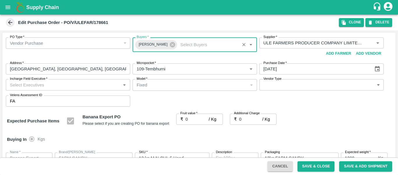
click at [35, 87] on input "Incharge Field Executive   *" at bounding box center [63, 85] width 111 height 8
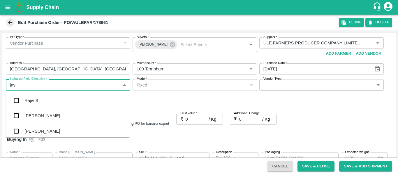
type input "jayd"
click at [39, 101] on div "jaydip Tale" at bounding box center [34, 100] width 20 height 6
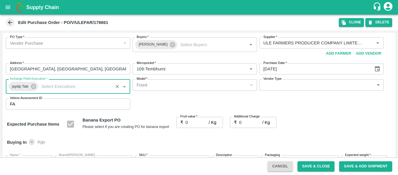
click at [202, 122] on input "0" at bounding box center [197, 122] width 23 height 11
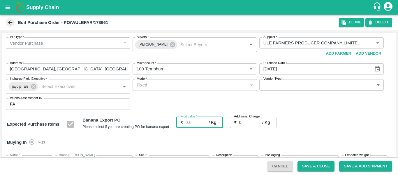
type input "2"
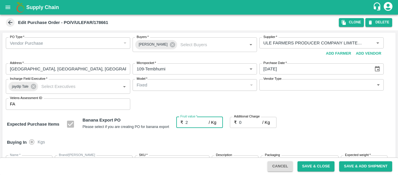
type input "2"
type input "21"
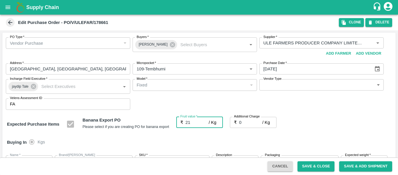
type input "21"
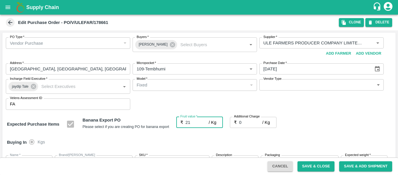
click at [247, 125] on input "0" at bounding box center [250, 122] width 23 height 11
type input "2"
type input "23"
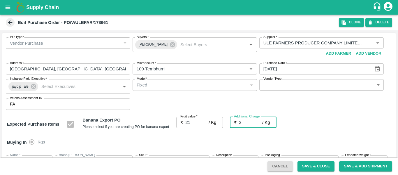
type input "23"
type input "2.7"
type input "23.7"
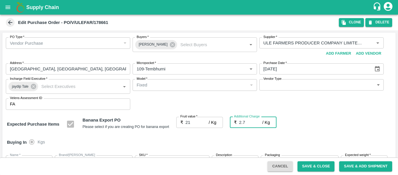
type input "23.7"
type input "2.75"
type input "23.75"
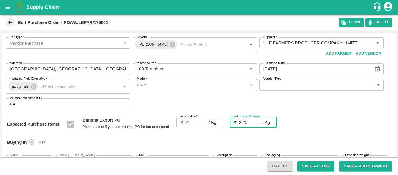
type input "23.75"
type input "2.75"
click at [338, 130] on div "Expected Purchase Items Banana Export PO Please select if you are creating PO f…" at bounding box center [199, 124] width 384 height 15
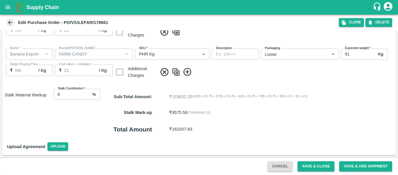
click at [88, 92] on input "8" at bounding box center [72, 94] width 36 height 11
click at [88, 92] on input "9" at bounding box center [72, 94] width 36 height 11
type input "8"
click at [88, 97] on input "8" at bounding box center [72, 94] width 36 height 11
click at [316, 162] on button "Save & Close" at bounding box center [316, 166] width 37 height 10
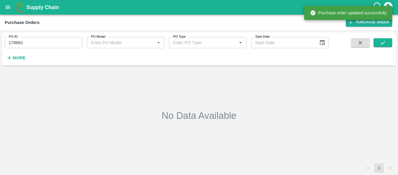
type input "178661"
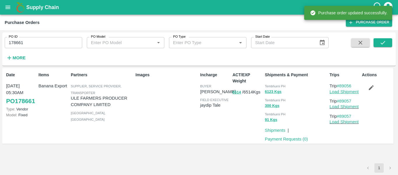
click at [334, 93] on link "Load Shipment" at bounding box center [344, 91] width 29 height 5
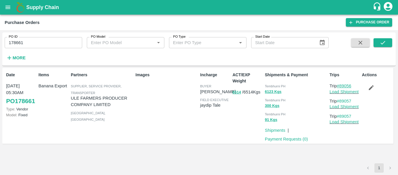
drag, startPoint x: 355, startPoint y: 87, endPoint x: 341, endPoint y: 86, distance: 14.0
click at [341, 86] on p "Trip #89056" at bounding box center [345, 86] width 30 height 6
copy link "89056"
drag, startPoint x: 356, startPoint y: 100, endPoint x: 341, endPoint y: 102, distance: 14.7
click at [341, 102] on p "Trip #89057" at bounding box center [345, 101] width 30 height 6
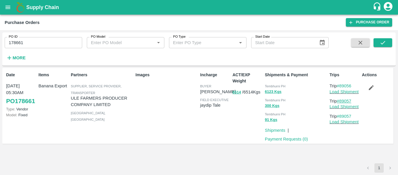
copy link "89057"
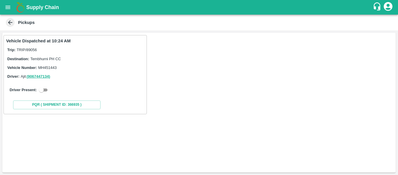
click at [50, 92] on input "checkbox" at bounding box center [41, 89] width 21 height 7
checkbox input "true"
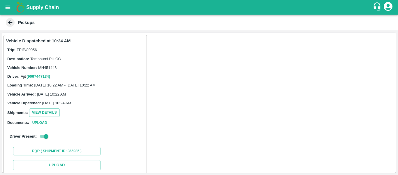
scroll to position [85, 0]
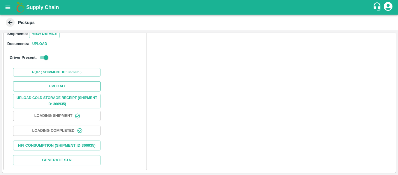
click at [56, 81] on button "Upload" at bounding box center [56, 86] width 87 height 10
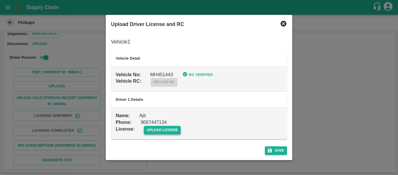
click at [179, 131] on span "upload license" at bounding box center [162, 130] width 37 height 8
click at [0, 0] on input "upload license" at bounding box center [0, 0] width 0 height 0
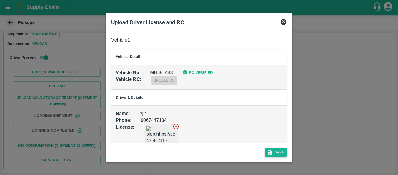
click at [287, 150] on button "Save" at bounding box center [276, 152] width 22 height 8
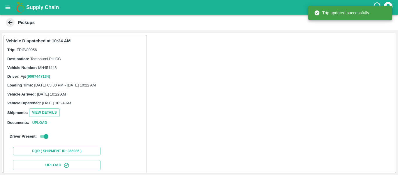
scroll to position [100, 0]
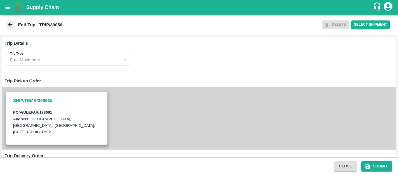
scroll to position [467, 0]
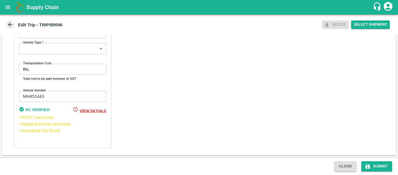
click at [36, 71] on input "Transportation Cost" at bounding box center [69, 69] width 74 height 11
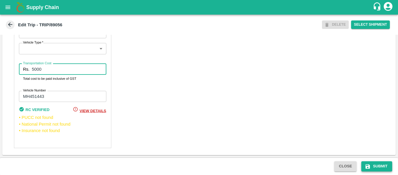
type input "5000"
click at [377, 164] on button "Submit" at bounding box center [377, 166] width 31 height 10
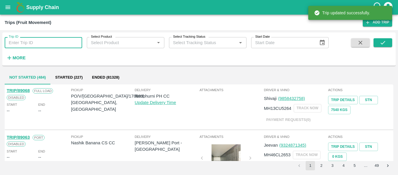
click at [22, 43] on input "Trip ID" at bounding box center [44, 42] width 78 height 11
paste input "89057"
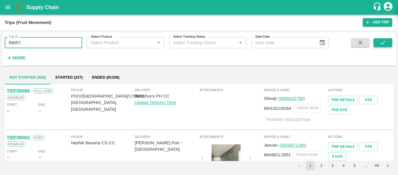
type input "89057"
click at [380, 42] on icon "submit" at bounding box center [383, 42] width 6 height 6
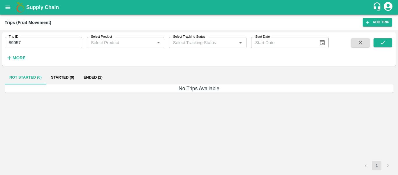
click at [95, 79] on button "Ended (1)" at bounding box center [93, 77] width 28 height 14
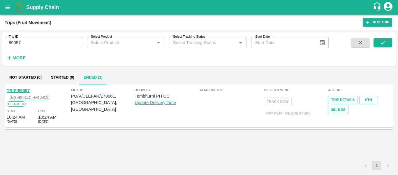
click at [20, 89] on link "TRIP/89057" at bounding box center [18, 90] width 23 height 5
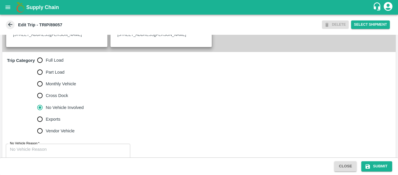
scroll to position [166, 0]
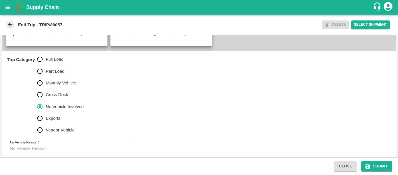
click at [54, 62] on span "Full Load" at bounding box center [55, 59] width 18 height 6
click at [46, 65] on input "Full Load" at bounding box center [40, 59] width 12 height 12
radio input "true"
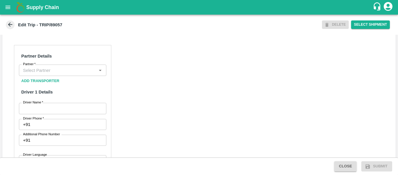
scroll to position [283, 0]
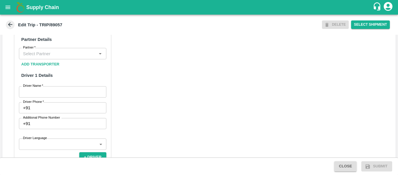
click at [56, 55] on div "Partner" at bounding box center [62, 53] width 87 height 11
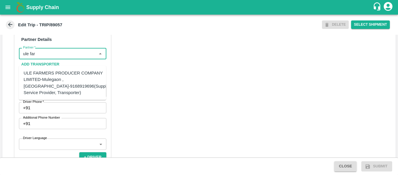
click at [60, 74] on div "ULE FARMERS PRODUCER COMPANY LIMITED-Mulegaon , [GEOGRAPHIC_DATA]-9168919696(Su…" at bounding box center [68, 83] width 89 height 26
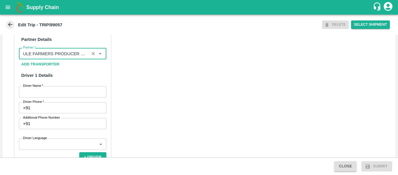
type input "ULE FARMERS PRODUCER COMPANY LIMITED-Mulegaon , [GEOGRAPHIC_DATA]-9168919696(Su…"
click at [59, 97] on input "Driver Name   *" at bounding box center [62, 91] width 87 height 11
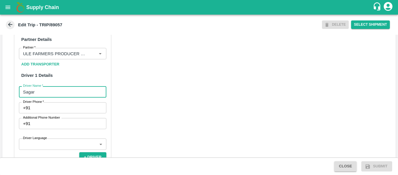
type input "Sagar"
click at [59, 113] on input "Driver Phone   *" at bounding box center [69, 107] width 73 height 11
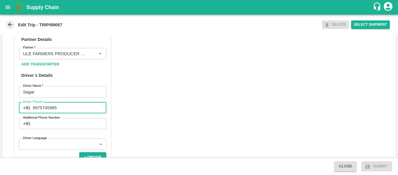
type input "9975745985"
click at [186, 115] on div "Partner Details Partner   * Partner Add Transporter Driver 1 Details Driver Nam…" at bounding box center [199, 167] width 394 height 293
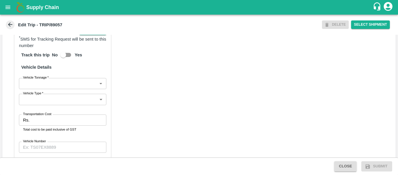
scroll to position [410, 0]
click at [59, 123] on input "Transportation Cost" at bounding box center [69, 119] width 74 height 11
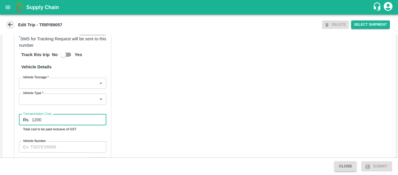
type input "1200"
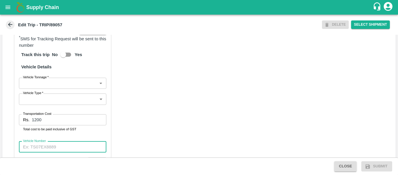
click at [57, 149] on input "Vehicle Number" at bounding box center [62, 146] width 87 height 11
type input "mh13dy7644"
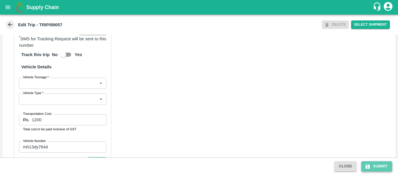
click at [372, 168] on button "Submit" at bounding box center [377, 166] width 31 height 10
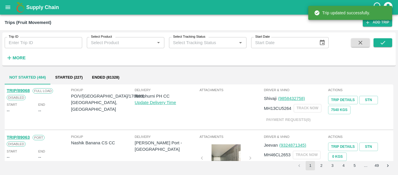
click at [37, 41] on input "Trip ID" at bounding box center [44, 42] width 78 height 11
paste input "89057"
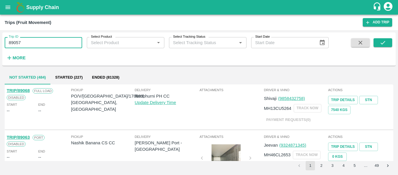
type input "89057"
click at [375, 49] on span at bounding box center [383, 50] width 19 height 24
click at [385, 44] on icon "submit" at bounding box center [383, 42] width 6 height 6
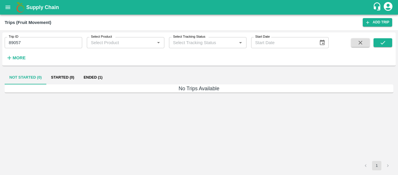
click at [95, 79] on button "Ended (1)" at bounding box center [93, 77] width 28 height 14
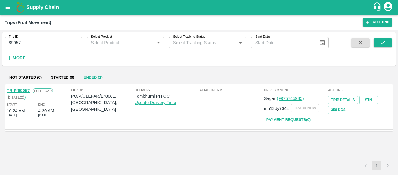
click at [23, 88] on div "TRIP/89057" at bounding box center [18, 90] width 23 height 6
click at [21, 89] on link "TRIP/89057" at bounding box center [18, 90] width 23 height 5
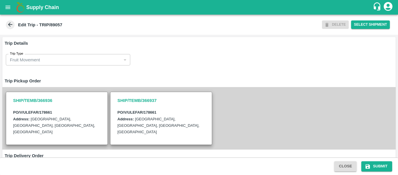
scroll to position [169, 0]
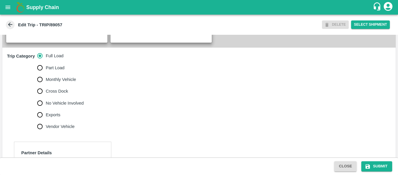
click at [55, 106] on span "No Vehicle Involved" at bounding box center [65, 103] width 38 height 6
click at [46, 106] on input "No Vehicle Involved" at bounding box center [40, 103] width 12 height 12
radio input "true"
click at [63, 158] on div "Close Submit" at bounding box center [199, 165] width 398 height 17
click at [41, 152] on textarea "No Vehicle Reason   *" at bounding box center [68, 151] width 116 height 18
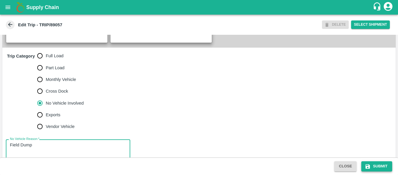
type textarea "Field Dump"
click at [365, 161] on button "Submit" at bounding box center [377, 166] width 31 height 10
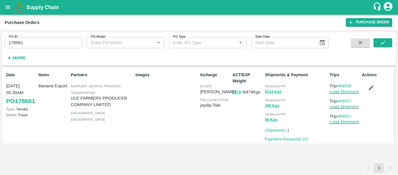
click at [6, 9] on icon "open drawer" at bounding box center [8, 7] width 6 height 6
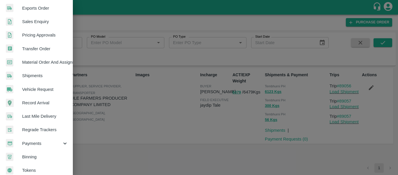
scroll to position [157, 0]
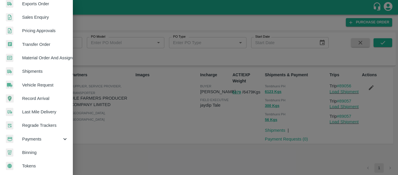
click at [33, 136] on span "Payments" at bounding box center [42, 139] width 40 height 6
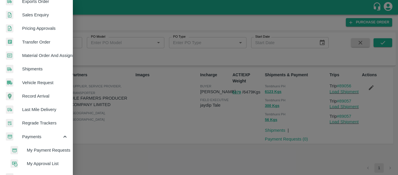
click at [49, 150] on span "My Payment Requests" at bounding box center [47, 150] width 41 height 6
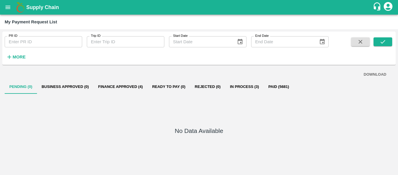
click at [117, 87] on button "Finance Approved (4)" at bounding box center [121, 87] width 54 height 14
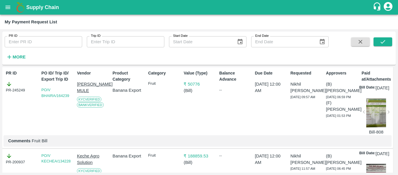
scroll to position [0, 0]
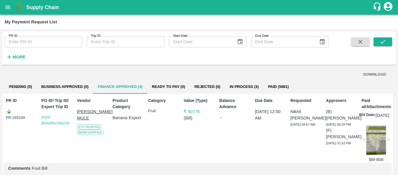
click at [392, 10] on icon "account of current user" at bounding box center [388, 6] width 10 height 10
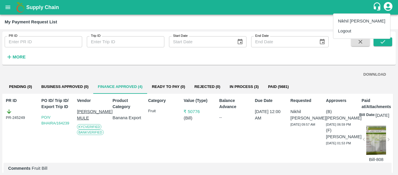
click at [392, 10] on div at bounding box center [199, 87] width 398 height 175
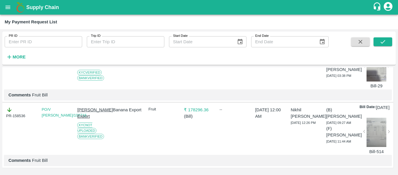
scroll to position [0, 0]
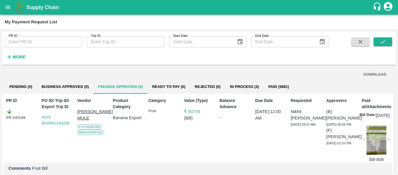
click at [244, 89] on button "In Process (3)" at bounding box center [244, 87] width 38 height 14
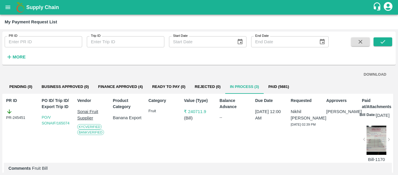
click at [6, 5] on icon "open drawer" at bounding box center [8, 7] width 6 height 6
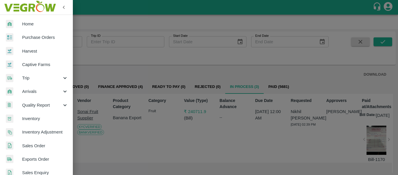
click at [41, 37] on span "Purchase Orders" at bounding box center [45, 37] width 46 height 6
